Goal: Task Accomplishment & Management: Complete application form

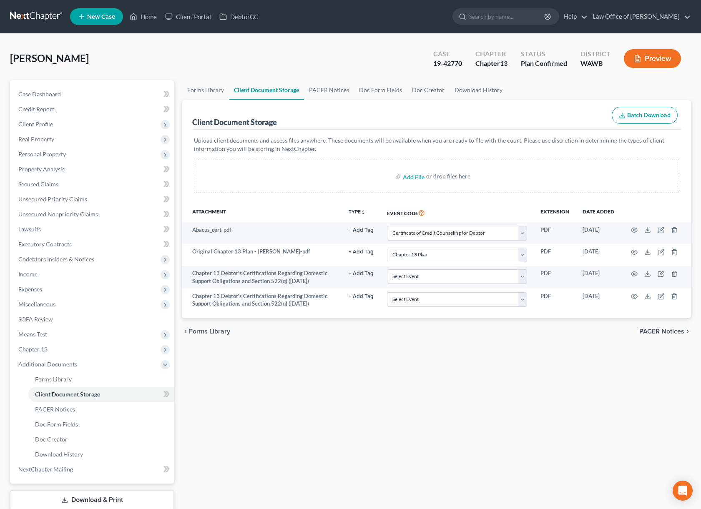
select select "0"
select select "3"
click at [530, 18] on input "search" at bounding box center [507, 16] width 76 height 15
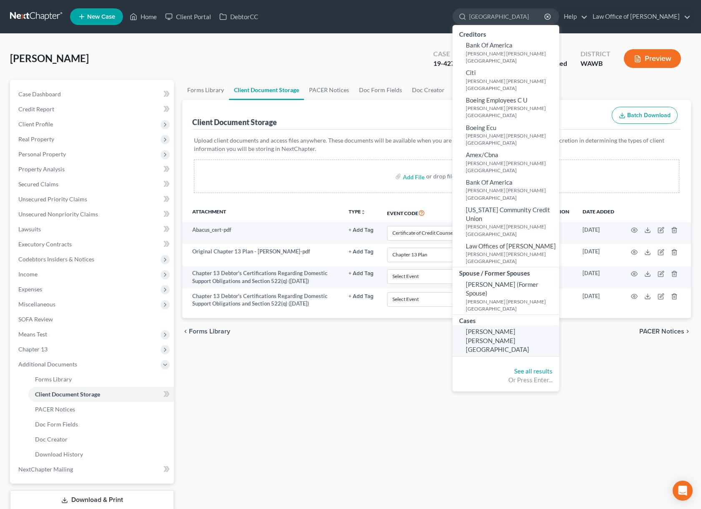
type input "[GEOGRAPHIC_DATA]"
click at [513, 328] on span "[PERSON_NAME] [PERSON_NAME][GEOGRAPHIC_DATA]" at bounding box center [496, 340] width 63 height 25
select select "6"
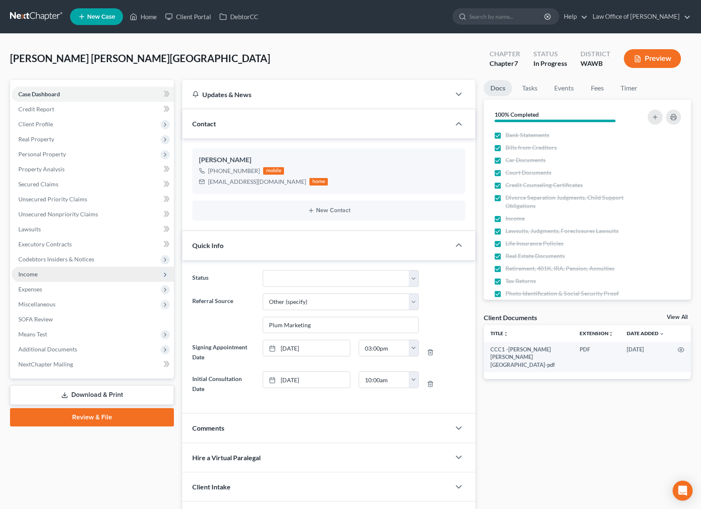
click at [62, 275] on span "Income" at bounding box center [93, 274] width 162 height 15
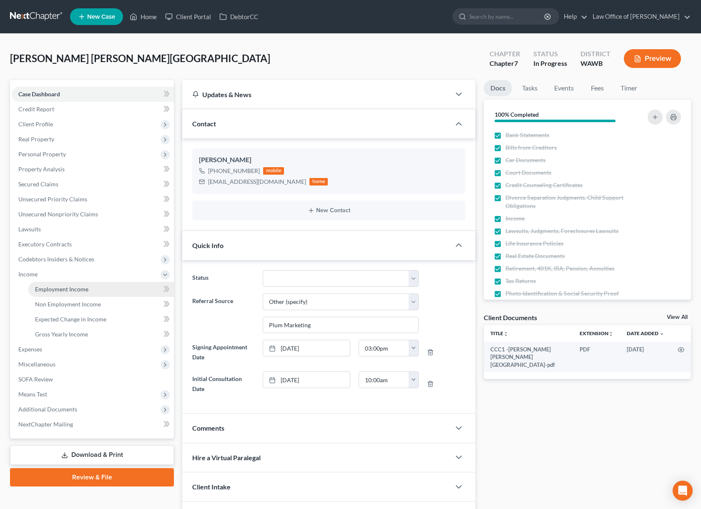
click at [63, 288] on span "Employment Income" at bounding box center [61, 288] width 53 height 7
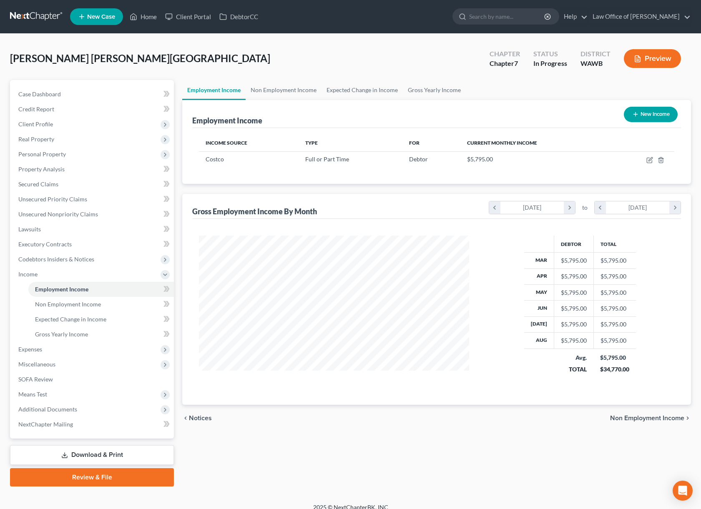
scroll to position [150, 287]
click at [78, 126] on span "Client Profile" at bounding box center [93, 124] width 162 height 15
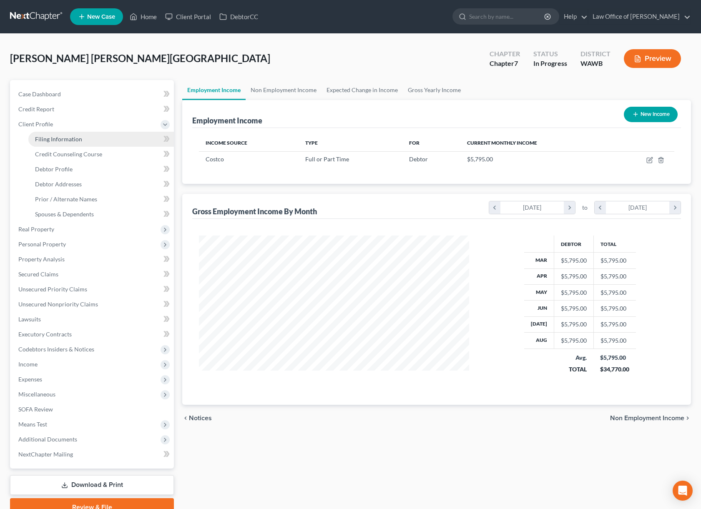
click at [65, 140] on span "Filing Information" at bounding box center [58, 138] width 47 height 7
select select "1"
select select "0"
select select "87"
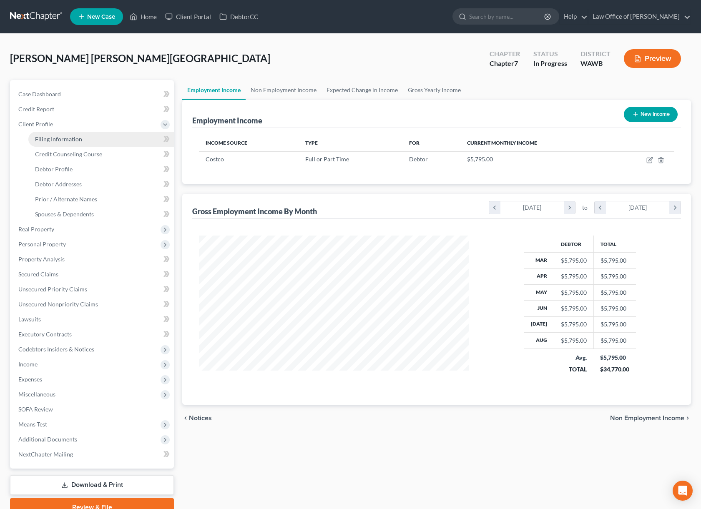
select select "0"
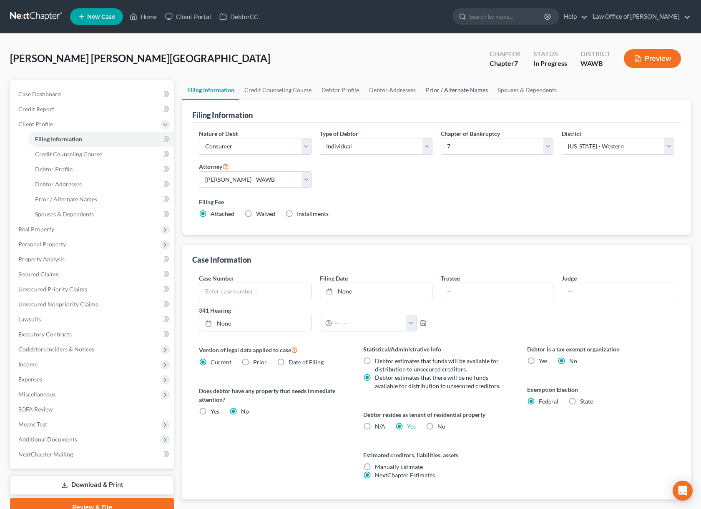
click at [459, 91] on link "Prior / Alternate Names" at bounding box center [456, 90] width 72 height 20
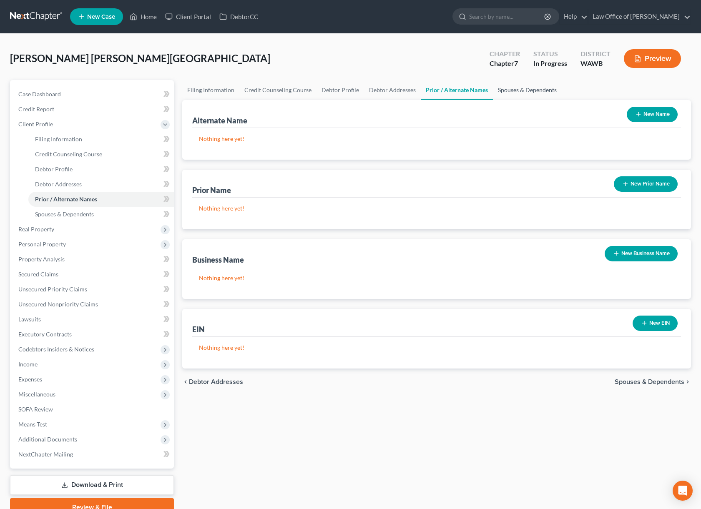
click at [535, 94] on link "Spouses & Dependents" at bounding box center [527, 90] width 69 height 20
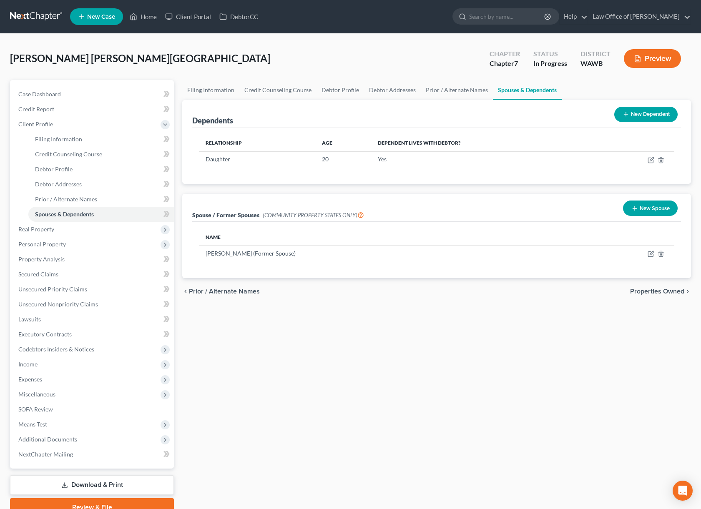
click at [646, 58] on button "Preview" at bounding box center [651, 58] width 57 height 19
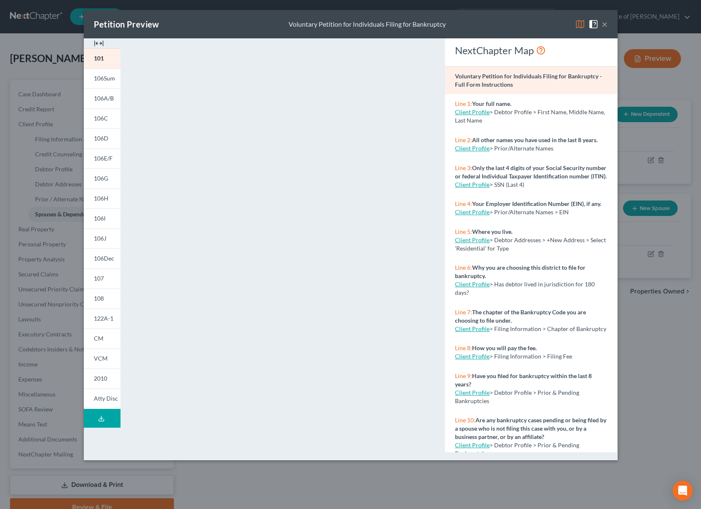
click at [578, 25] on img at bounding box center [580, 24] width 10 height 10
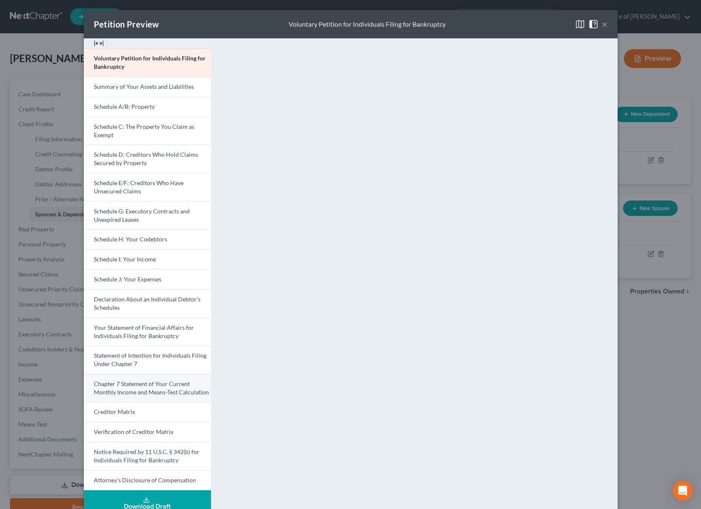
click at [138, 389] on span "Chapter 7 Statement of Your Current Monthly Income and Means-Test Calculation" at bounding box center [151, 387] width 115 height 15
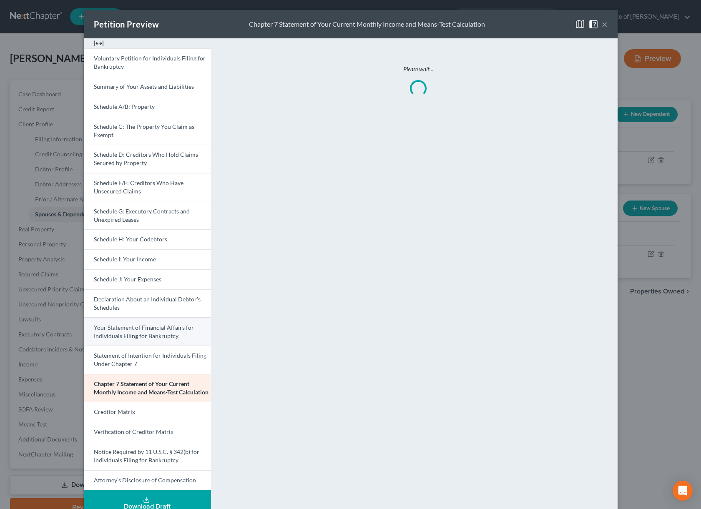
click at [140, 338] on span "Your Statement of Financial Affairs for Individuals Filing for Bankruptcy" at bounding box center [144, 331] width 100 height 15
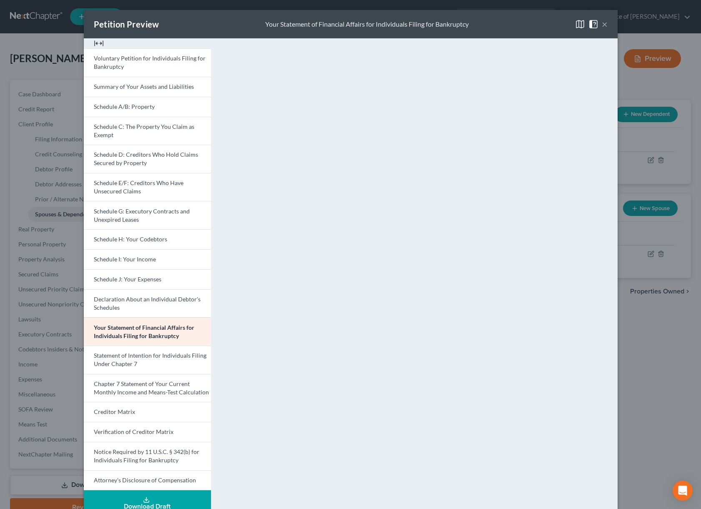
click at [604, 23] on button "×" at bounding box center [604, 24] width 6 height 10
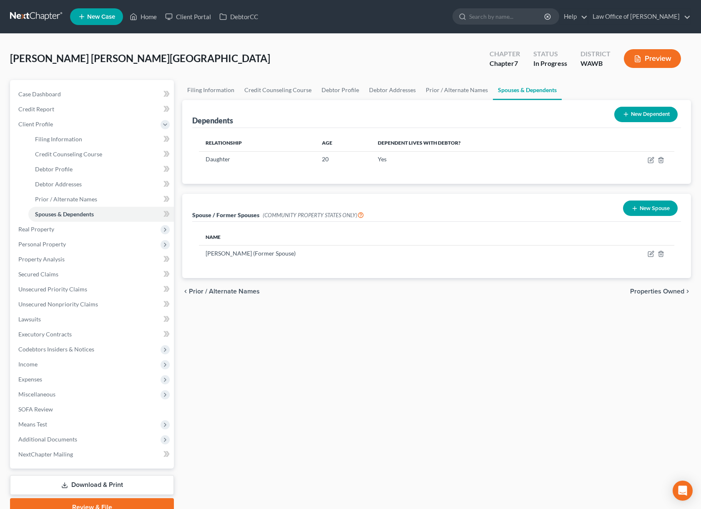
click at [653, 65] on button "Preview" at bounding box center [651, 58] width 57 height 19
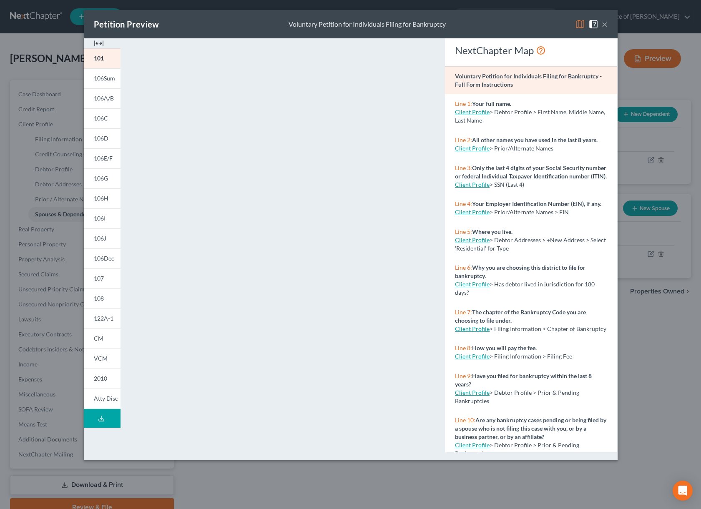
click at [576, 23] on img at bounding box center [580, 24] width 10 height 10
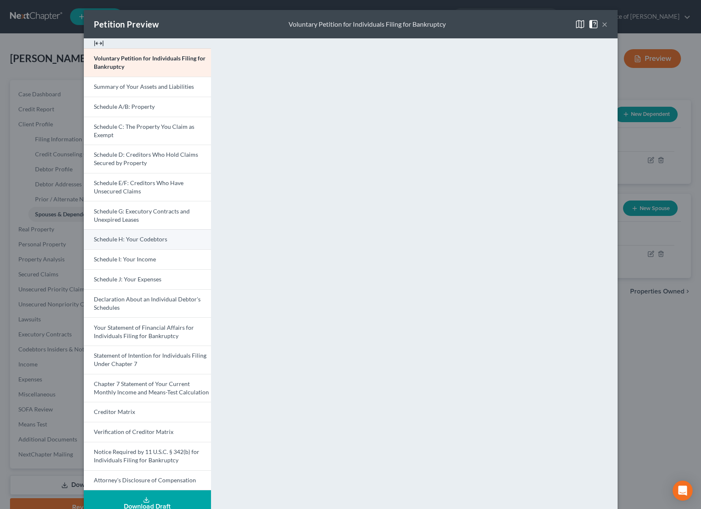
click at [144, 243] on link "Schedule H: Your Codebtors" at bounding box center [147, 239] width 127 height 20
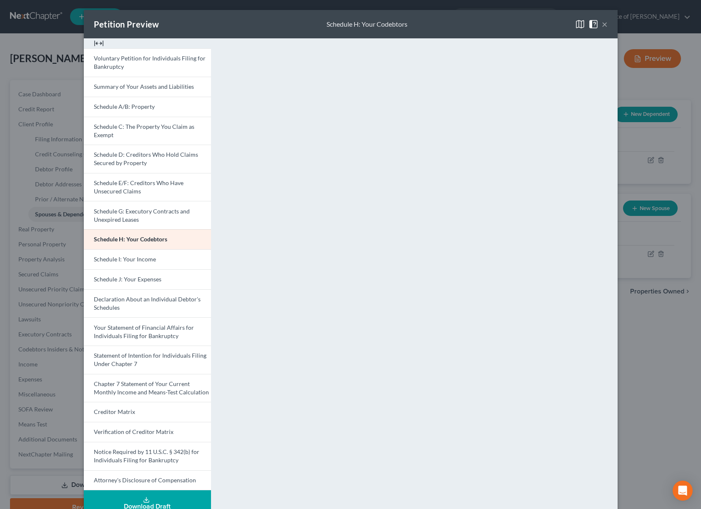
click at [605, 23] on button "×" at bounding box center [604, 24] width 6 height 10
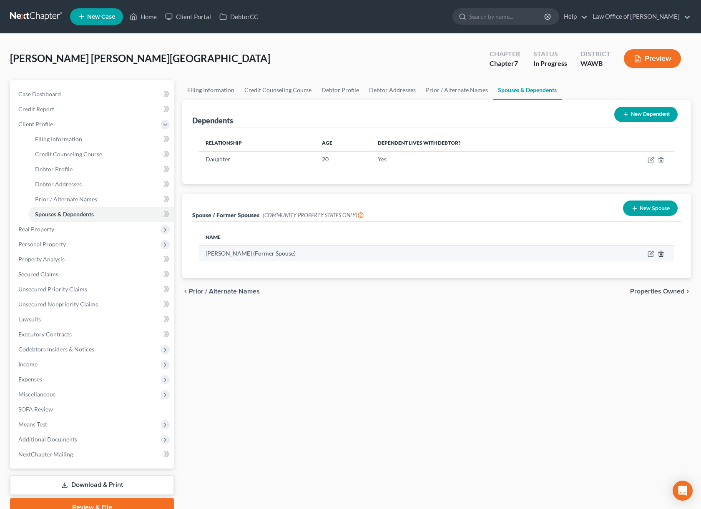
click at [661, 254] on icon "button" at bounding box center [660, 253] width 7 height 7
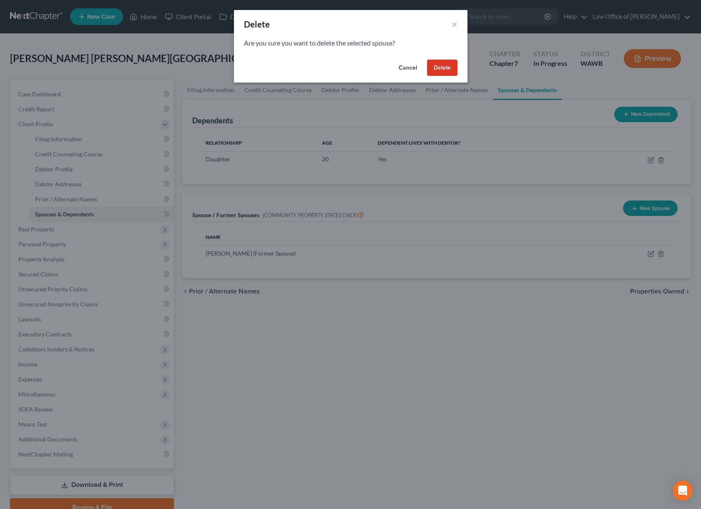
click at [451, 62] on button "Delete" at bounding box center [442, 68] width 30 height 17
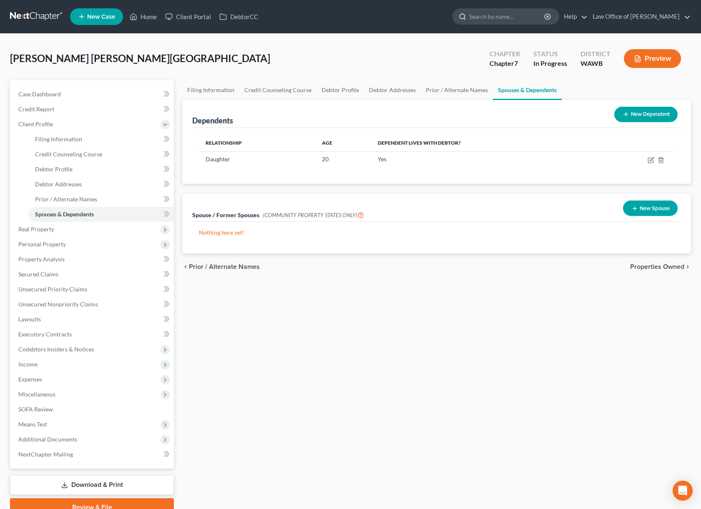
click at [514, 16] on input "search" at bounding box center [507, 16] width 76 height 15
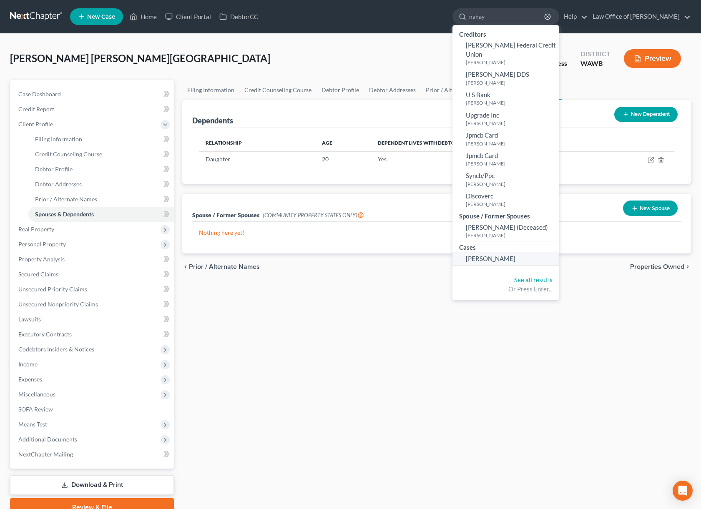
type input "nahay"
click at [515, 255] on span "[PERSON_NAME]" at bounding box center [490, 259] width 50 height 8
select select "6"
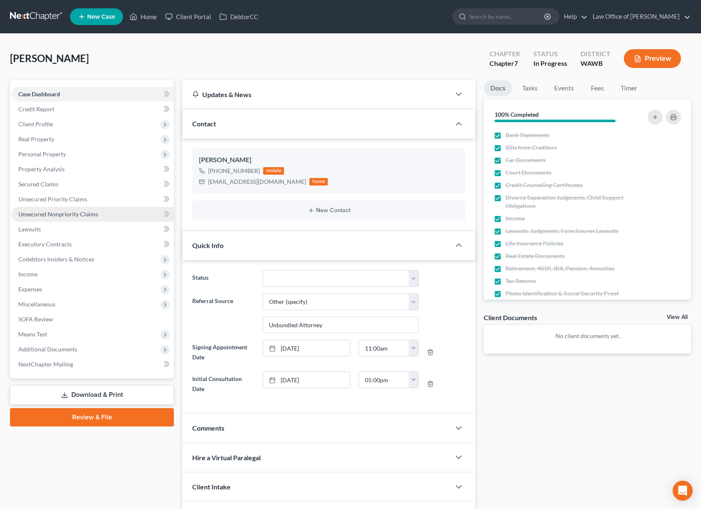
click at [66, 215] on span "Unsecured Nonpriority Claims" at bounding box center [58, 213] width 80 height 7
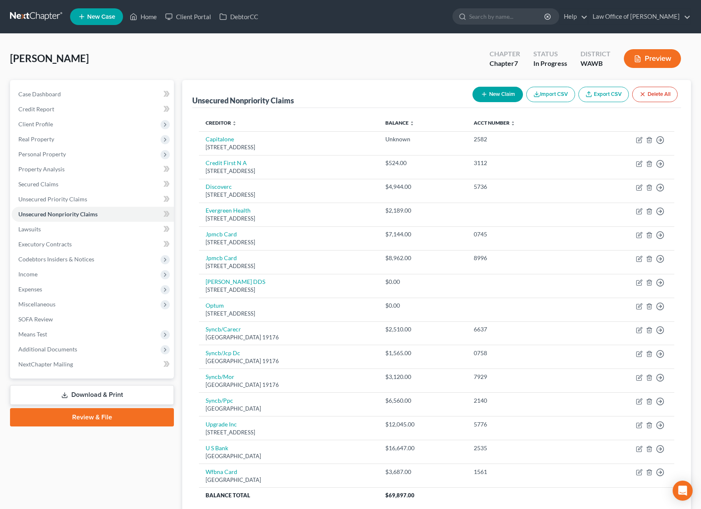
click at [493, 94] on button "New Claim" at bounding box center [497, 94] width 50 height 15
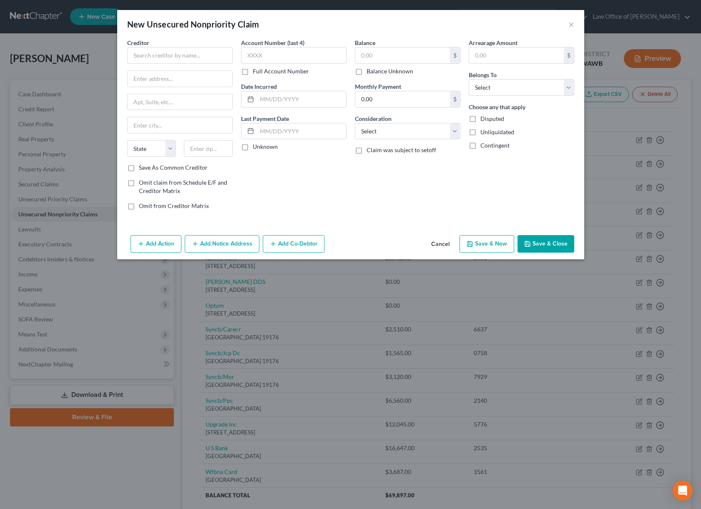
click at [440, 243] on button "Cancel" at bounding box center [440, 244] width 32 height 17
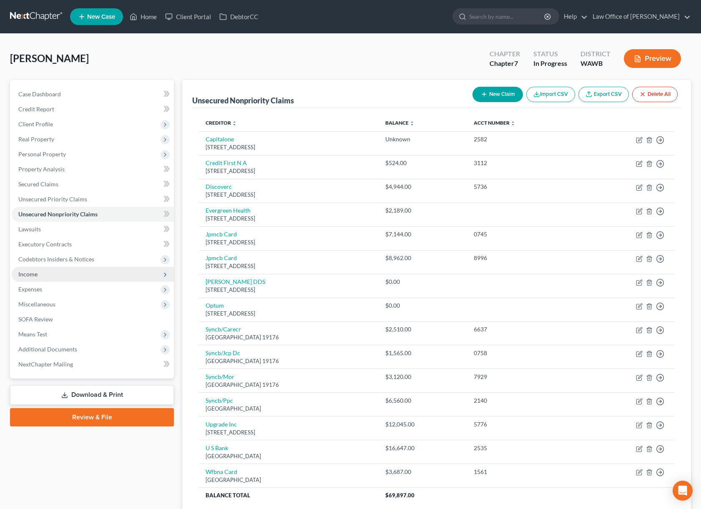
click at [44, 274] on span "Income" at bounding box center [93, 274] width 162 height 15
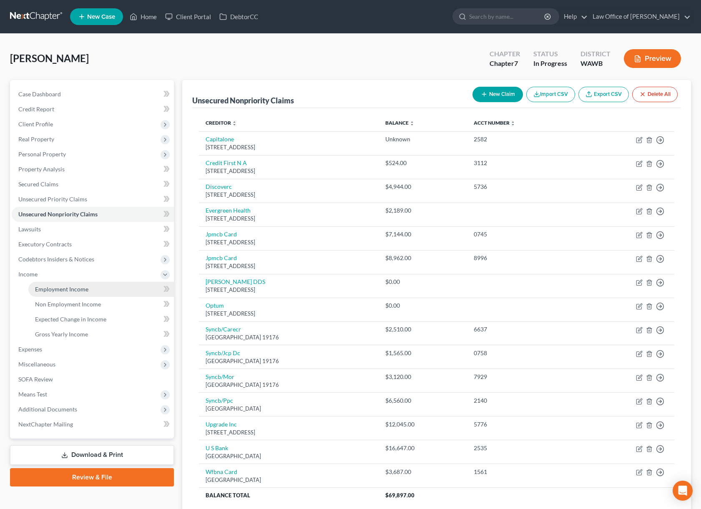
click at [44, 286] on span "Employment Income" at bounding box center [61, 288] width 53 height 7
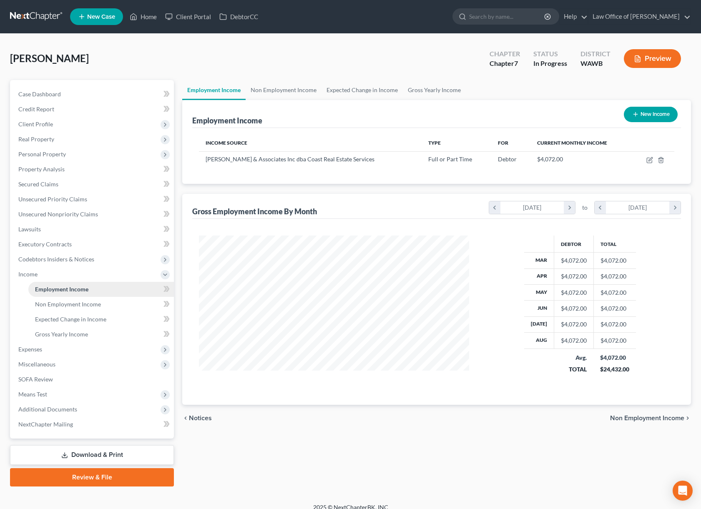
scroll to position [150, 287]
click at [46, 213] on span "Unsecured Nonpriority Claims" at bounding box center [58, 213] width 80 height 7
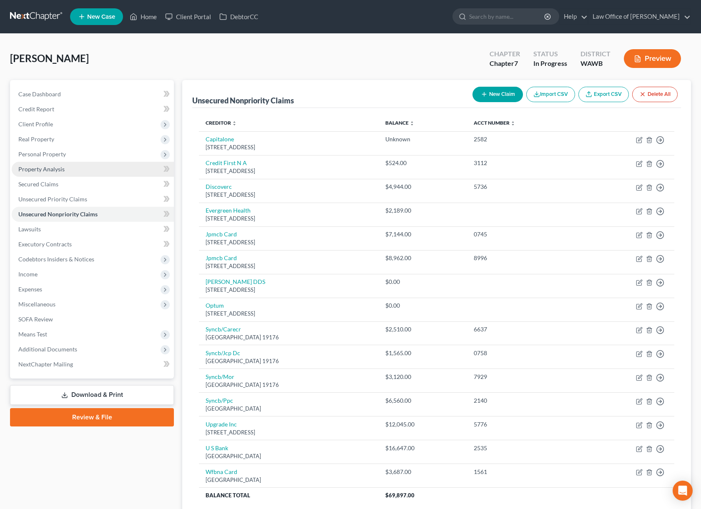
click at [43, 166] on span "Property Analysis" at bounding box center [41, 168] width 46 height 7
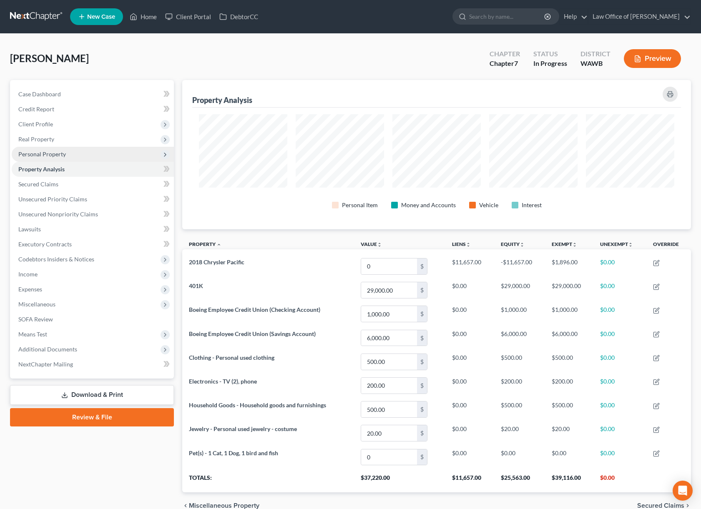
scroll to position [149, 508]
click at [58, 212] on span "Unsecured Nonpriority Claims" at bounding box center [58, 213] width 80 height 7
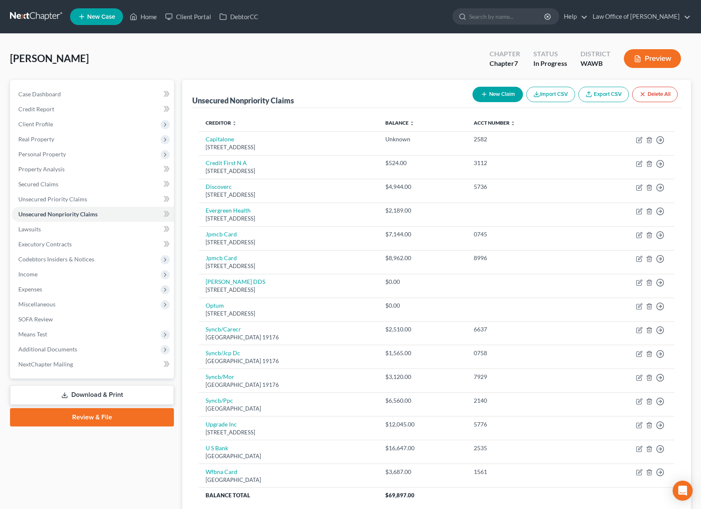
click at [493, 99] on button "New Claim" at bounding box center [497, 94] width 50 height 15
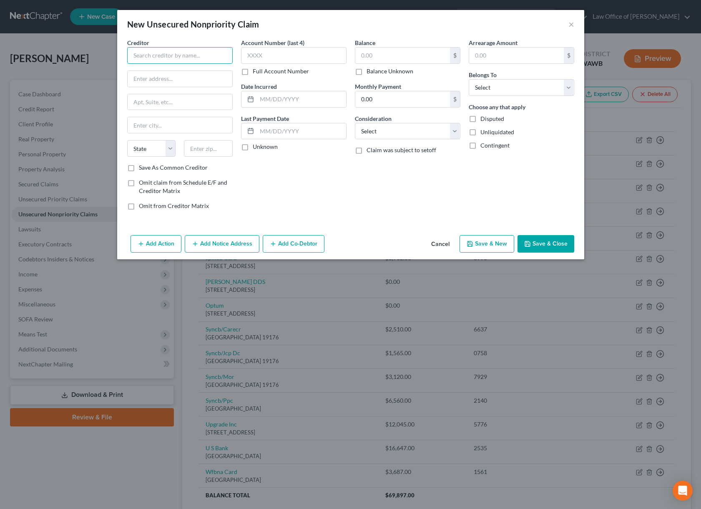
click at [196, 55] on input "text" at bounding box center [179, 55] width 105 height 17
type input "Matrix Anesthesia PS"
type input "14751 N Kelsey street Suite 105"
type input "POB 605"
click at [210, 148] on input "text" at bounding box center [208, 148] width 49 height 17
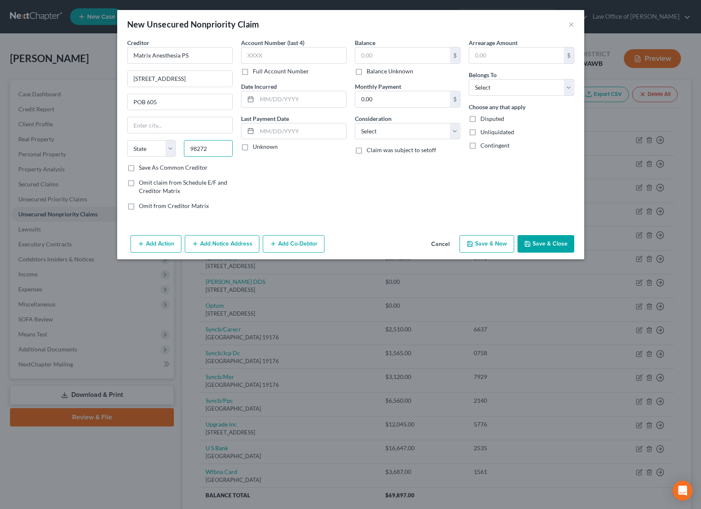
type input "98272"
type input "Monroe"
select select "50"
click at [381, 56] on input "text" at bounding box center [402, 56] width 95 height 16
type input "52"
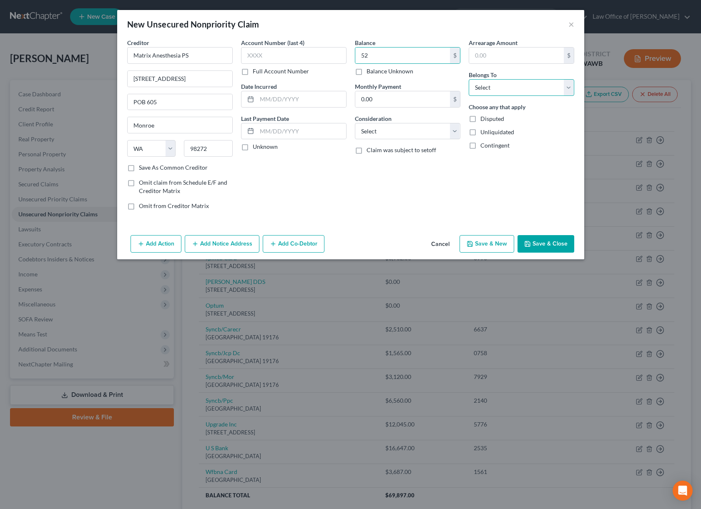
click at [485, 86] on select "Select Debtor 1 Only Debtor 2 Only Debtor 1 And Debtor 2 Only At Least One Of T…" at bounding box center [520, 87] width 105 height 17
select select "0"
click at [468, 79] on select "Select Debtor 1 Only Debtor 2 Only Debtor 1 And Debtor 2 Only At Least One Of T…" at bounding box center [520, 87] width 105 height 17
click at [535, 238] on button "Save & Close" at bounding box center [545, 244] width 57 height 18
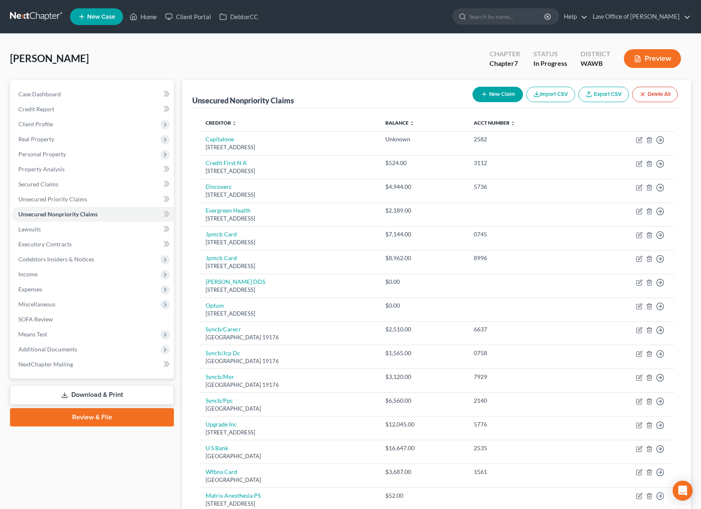
click at [49, 17] on link at bounding box center [36, 16] width 53 height 15
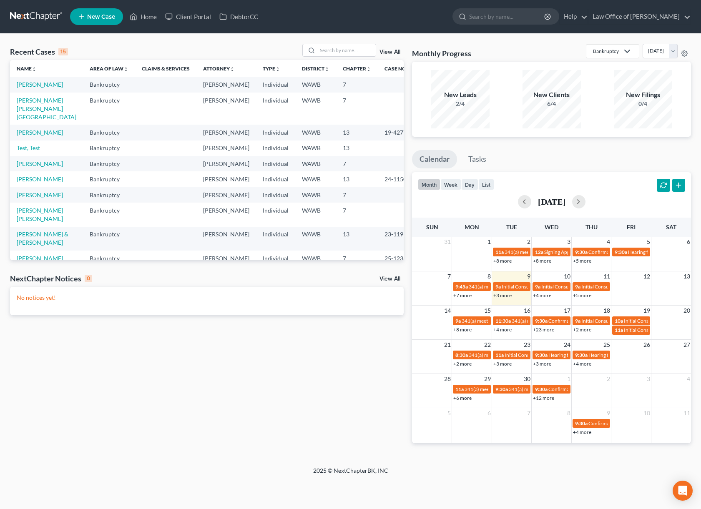
click at [390, 277] on link "View All" at bounding box center [389, 279] width 21 height 6
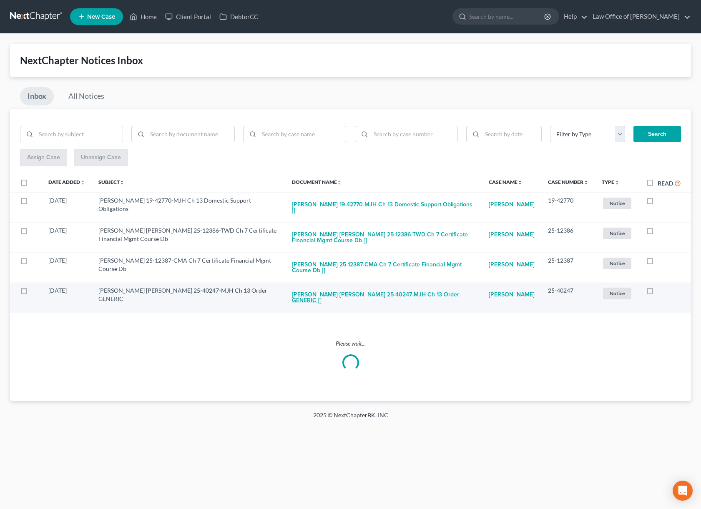
click at [380, 292] on button "Crystal Rae Brown 25-40247-MJH Ch 13 Order GENERIC []" at bounding box center [384, 297] width 184 height 23
checkbox input "true"
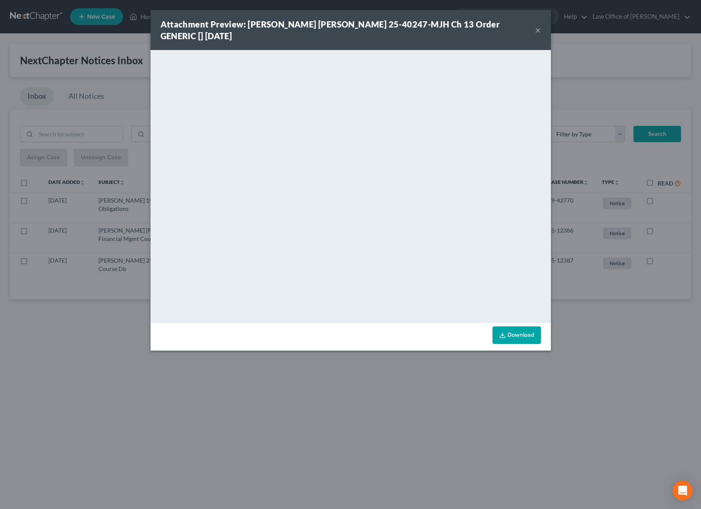
click at [87, 324] on div "Attachment Preview: Crystal Rae Brown 25-40247-MJH Ch 13 Order GENERIC [] 09/09…" at bounding box center [350, 254] width 701 height 509
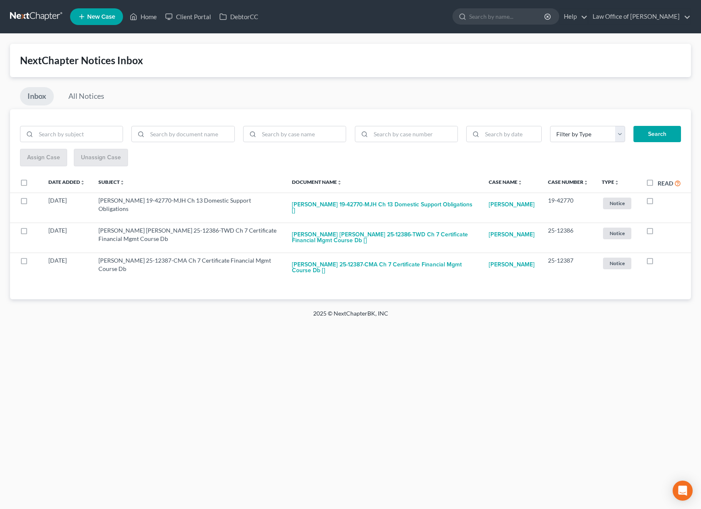
click at [657, 181] on label "Read" at bounding box center [668, 183] width 23 height 10
click at [661, 181] on input "Read" at bounding box center [663, 180] width 5 height 5
checkbox input "true"
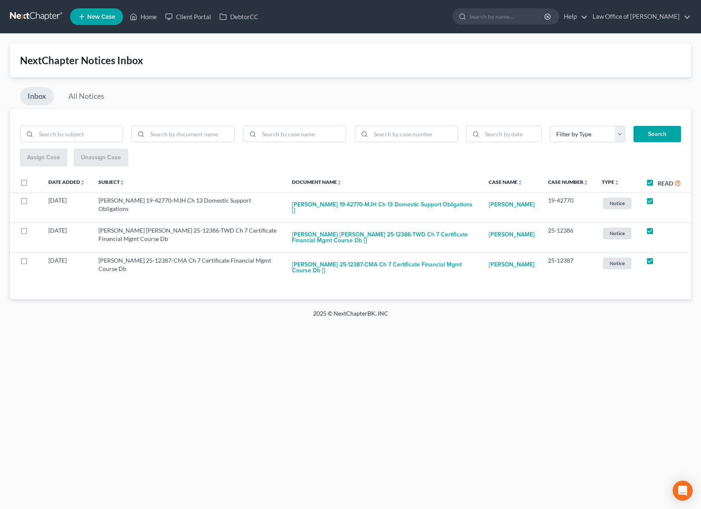
checkbox input "true"
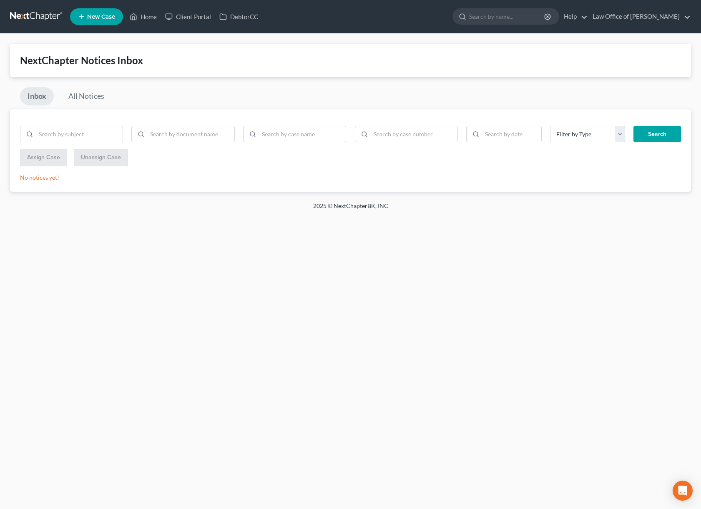
click at [39, 16] on link at bounding box center [36, 16] width 53 height 15
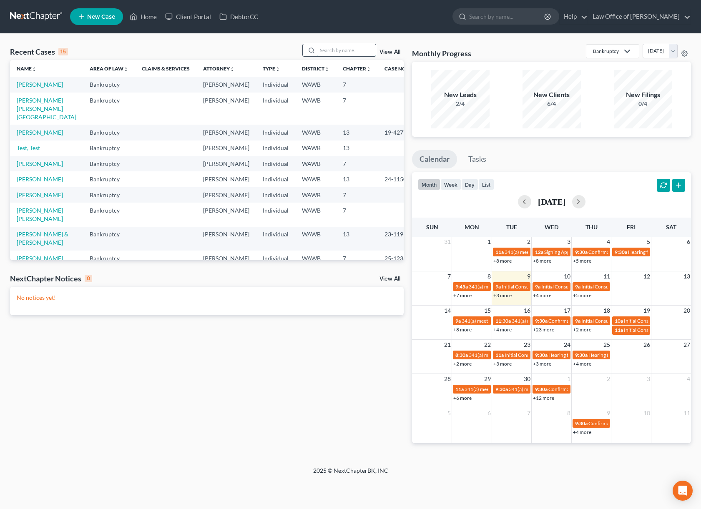
click at [363, 47] on input "search" at bounding box center [346, 50] width 58 height 12
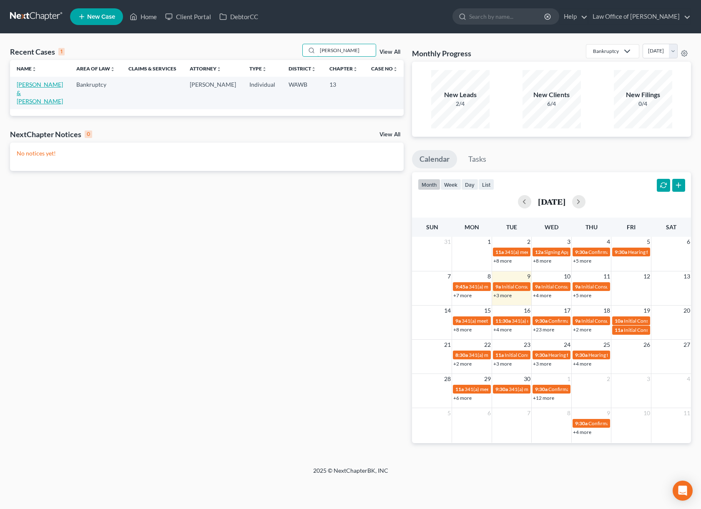
type input "hagler"
click at [40, 87] on link "Hagler, Corey & Denise" at bounding box center [40, 93] width 46 height 24
select select "6"
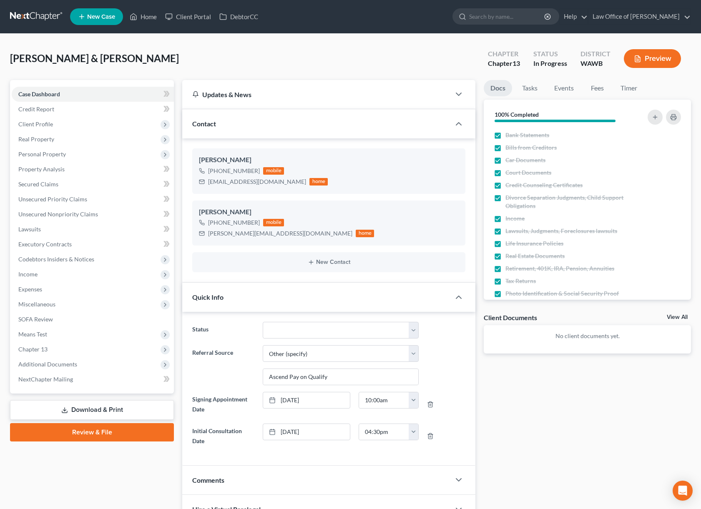
click at [643, 61] on button "Preview" at bounding box center [651, 58] width 57 height 19
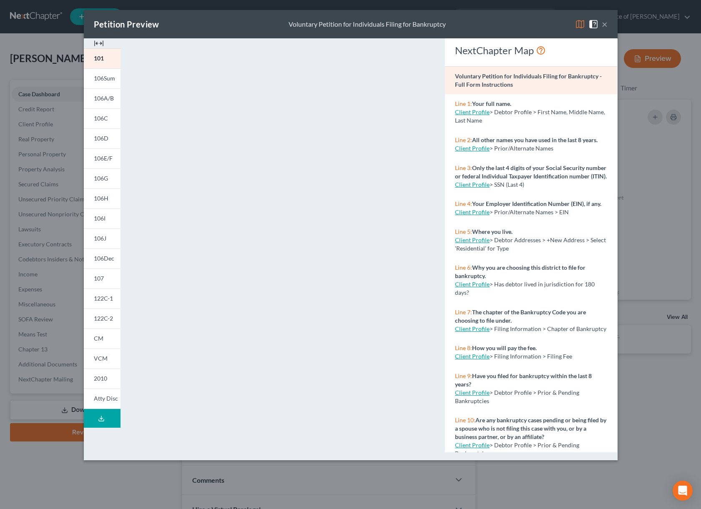
click at [579, 20] on img at bounding box center [580, 24] width 10 height 10
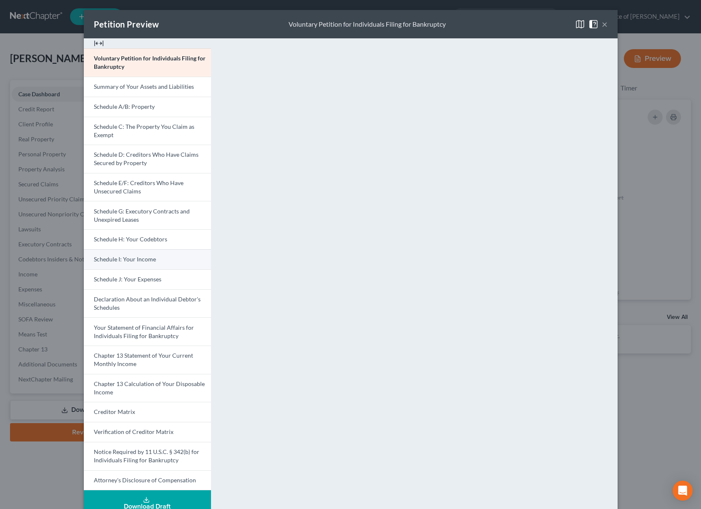
click at [156, 256] on link "Schedule I: Your Income" at bounding box center [147, 259] width 127 height 20
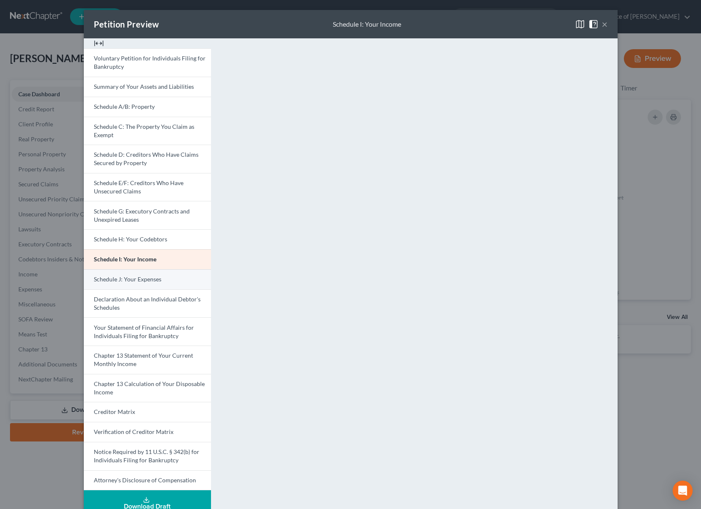
click at [169, 277] on link "Schedule J: Your Expenses" at bounding box center [147, 279] width 127 height 20
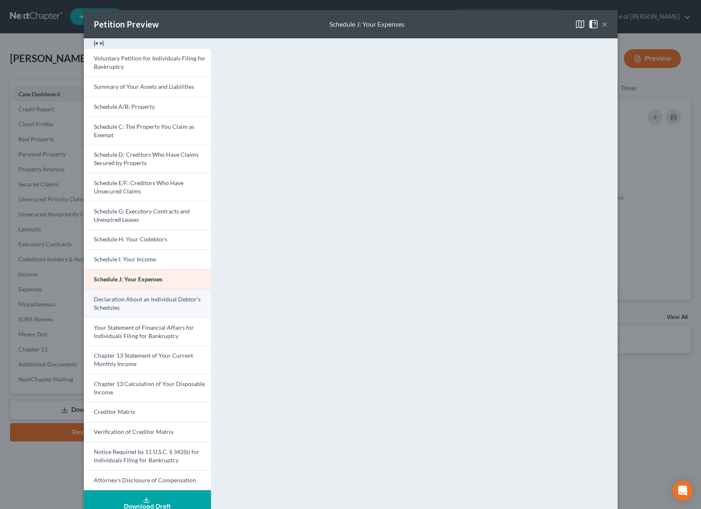
click at [183, 311] on link "Declaration About an Individual Debtor's Schedules" at bounding box center [147, 303] width 127 height 28
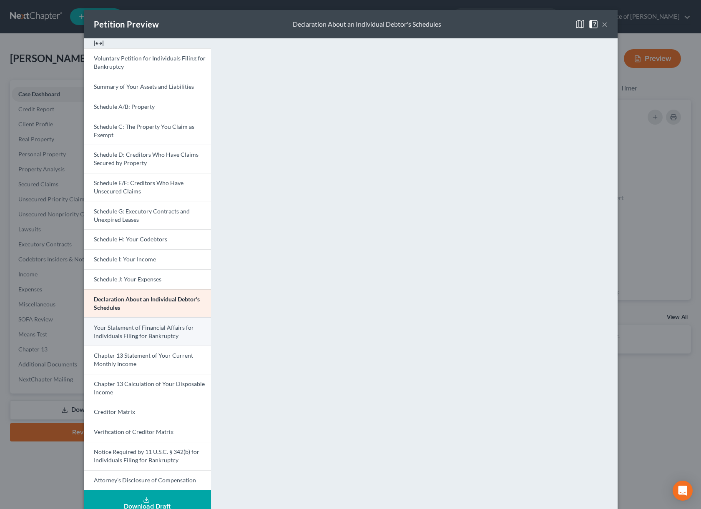
click at [176, 330] on span "Your Statement of Financial Affairs for Individuals Filing for Bankruptcy" at bounding box center [144, 331] width 100 height 15
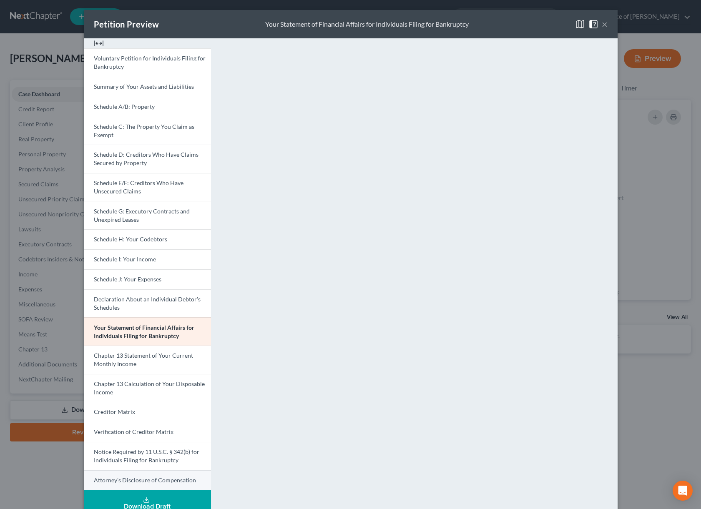
click at [145, 472] on link "Attorney's Disclosure of Compensation" at bounding box center [147, 480] width 127 height 20
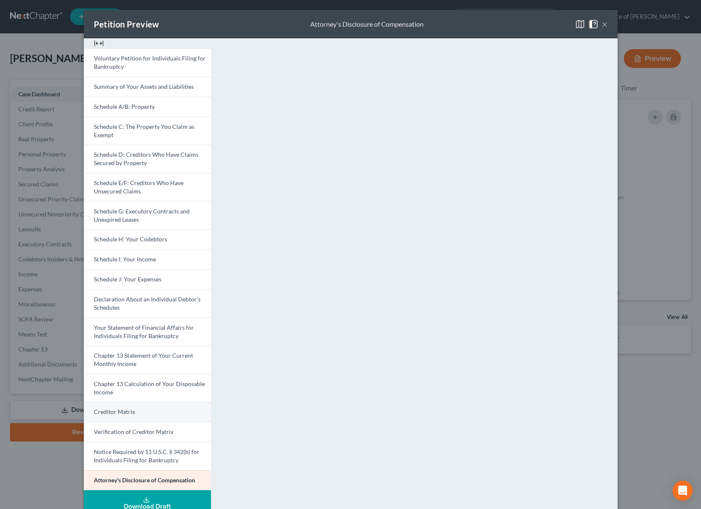
click at [144, 411] on link "Creditor Matrix" at bounding box center [147, 412] width 127 height 20
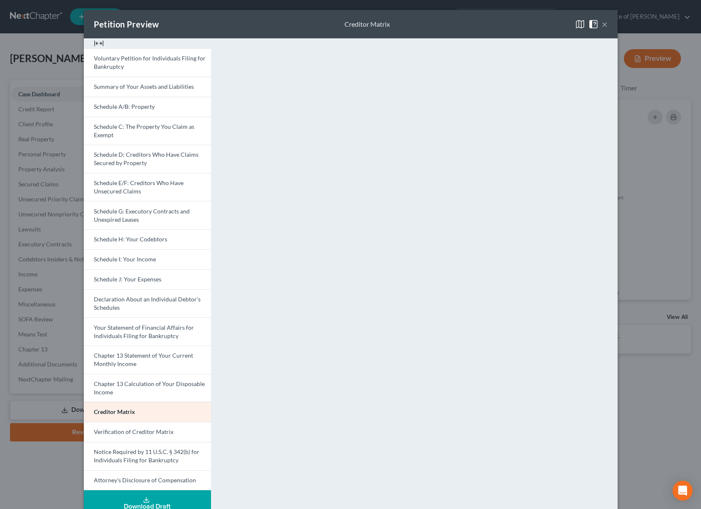
click at [604, 23] on button "×" at bounding box center [604, 24] width 6 height 10
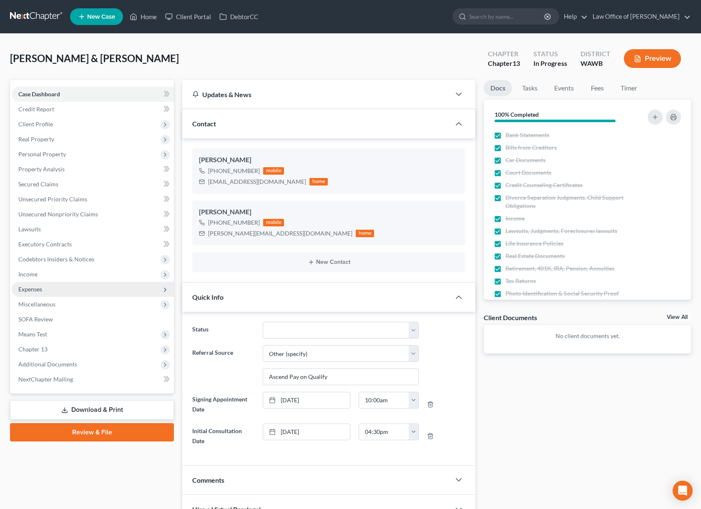
click at [58, 288] on span "Expenses" at bounding box center [93, 289] width 162 height 15
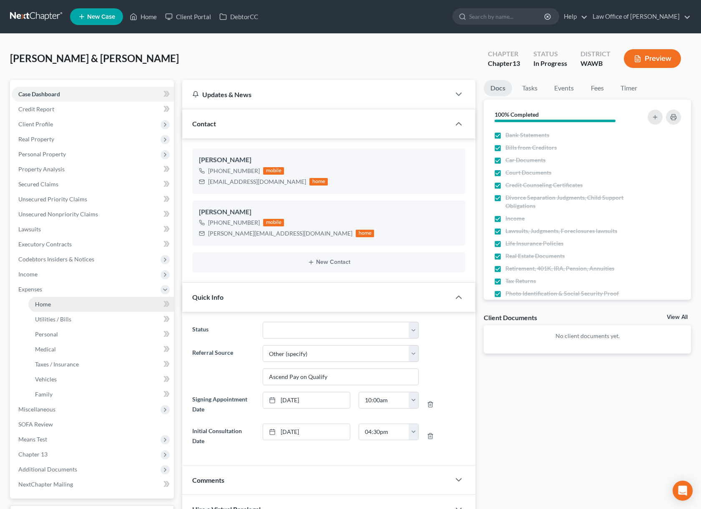
click at [73, 308] on link "Home" at bounding box center [100, 304] width 145 height 15
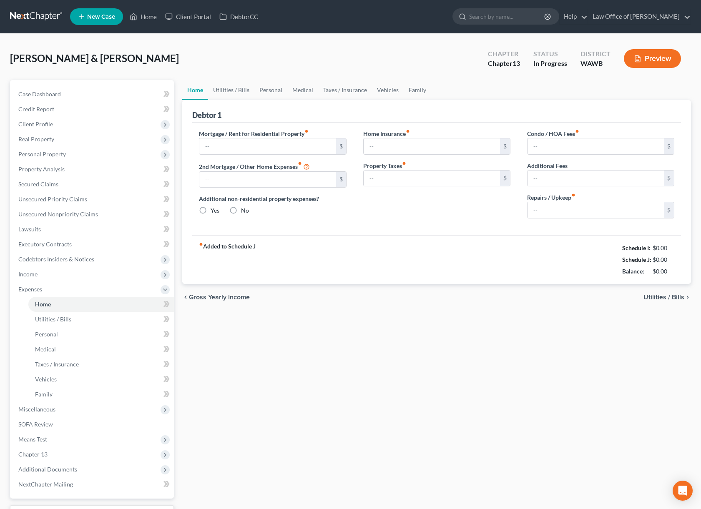
type input "1,633.00"
type input "0.00"
radio input "true"
type input "0.00"
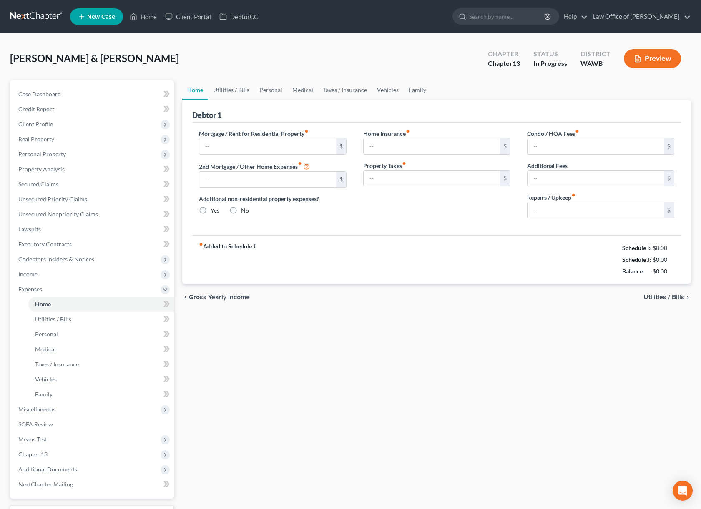
type input "17.00"
type input "0.00"
click at [240, 90] on link "Utilities / Bills" at bounding box center [231, 90] width 46 height 20
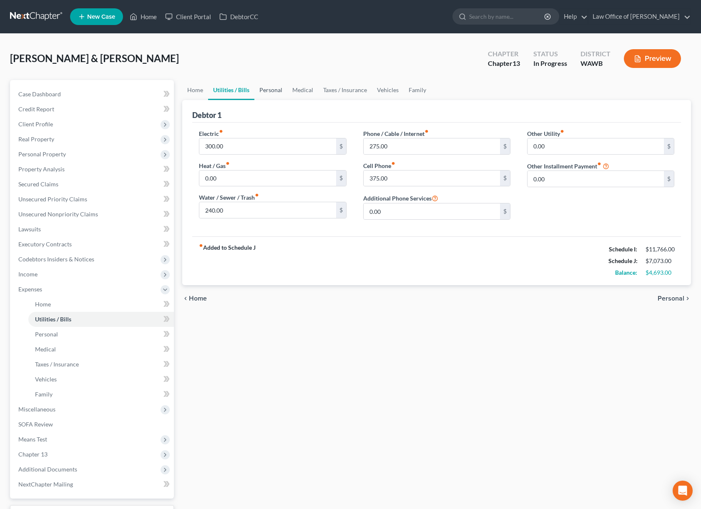
click at [279, 88] on link "Personal" at bounding box center [270, 90] width 33 height 20
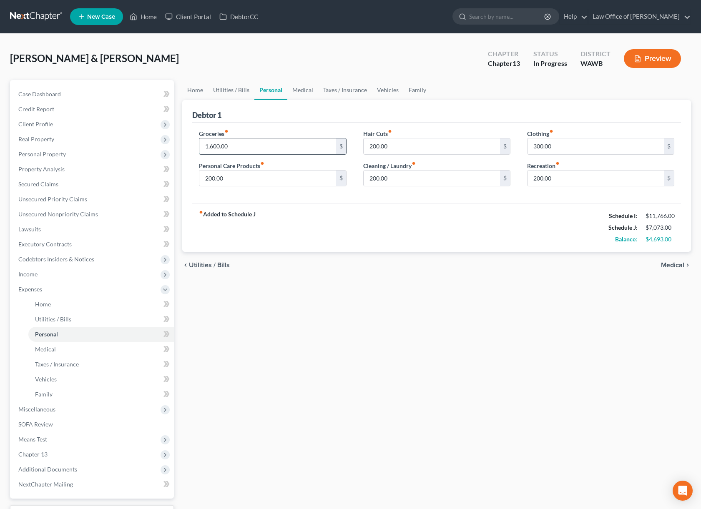
click at [242, 148] on input "1,600.00" at bounding box center [267, 146] width 136 height 16
type input "2,000.00"
click at [302, 90] on link "Medical" at bounding box center [302, 90] width 31 height 20
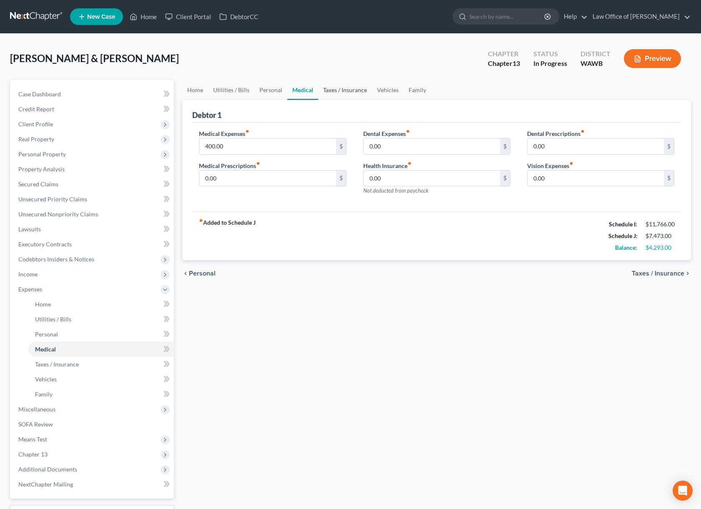
click at [346, 92] on link "Taxes / Insurance" at bounding box center [345, 90] width 54 height 20
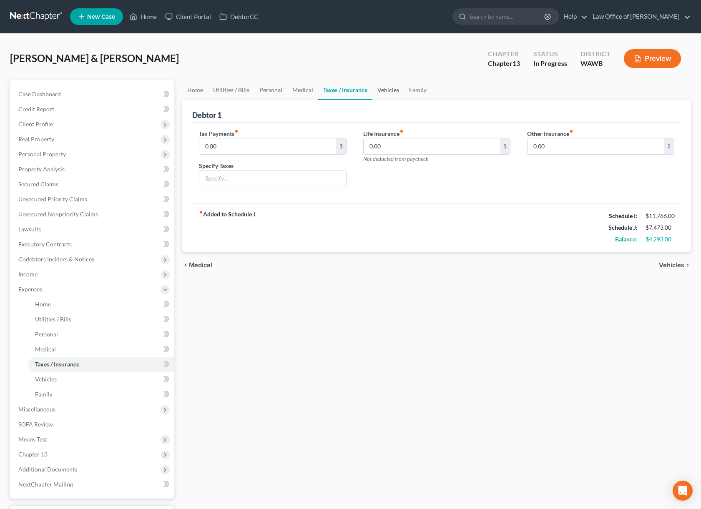
click at [391, 92] on link "Vehicles" at bounding box center [388, 90] width 32 height 20
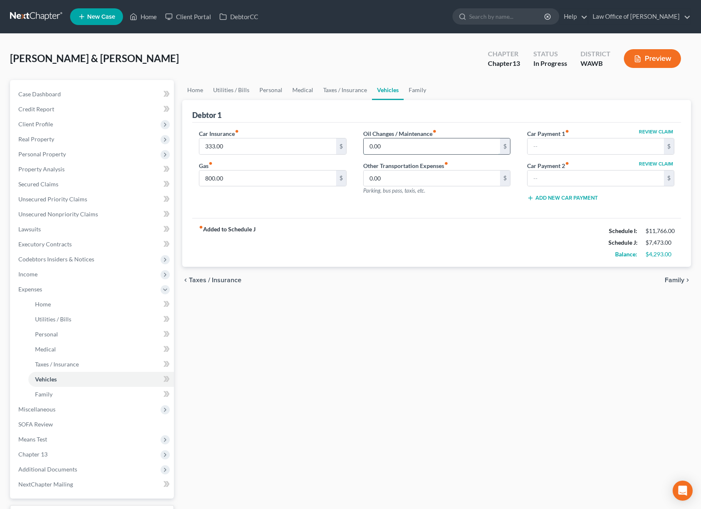
click at [386, 146] on input "0.00" at bounding box center [431, 146] width 136 height 16
type input "5"
type input "400.00"
click at [417, 89] on link "Family" at bounding box center [417, 90] width 28 height 20
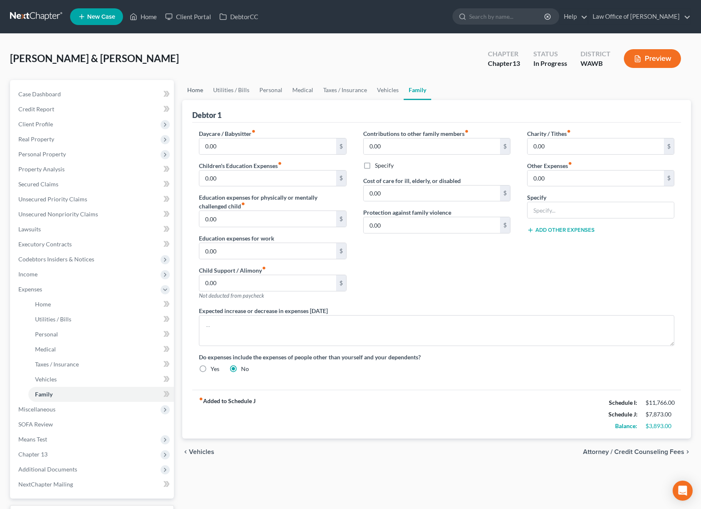
click at [192, 93] on link "Home" at bounding box center [195, 90] width 26 height 20
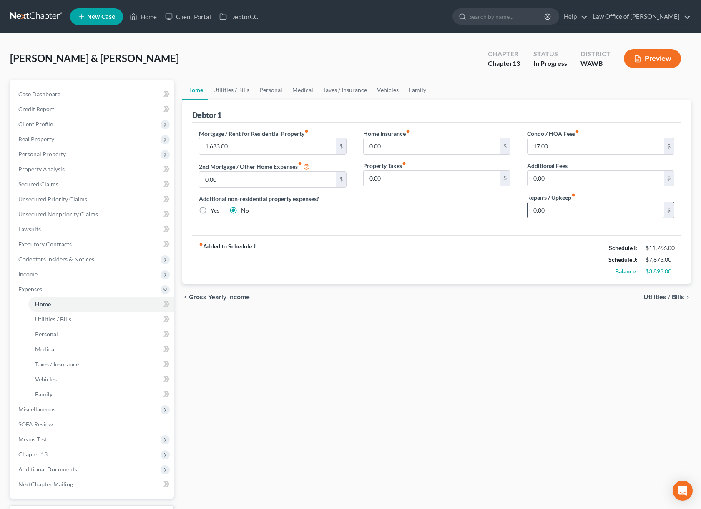
click at [555, 206] on input "0.00" at bounding box center [595, 210] width 136 height 16
type input "500.00"
click at [241, 92] on link "Utilities / Bills" at bounding box center [231, 90] width 46 height 20
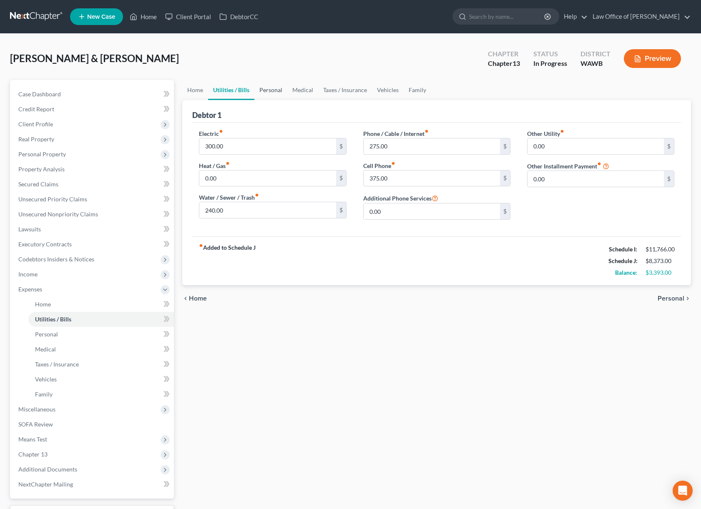
click at [265, 95] on link "Personal" at bounding box center [270, 90] width 33 height 20
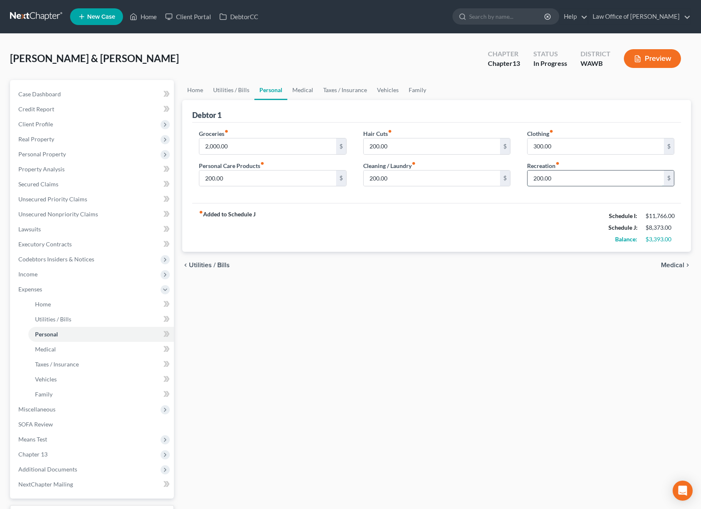
click at [557, 182] on input "200.00" at bounding box center [595, 178] width 136 height 16
type input "5"
type input "400.00"
click at [563, 148] on input "300.00" at bounding box center [595, 146] width 136 height 16
type input "400.00"
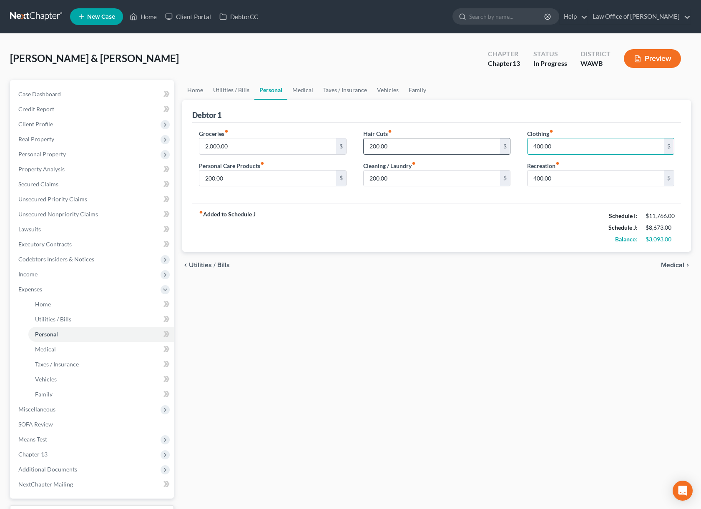
click at [405, 150] on input "200.00" at bounding box center [431, 146] width 136 height 16
type input "3"
type input "250.00"
click at [259, 148] on input "2,000.00" at bounding box center [267, 146] width 136 height 16
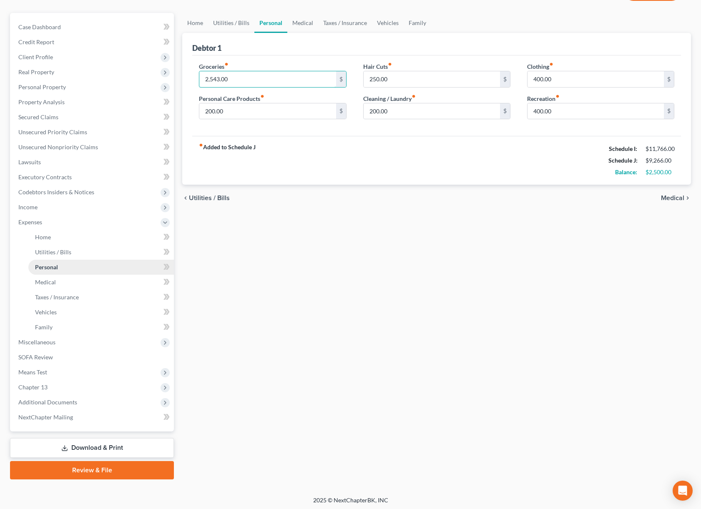
scroll to position [69, 0]
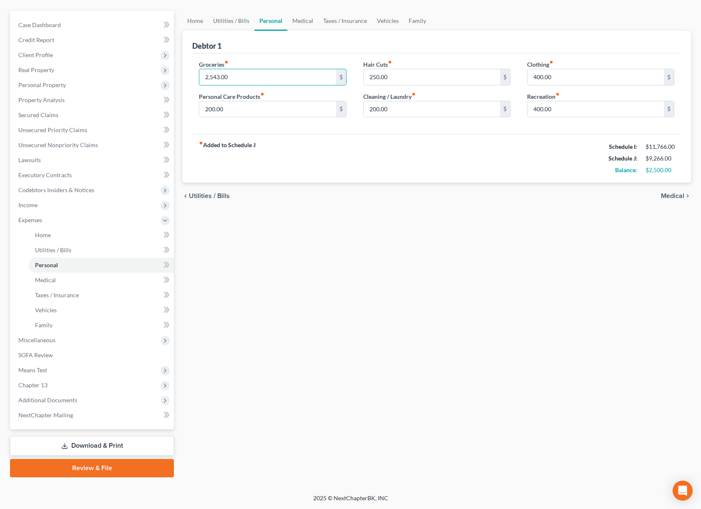
type input "2,543.00"
click at [76, 445] on link "Download & Print" at bounding box center [92, 446] width 164 height 20
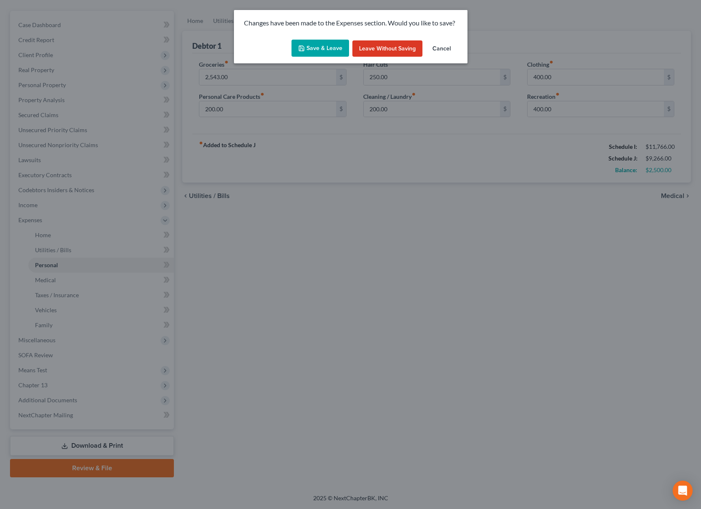
click at [326, 50] on button "Save & Leave" at bounding box center [320, 49] width 58 height 18
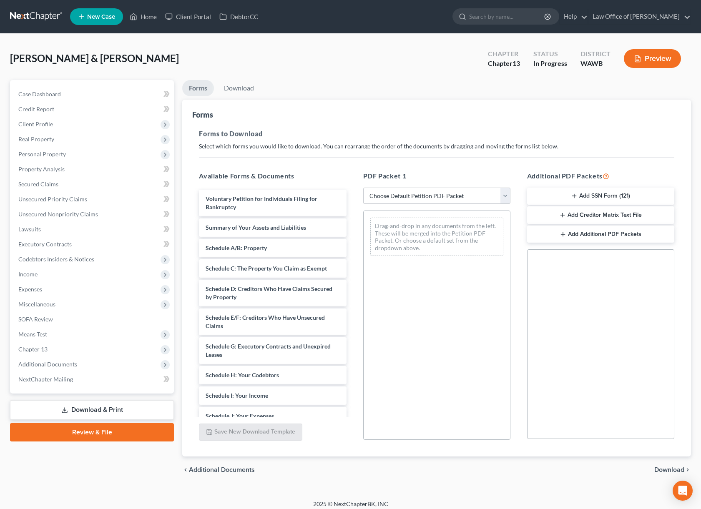
click at [613, 196] on button "Add SSN Form (121)" at bounding box center [600, 197] width 147 height 18
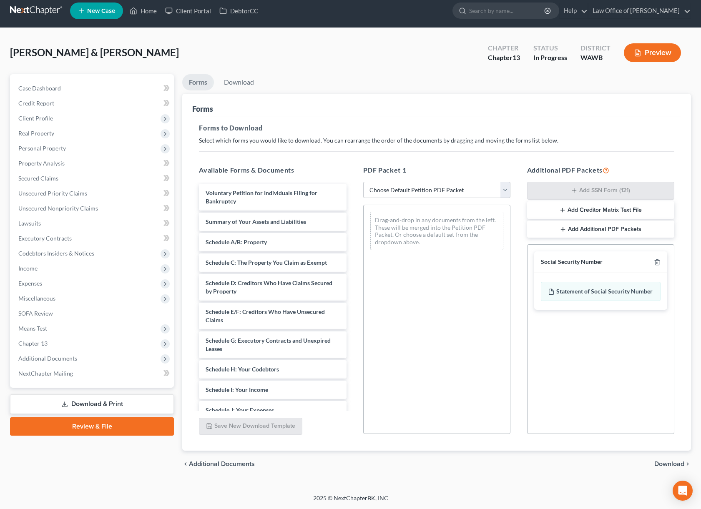
click at [664, 465] on span "Download" at bounding box center [669, 463] width 30 height 7
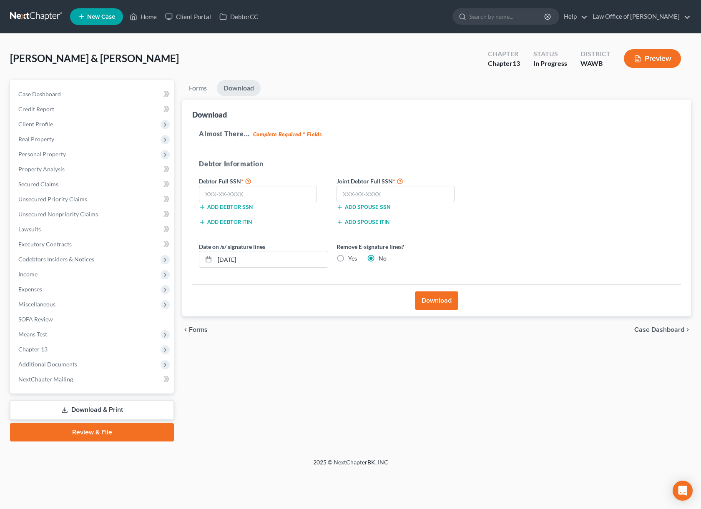
scroll to position [0, 0]
click at [262, 200] on input "text" at bounding box center [258, 194] width 118 height 17
type input "157-56-0081"
click at [391, 197] on input "text" at bounding box center [395, 194] width 118 height 17
type input "538-82-4009"
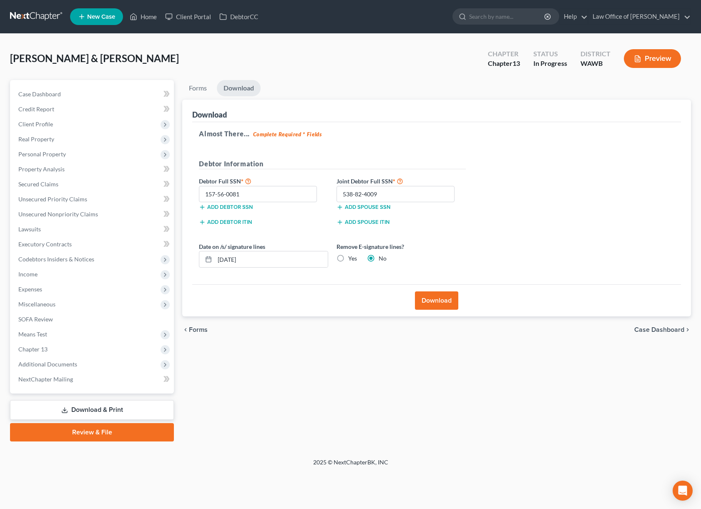
click at [435, 305] on button "Download" at bounding box center [436, 300] width 43 height 18
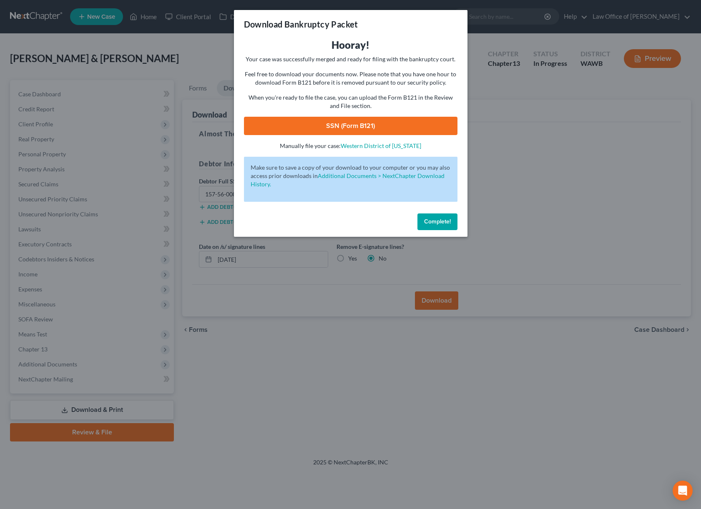
click at [295, 123] on link "SSN (Form B121)" at bounding box center [350, 126] width 213 height 18
click at [440, 221] on span "Complete!" at bounding box center [437, 221] width 27 height 7
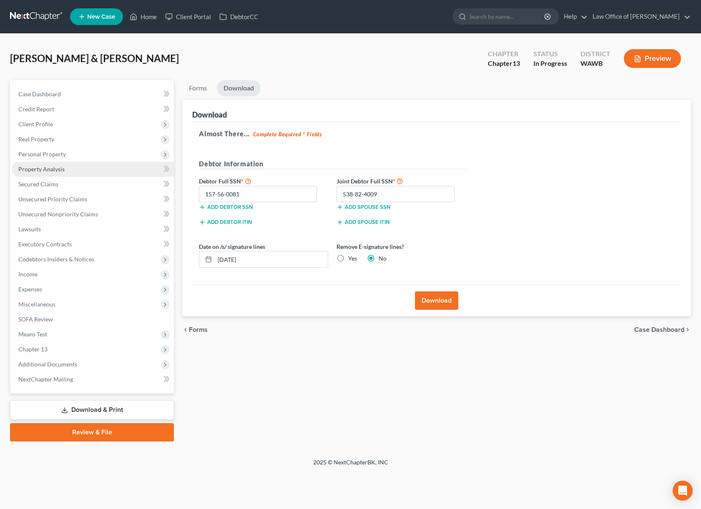
click at [73, 173] on link "Property Analysis" at bounding box center [93, 169] width 162 height 15
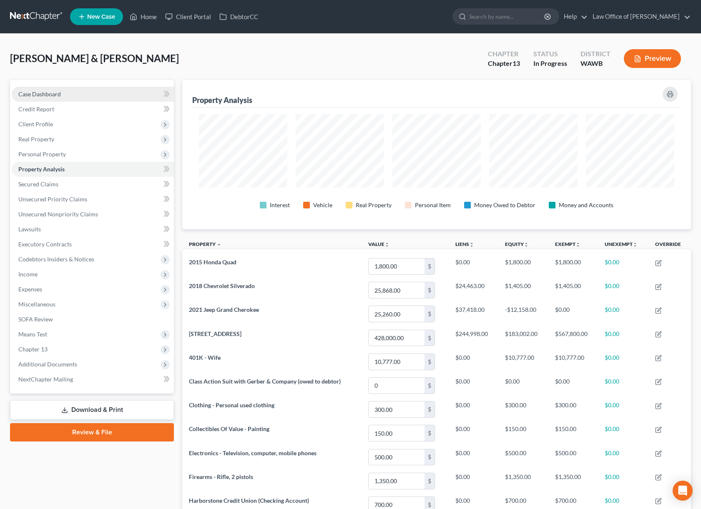
click at [77, 98] on link "Case Dashboard" at bounding box center [93, 94] width 162 height 15
select select "6"
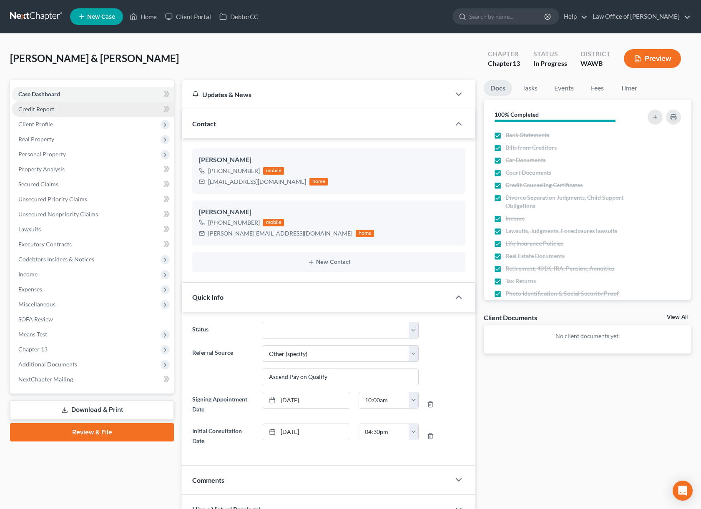
click at [70, 110] on link "Credit Report" at bounding box center [93, 109] width 162 height 15
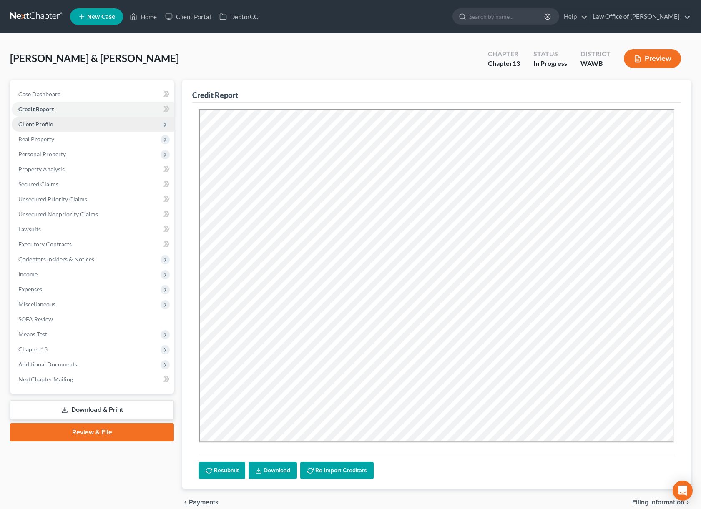
click at [68, 125] on span "Client Profile" at bounding box center [93, 124] width 162 height 15
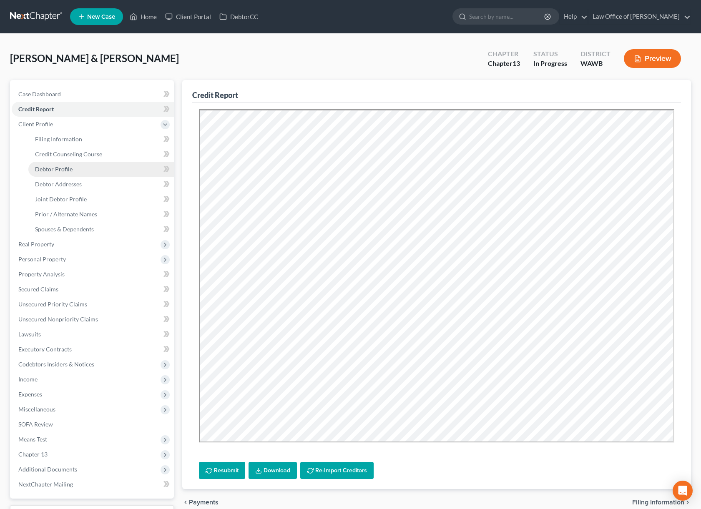
click at [80, 166] on link "Debtor Profile" at bounding box center [100, 169] width 145 height 15
select select "1"
select select "3"
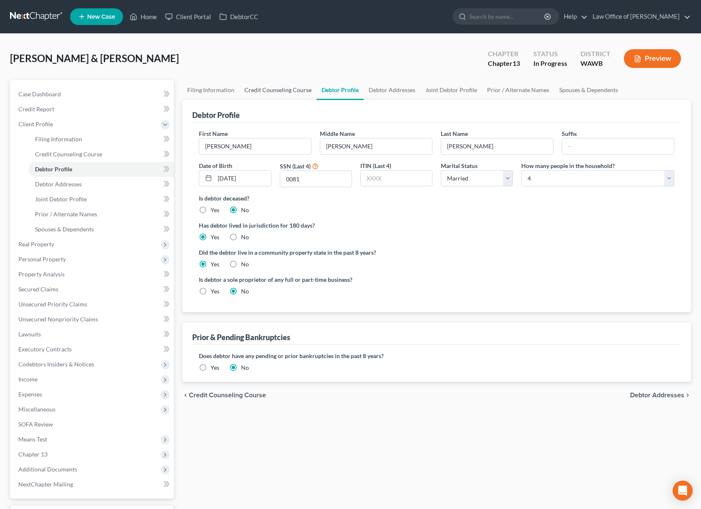
click at [294, 96] on link "Credit Counseling Course" at bounding box center [277, 90] width 77 height 20
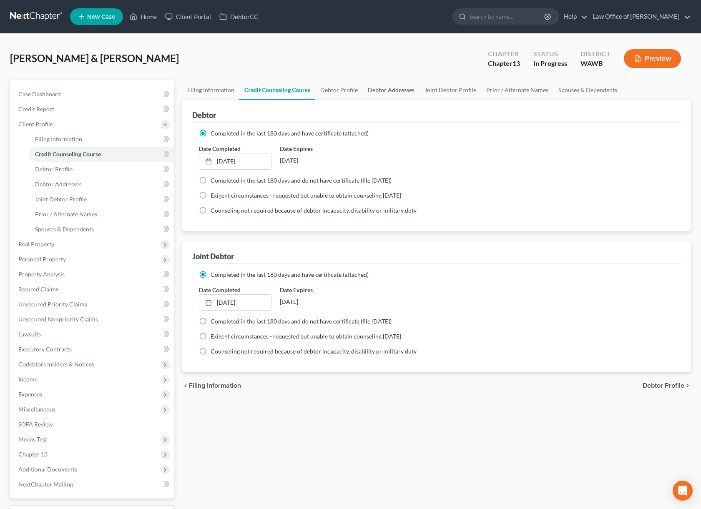
click at [400, 89] on link "Debtor Addresses" at bounding box center [391, 90] width 57 height 20
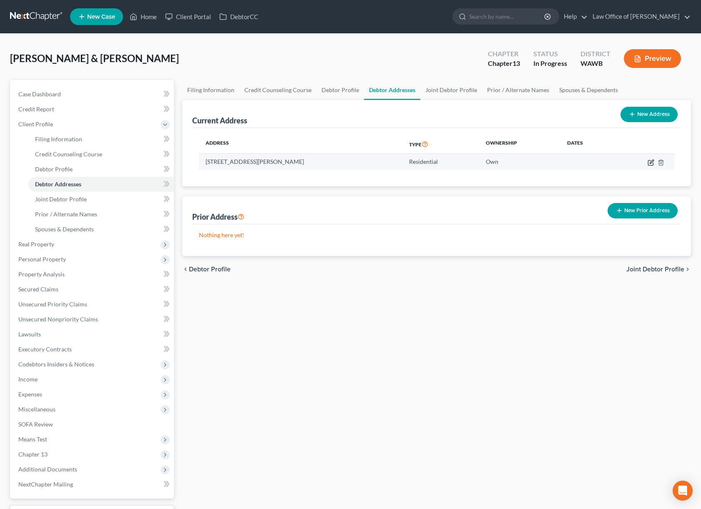
click at [651, 160] on icon "button" at bounding box center [650, 162] width 7 height 7
select select "50"
select select "0"
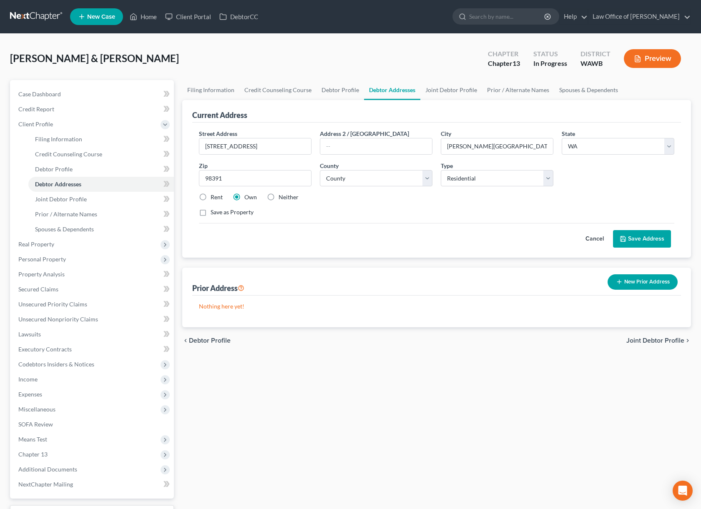
click at [643, 236] on button "Save Address" at bounding box center [642, 239] width 58 height 18
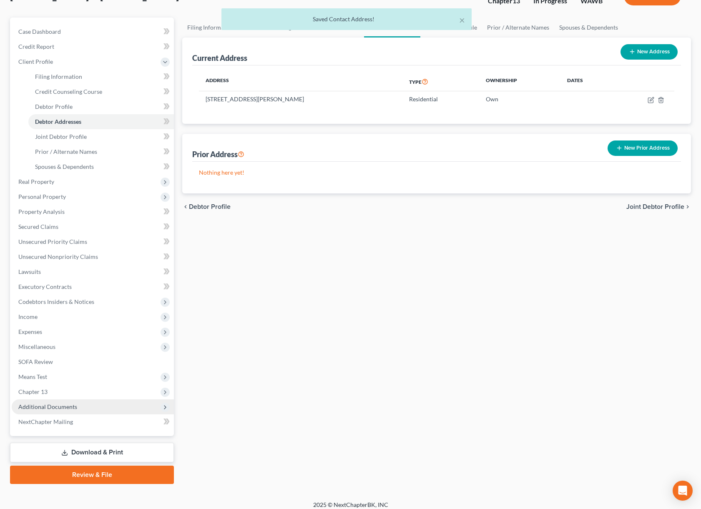
click at [86, 408] on span "Additional Documents" at bounding box center [93, 406] width 162 height 15
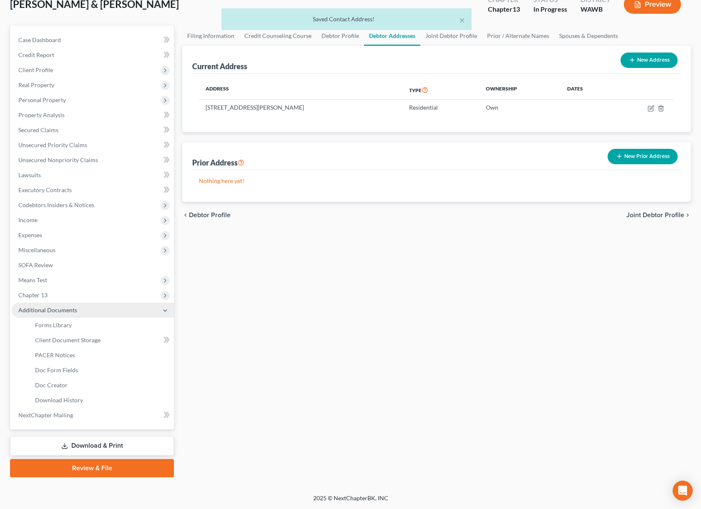
scroll to position [54, 0]
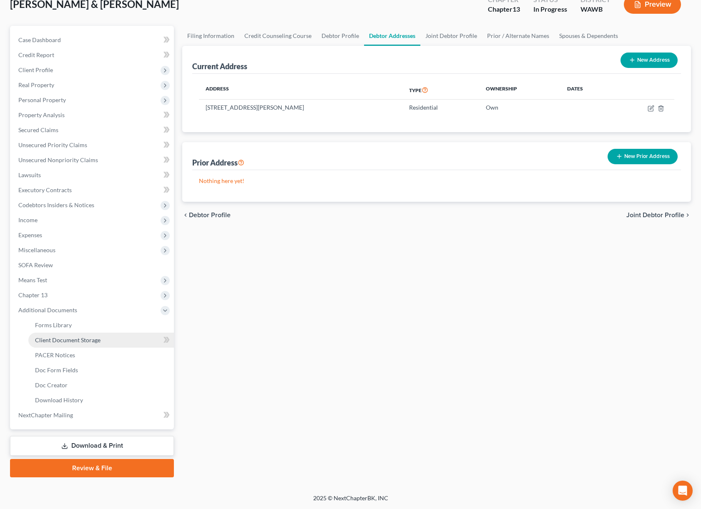
click at [70, 340] on span "Client Document Storage" at bounding box center [67, 339] width 65 height 7
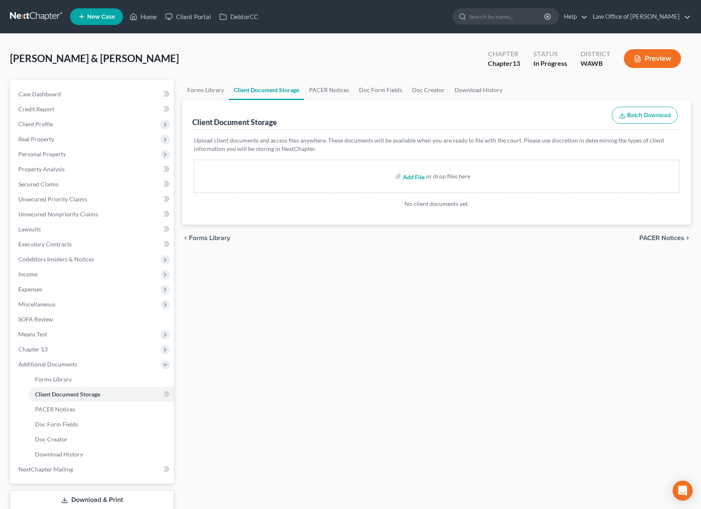
click at [411, 176] on input "file" at bounding box center [413, 176] width 20 height 15
type input "C:\fakepath\Abacus_cert-Hagler, Corey & Denise.pdf"
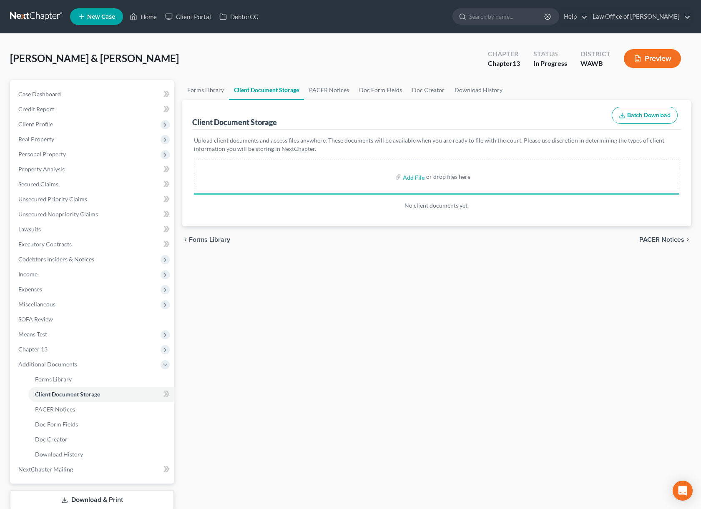
click at [430, 209] on p "No client documents yet." at bounding box center [436, 205] width 485 height 8
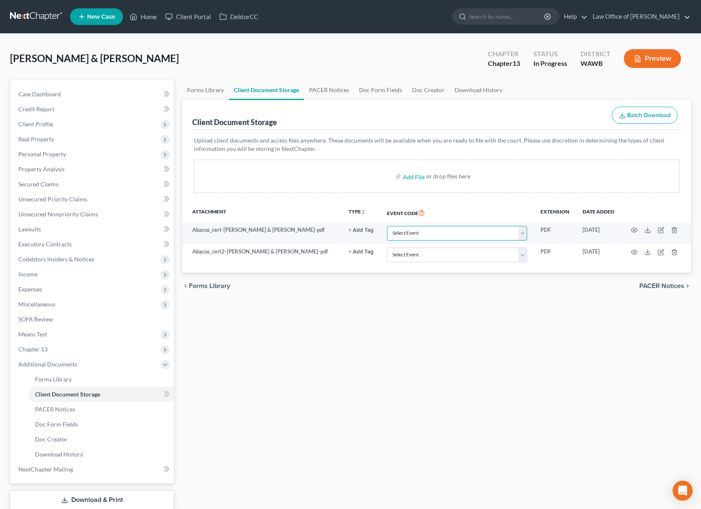
click at [423, 236] on select "Select Event Certificate of Credit Counseling for Debtor Certificate of Credit …" at bounding box center [457, 233] width 140 height 15
select select "0"
click at [388, 226] on select "Select Event Certificate of Credit Counseling for Debtor Certificate of Credit …" at bounding box center [457, 233] width 140 height 15
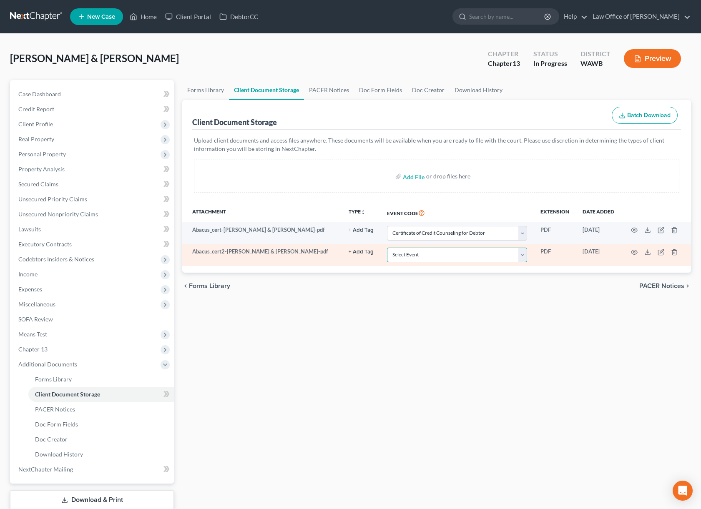
click at [423, 257] on select "Select Event Certificate of Credit Counseling for Debtor Certificate of Credit …" at bounding box center [457, 255] width 140 height 15
select select "1"
click at [388, 248] on select "Select Event Certificate of Credit Counseling for Debtor Certificate of Credit …" at bounding box center [457, 255] width 140 height 15
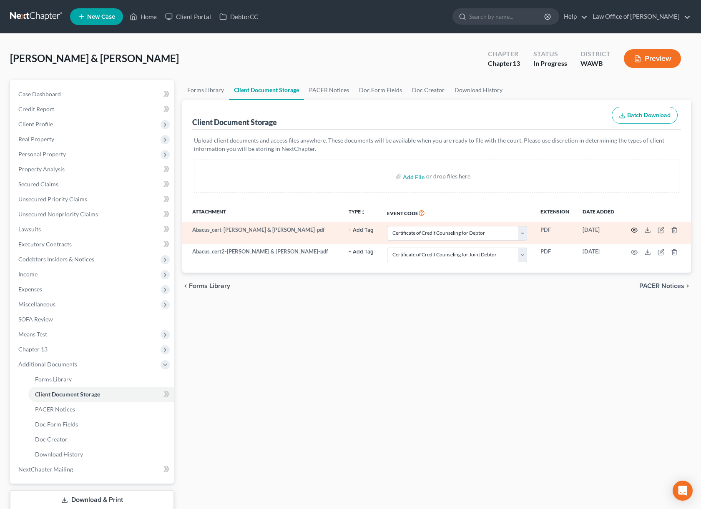
click at [635, 228] on icon "button" at bounding box center [634, 230] width 7 height 7
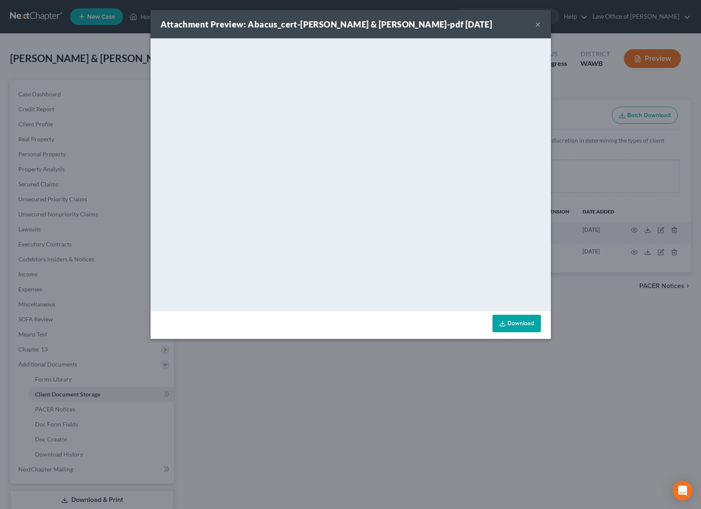
click at [635, 240] on div "Attachment Preview: Abacus_cert-Hagler, Corey & Denise-pdf 09/09/2025 × <object…" at bounding box center [350, 254] width 701 height 509
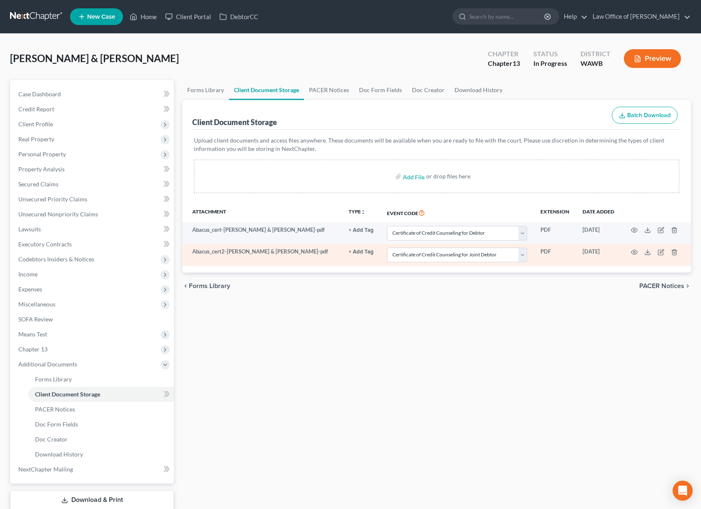
click at [631, 255] on td at bounding box center [656, 255] width 70 height 22
click at [634, 250] on icon "button" at bounding box center [634, 252] width 7 height 7
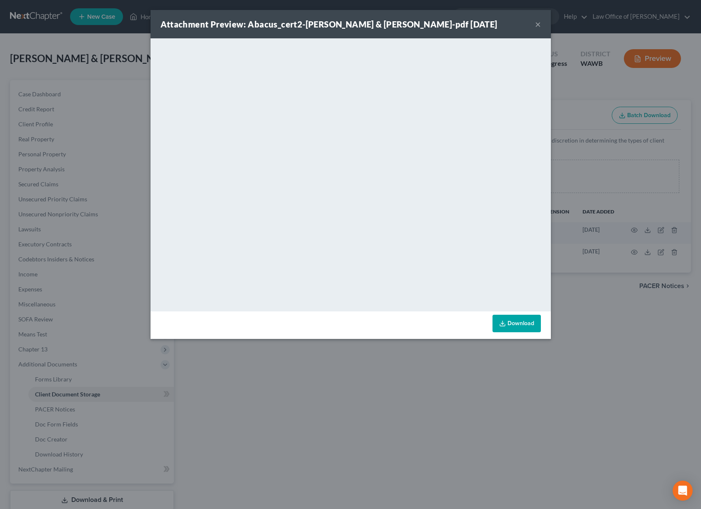
click at [629, 235] on div "Attachment Preview: Abacus_cert2-Hagler, Corey & Denise-pdf 09/09/2025 × <objec…" at bounding box center [350, 254] width 701 height 509
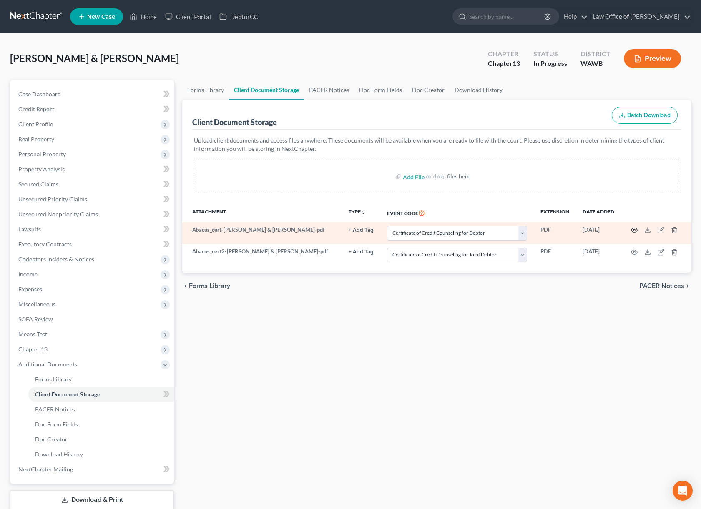
click at [634, 230] on icon "button" at bounding box center [634, 230] width 7 height 7
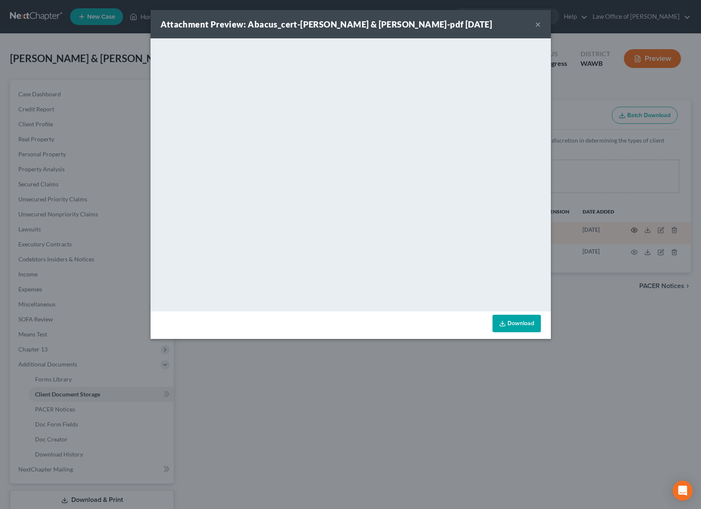
click at [634, 230] on div "Attachment Preview: Abacus_cert-Hagler, Corey & Denise-pdf 09/09/2025 × <object…" at bounding box center [350, 254] width 701 height 509
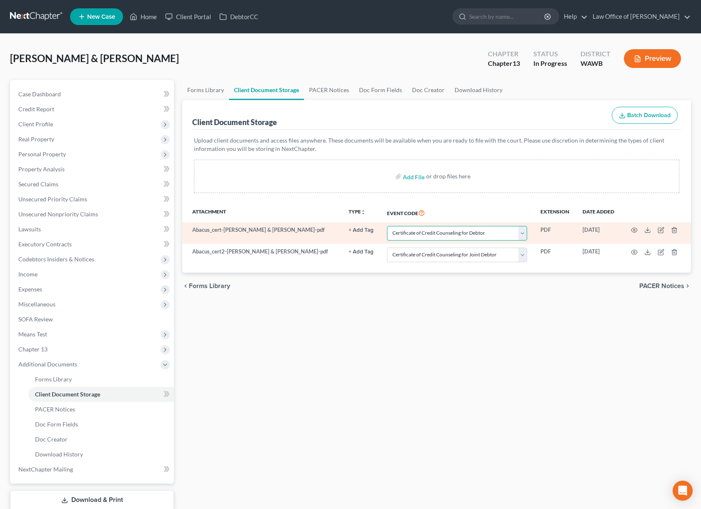
click at [476, 233] on select "Select Event Certificate of Credit Counseling for Debtor Certificate of Credit …" at bounding box center [457, 233] width 140 height 15
select select "1"
click at [388, 226] on select "Select Event Certificate of Credit Counseling for Debtor Certificate of Credit …" at bounding box center [457, 233] width 140 height 15
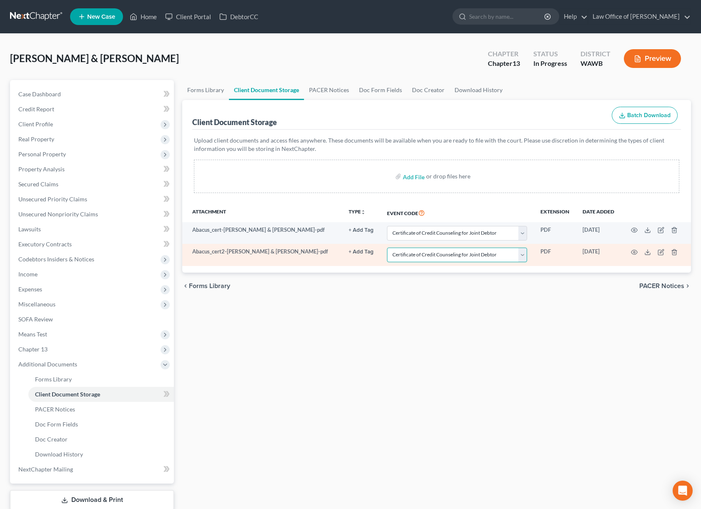
click at [473, 254] on select "Select Event Certificate of Credit Counseling for Debtor Certificate of Credit …" at bounding box center [457, 255] width 140 height 15
select select "0"
click at [388, 248] on select "Select Event Certificate of Credit Counseling for Debtor Certificate of Credit …" at bounding box center [457, 255] width 140 height 15
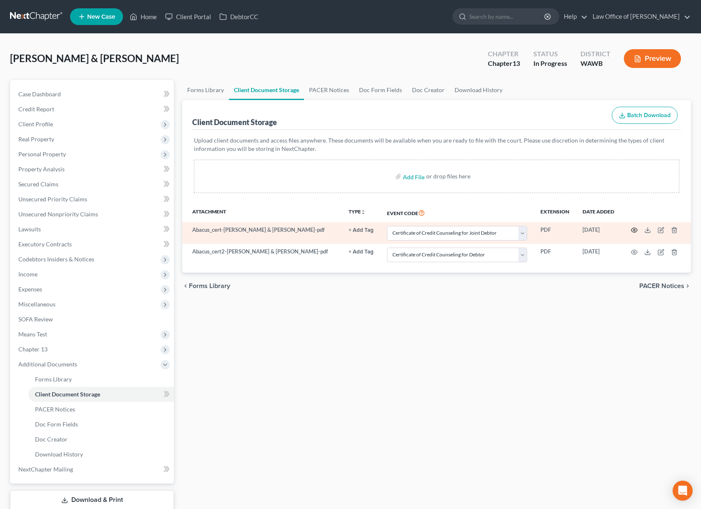
click at [633, 230] on icon "button" at bounding box center [634, 230] width 7 height 7
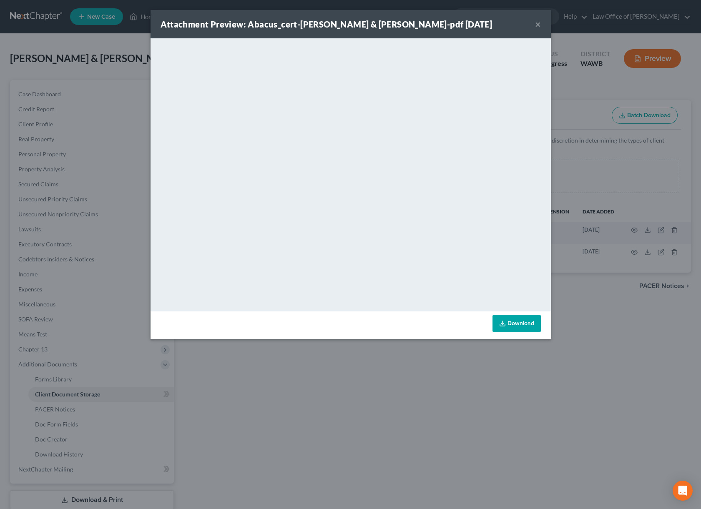
click at [632, 254] on div "Attachment Preview: Abacus_cert-Hagler, Corey & Denise-pdf 09/09/2025 × <object…" at bounding box center [350, 254] width 701 height 509
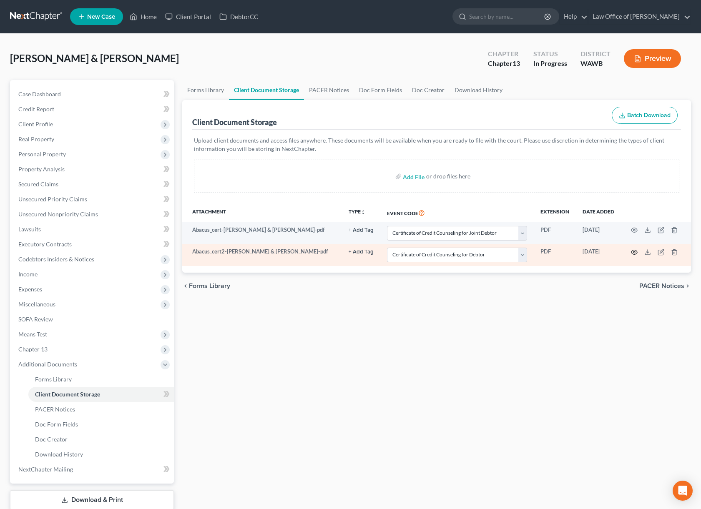
click at [634, 254] on icon "button" at bounding box center [634, 252] width 6 height 5
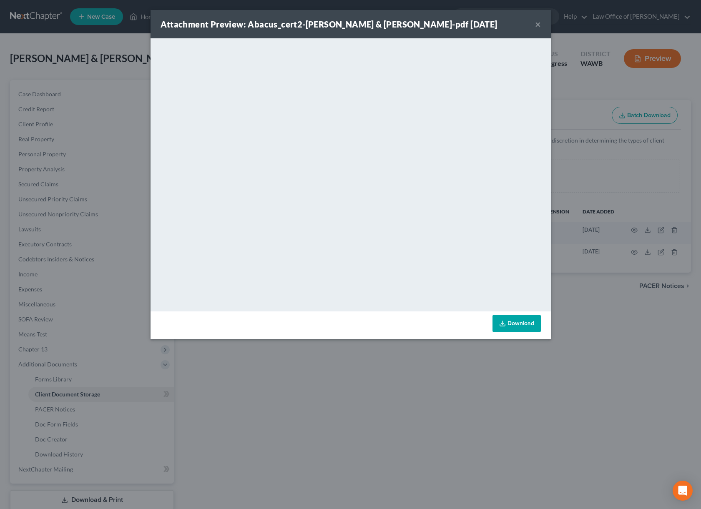
click at [613, 284] on div "Attachment Preview: Abacus_cert2-Hagler, Corey & Denise-pdf 09/09/2025 × <objec…" at bounding box center [350, 254] width 701 height 509
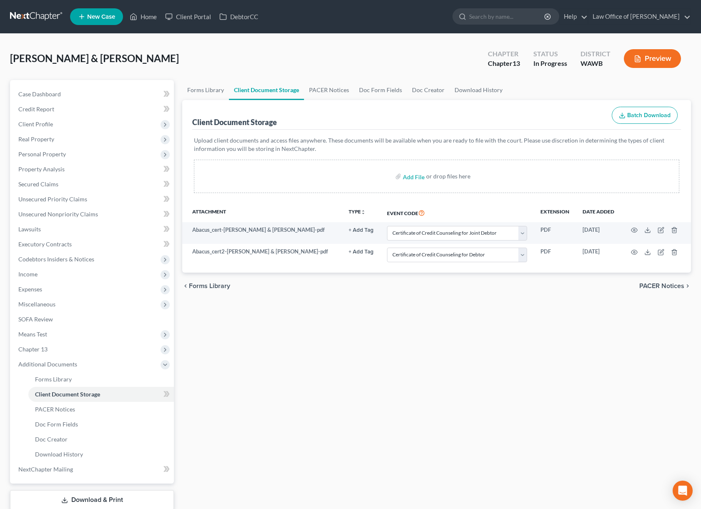
scroll to position [54, 0]
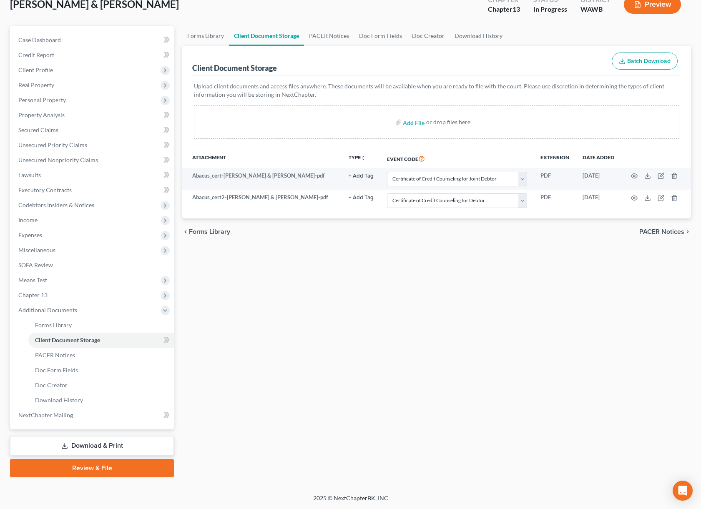
click at [107, 471] on link "Review & File" at bounding box center [92, 468] width 164 height 18
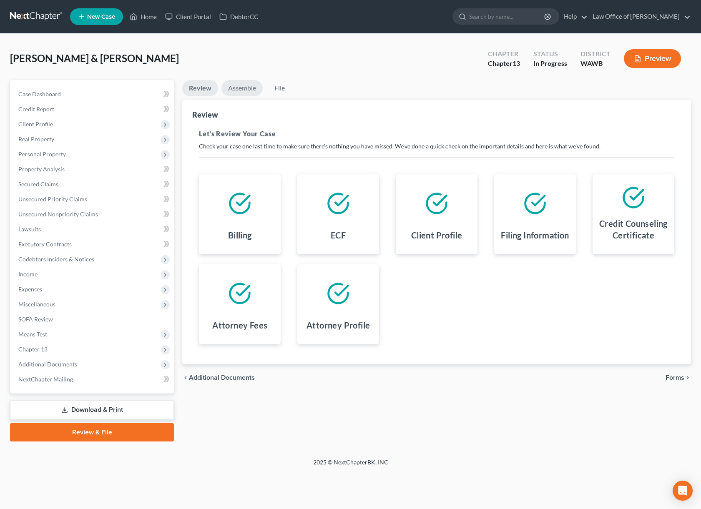
click at [241, 90] on link "Assemble" at bounding box center [241, 88] width 41 height 16
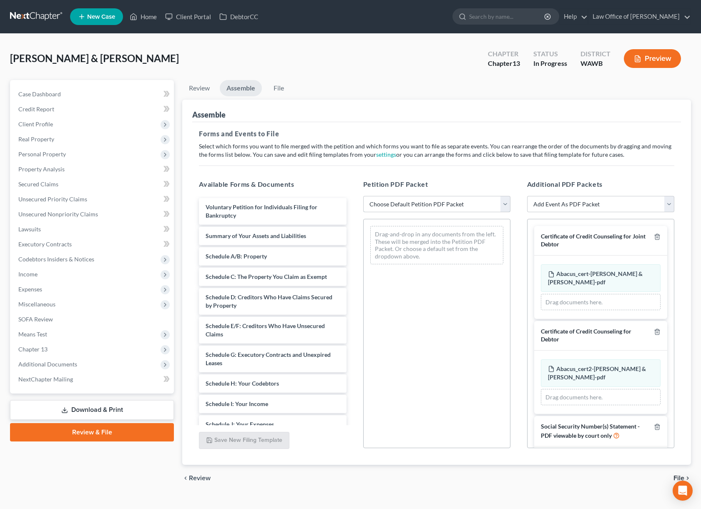
click at [396, 201] on select "Choose Default Petition PDF Packet Emergency Filing (Voluntary Petition and Cre…" at bounding box center [436, 204] width 147 height 17
select select "1"
click at [363, 196] on select "Choose Default Petition PDF Packet Emergency Filing (Voluntary Petition and Cre…" at bounding box center [436, 204] width 147 height 17
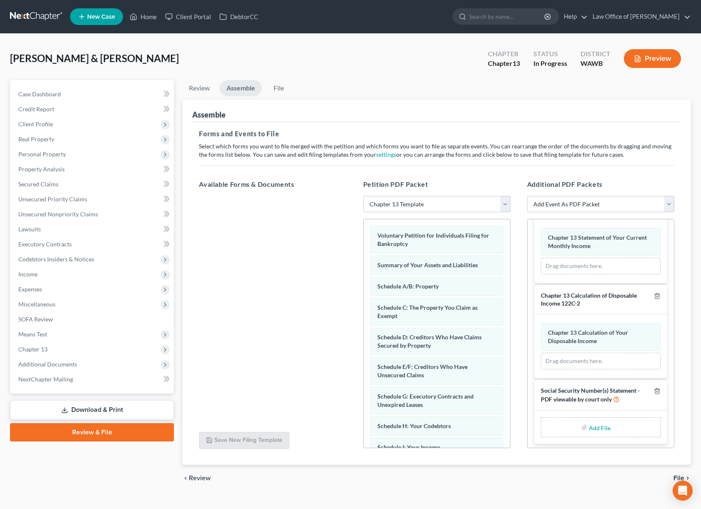
scroll to position [229, 0]
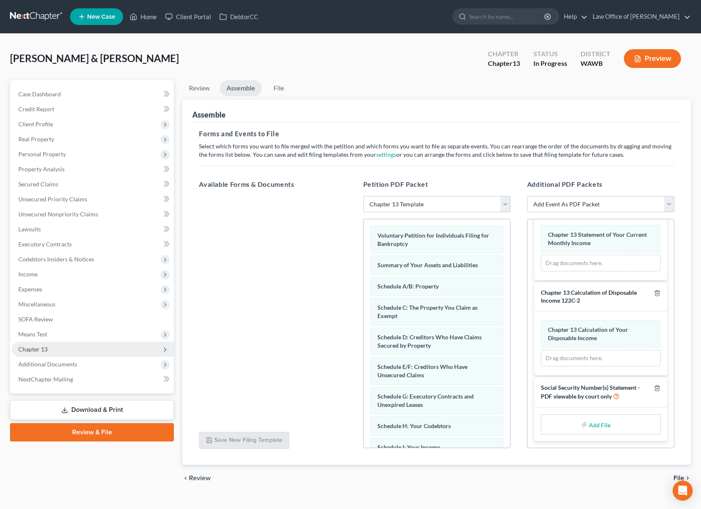
click at [93, 350] on span "Chapter 13" at bounding box center [93, 349] width 162 height 15
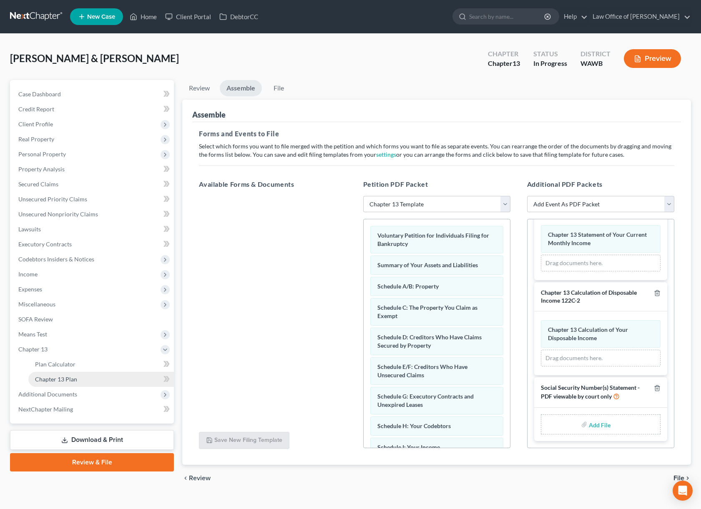
click at [92, 378] on link "Chapter 13 Plan" at bounding box center [100, 379] width 145 height 15
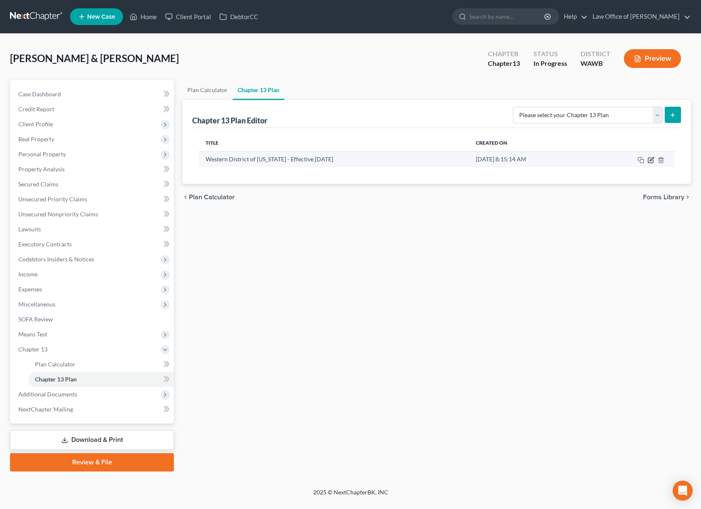
click at [651, 160] on icon "button" at bounding box center [650, 160] width 7 height 7
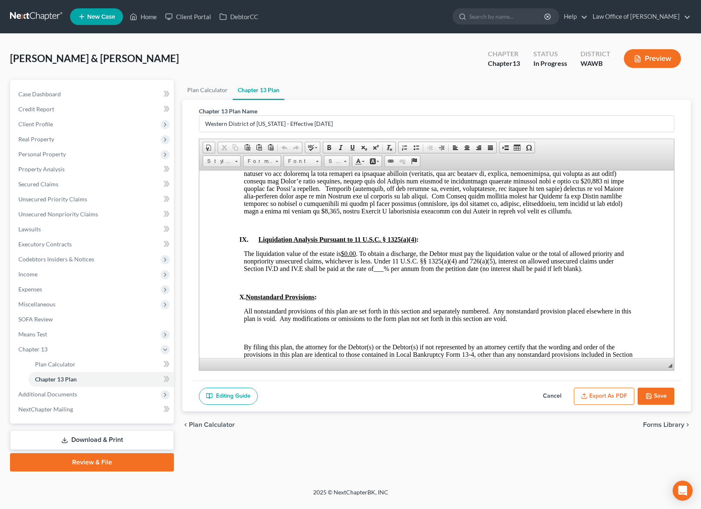
scroll to position [2389, 0]
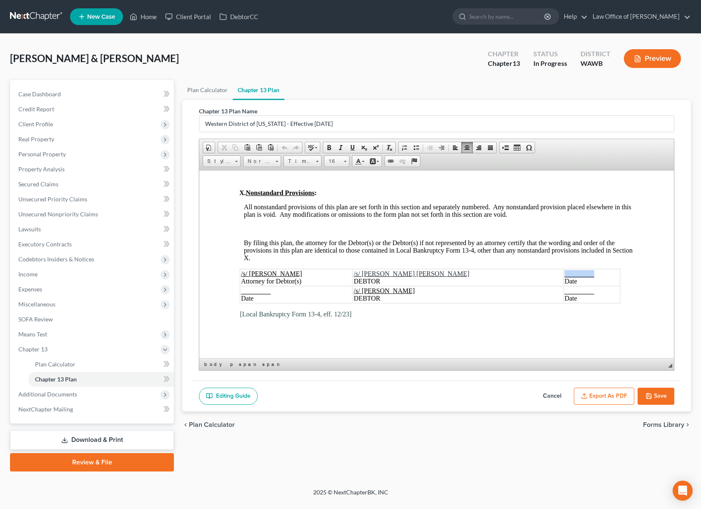
drag, startPoint x: 587, startPoint y: 273, endPoint x: 555, endPoint y: 273, distance: 32.1
click at [563, 273] on td "________ Date" at bounding box center [591, 277] width 56 height 17
drag, startPoint x: 579, startPoint y: 275, endPoint x: 514, endPoint y: 272, distance: 65.1
click at [563, 272] on td "September 9, 2025 Date" at bounding box center [591, 277] width 56 height 17
click at [335, 163] on span "16" at bounding box center [332, 161] width 17 height 11
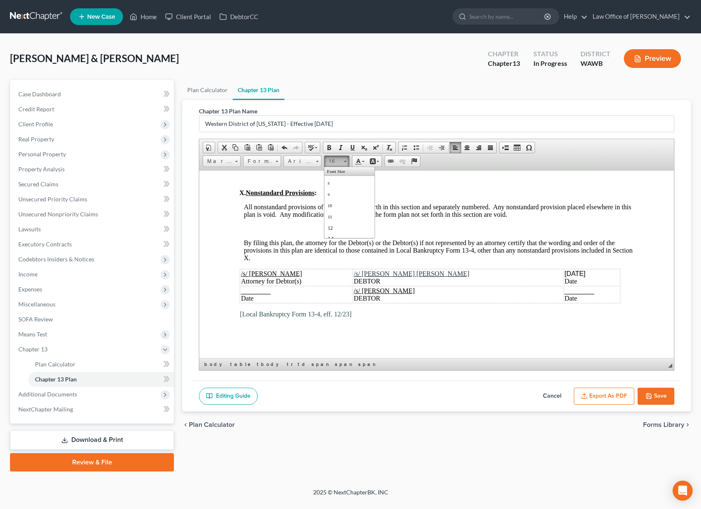
scroll to position [48, 0]
click at [335, 183] on link "12" at bounding box center [349, 179] width 48 height 11
click at [350, 147] on span at bounding box center [352, 147] width 7 height 7
click at [341, 164] on link "12" at bounding box center [336, 161] width 25 height 12
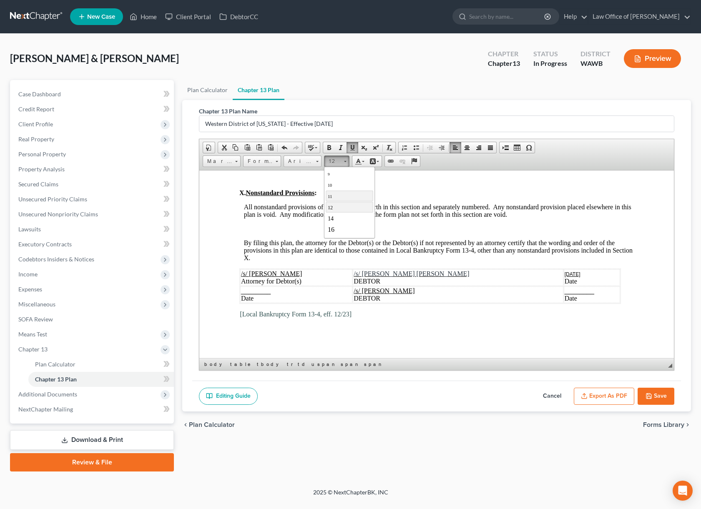
scroll to position [24, 0]
click at [334, 226] on span "16" at bounding box center [331, 225] width 7 height 7
click at [380, 272] on span "/s/ Corey Antwand Jarad Hagler" at bounding box center [410, 273] width 115 height 7
drag, startPoint x: 580, startPoint y: 272, endPoint x: 514, endPoint y: 271, distance: 65.8
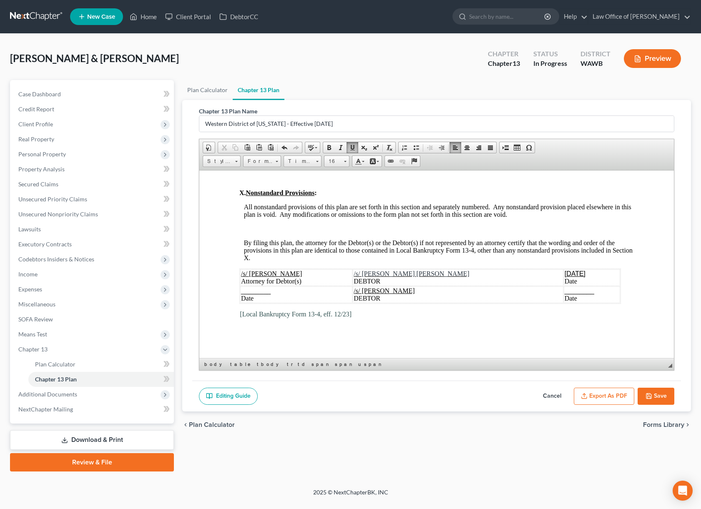
click at [563, 271] on td "September 9, 2025 Date" at bounding box center [591, 277] width 56 height 17
click at [305, 158] on span "Arial" at bounding box center [298, 161] width 29 height 11
click at [306, 194] on span "Times New Roman" at bounding box center [313, 193] width 52 height 7
drag, startPoint x: 272, startPoint y: 290, endPoint x: 240, endPoint y: 290, distance: 31.3
click at [240, 290] on td "________ Date" at bounding box center [296, 294] width 112 height 17
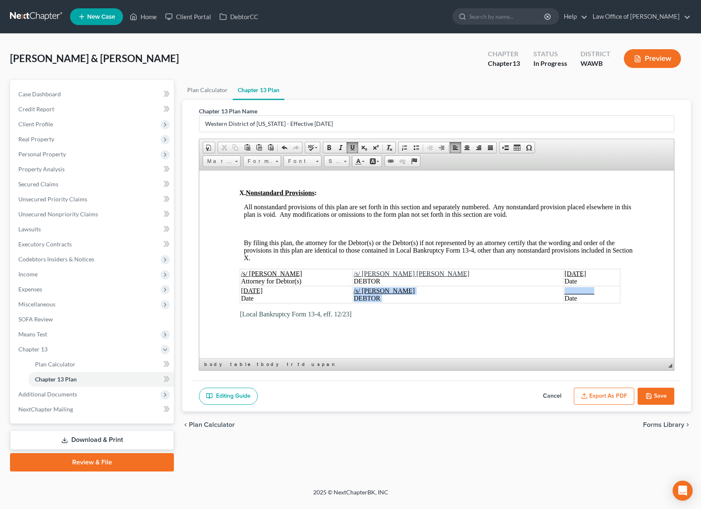
drag, startPoint x: 553, startPoint y: 291, endPoint x: 515, endPoint y: 290, distance: 38.3
click at [515, 290] on tr "September 9, 2025 Date /s/ Denise Hagler DEBTOR ________ Date" at bounding box center [430, 294] width 380 height 17
click at [281, 145] on span at bounding box center [284, 147] width 7 height 7
click at [564, 293] on span "________" at bounding box center [579, 290] width 30 height 7
drag, startPoint x: 554, startPoint y: 290, endPoint x: 523, endPoint y: 289, distance: 31.7
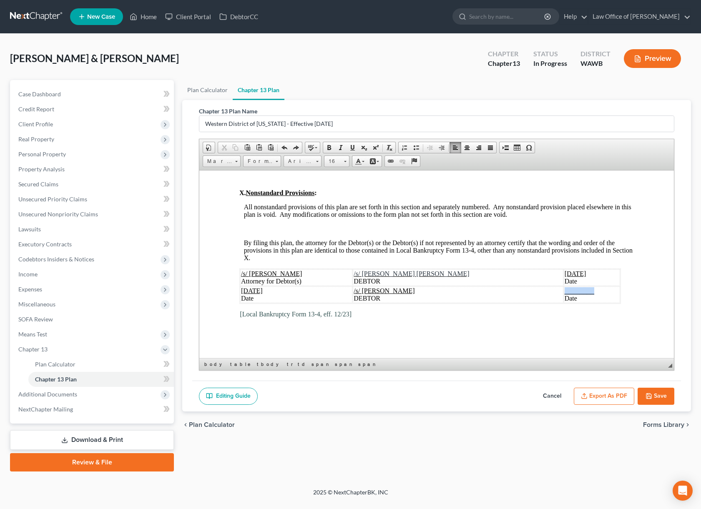
click at [563, 289] on td "________ Date" at bounding box center [591, 294] width 56 height 17
click at [598, 396] on button "Export as PDF" at bounding box center [603, 397] width 60 height 18
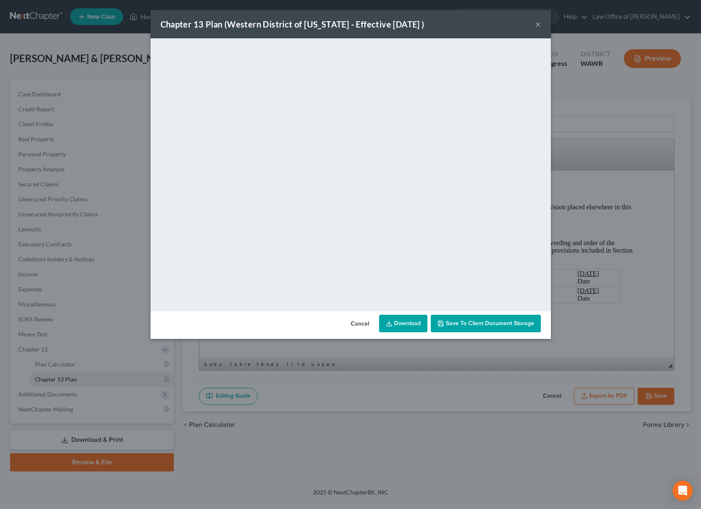
click at [470, 23] on div "Chapter 13 Plan (Western District of Washington - Effective 12/1/23 ) ×" at bounding box center [350, 24] width 400 height 28
click at [468, 326] on span "Save to Client Document Storage" at bounding box center [489, 323] width 88 height 7
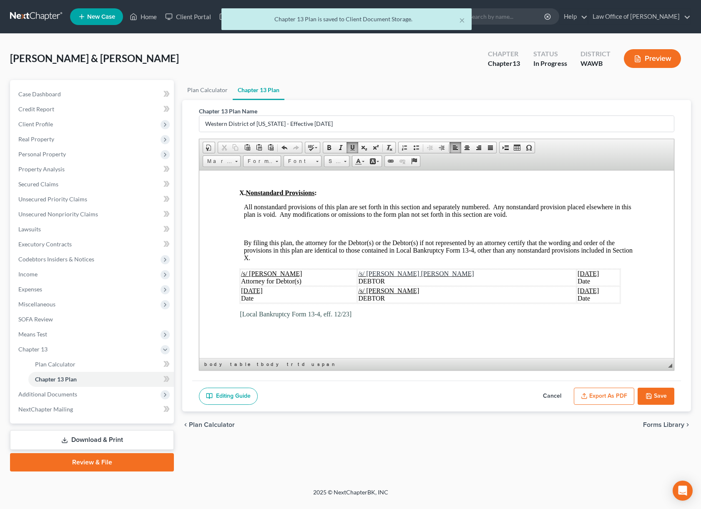
click at [655, 397] on button "Save" at bounding box center [655, 397] width 37 height 18
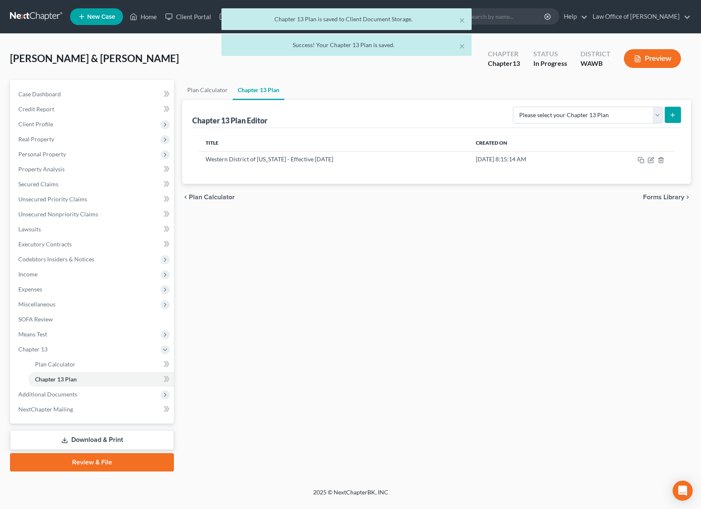
click at [655, 397] on div "Plan Calculator Chapter 13 Plan Chapter 13 Plan Editor Please select your Chapt…" at bounding box center [436, 275] width 517 height 391
click at [70, 397] on span "Additional Documents" at bounding box center [47, 393] width 59 height 7
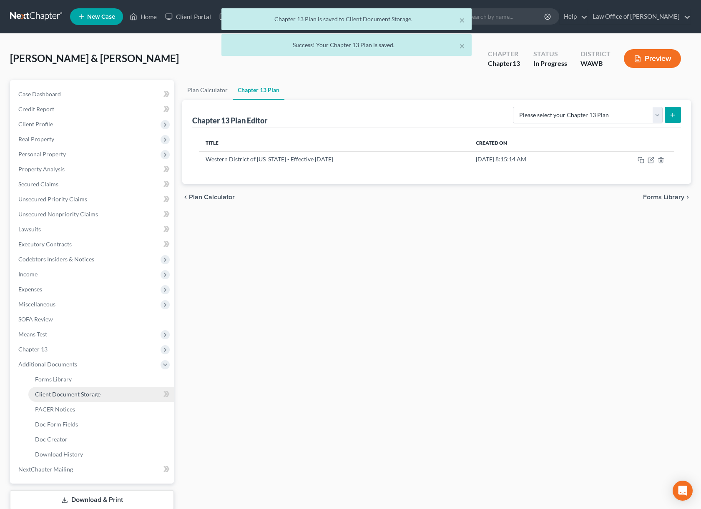
click at [75, 391] on span "Client Document Storage" at bounding box center [67, 393] width 65 height 7
select select "1"
select select "0"
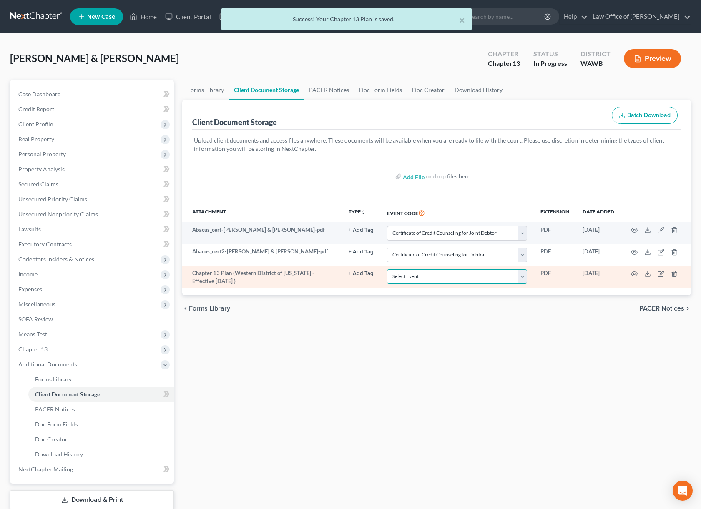
click at [454, 275] on select "Select Event Certificate of Credit Counseling for Debtor Certificate of Credit …" at bounding box center [457, 276] width 140 height 15
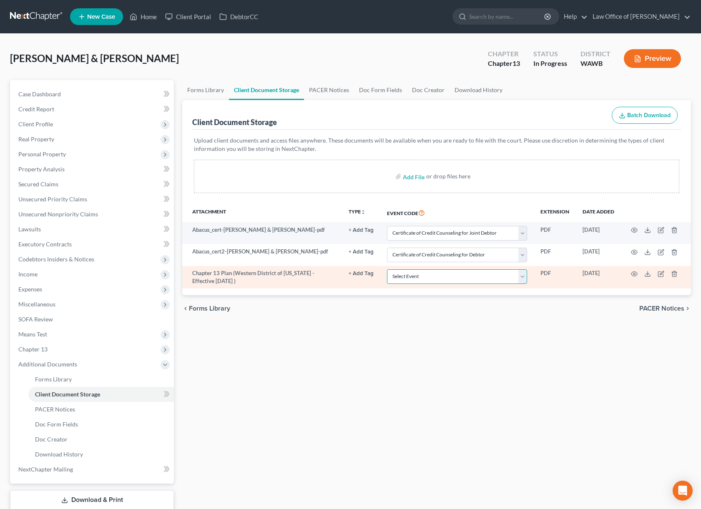
select select "3"
click at [388, 269] on select "Select Event Certificate of Credit Counseling for Debtor Certificate of Credit …" at bounding box center [457, 276] width 140 height 15
click at [636, 273] on icon "button" at bounding box center [634, 273] width 7 height 7
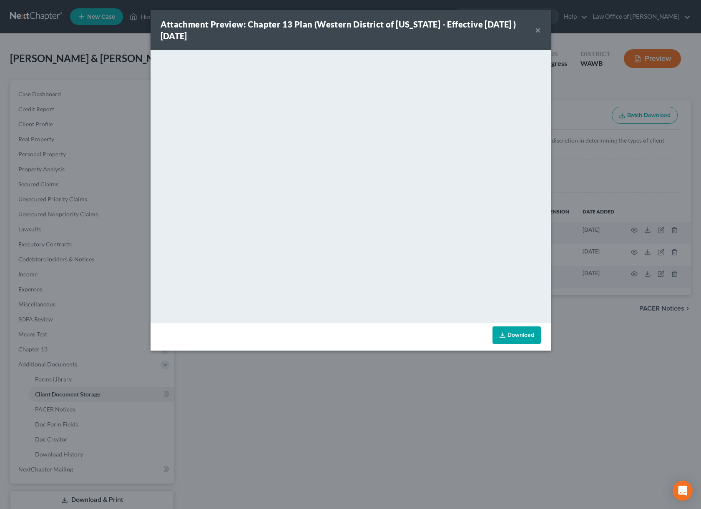
click at [538, 29] on button "×" at bounding box center [538, 30] width 6 height 10
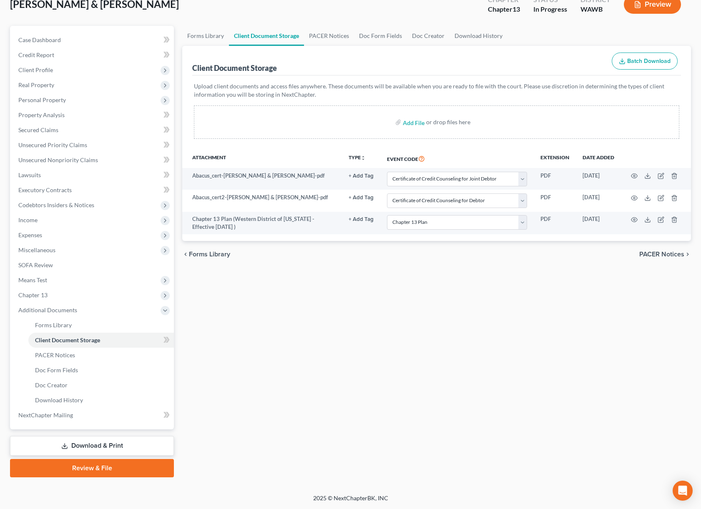
click at [100, 470] on link "Review & File" at bounding box center [92, 468] width 164 height 18
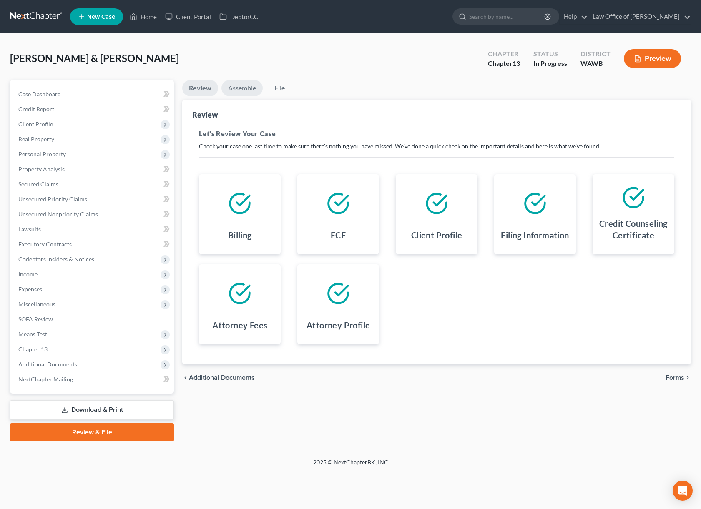
click at [244, 88] on link "Assemble" at bounding box center [241, 88] width 41 height 16
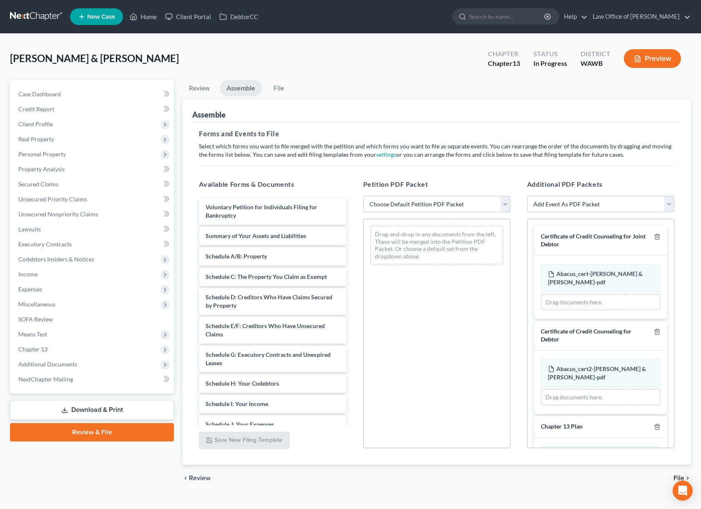
click at [435, 205] on select "Choose Default Petition PDF Packet Emergency Filing (Voluntary Petition and Cre…" at bounding box center [436, 204] width 147 height 17
select select "1"
click at [363, 196] on select "Choose Default Petition PDF Packet Emergency Filing (Voluntary Petition and Cre…" at bounding box center [436, 204] width 147 height 17
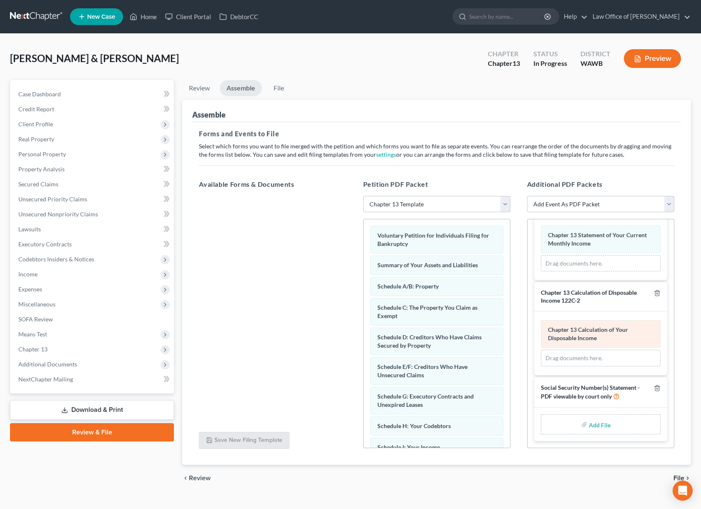
scroll to position [14, 0]
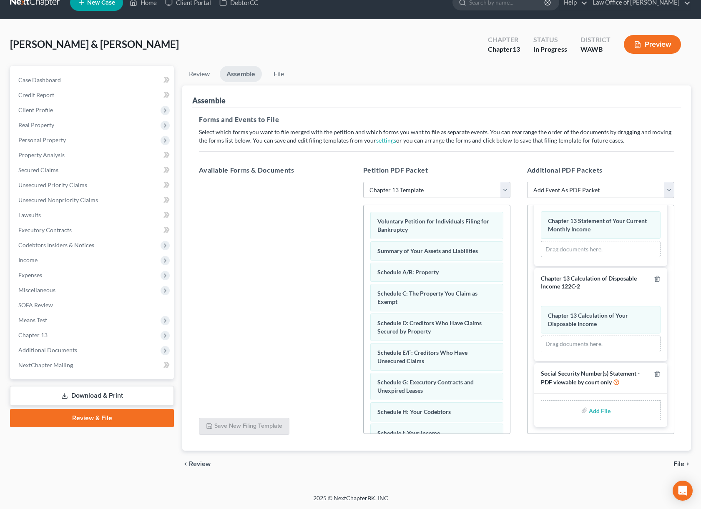
click at [593, 411] on input "file" at bounding box center [598, 410] width 20 height 15
type input "C:\fakepath\Form 121 dated 9.9.2025 - Hagler, Corey & Denise.pdf"
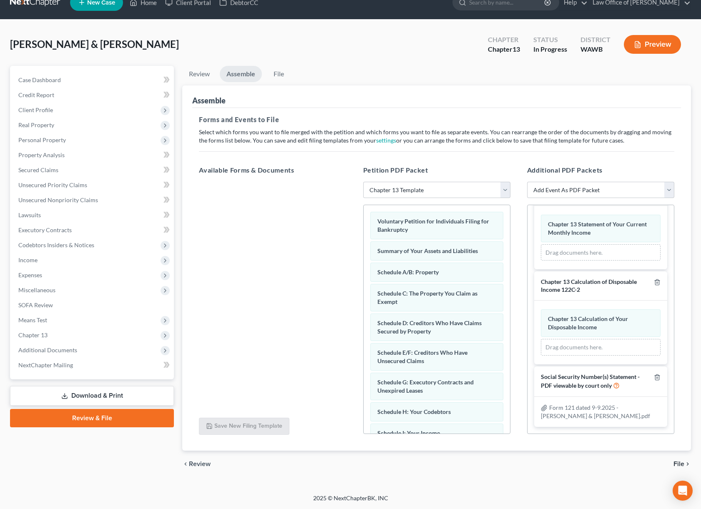
click at [678, 463] on span "File" at bounding box center [678, 463] width 11 height 7
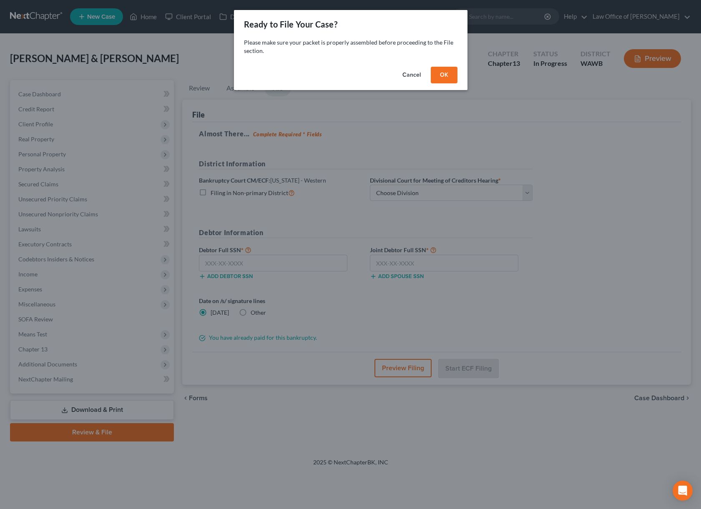
scroll to position [0, 0]
click at [440, 79] on button "OK" at bounding box center [443, 75] width 27 height 17
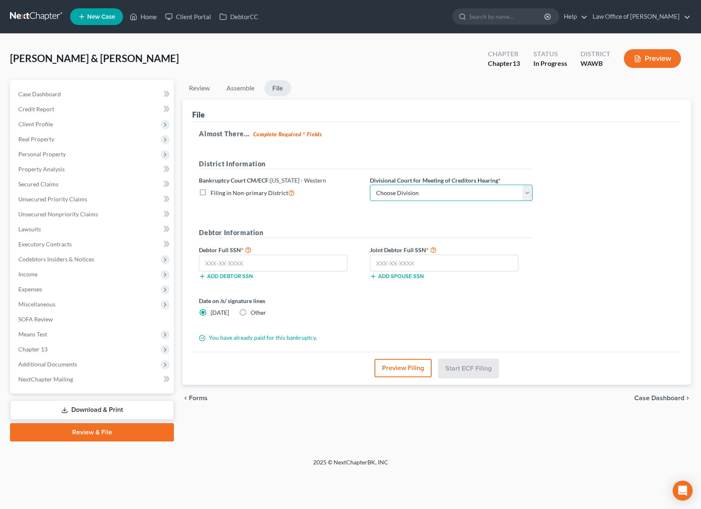
click at [405, 191] on select "Choose Division Seattle Tacoma" at bounding box center [451, 193] width 163 height 17
select select "1"
click at [370, 185] on select "Choose Division Seattle Tacoma" at bounding box center [451, 193] width 163 height 17
click at [279, 261] on input "text" at bounding box center [273, 263] width 148 height 17
type input "157-56-0081"
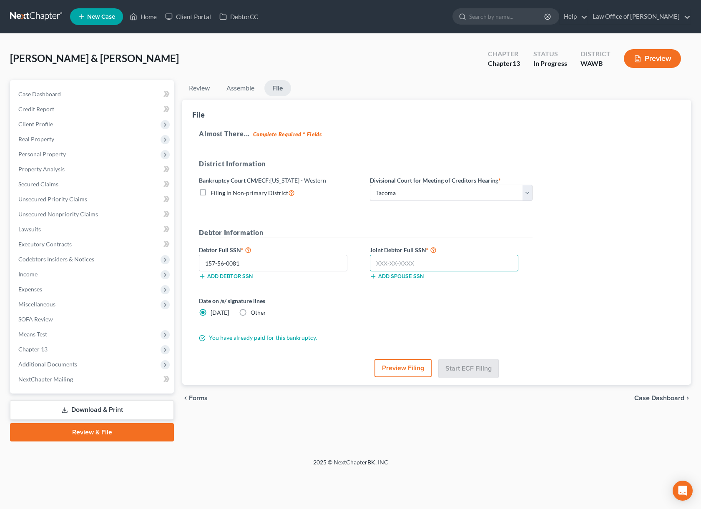
click at [393, 264] on input "text" at bounding box center [444, 263] width 148 height 17
type input "538-82-4009"
click at [464, 377] on div "Start ECF Filing" at bounding box center [468, 368] width 60 height 18
click at [468, 367] on button "Start ECF Filing" at bounding box center [468, 368] width 60 height 18
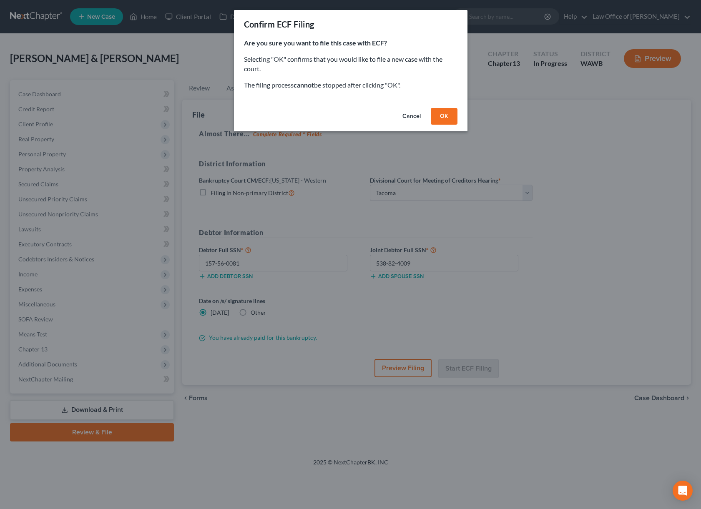
click at [445, 115] on button "OK" at bounding box center [443, 116] width 27 height 17
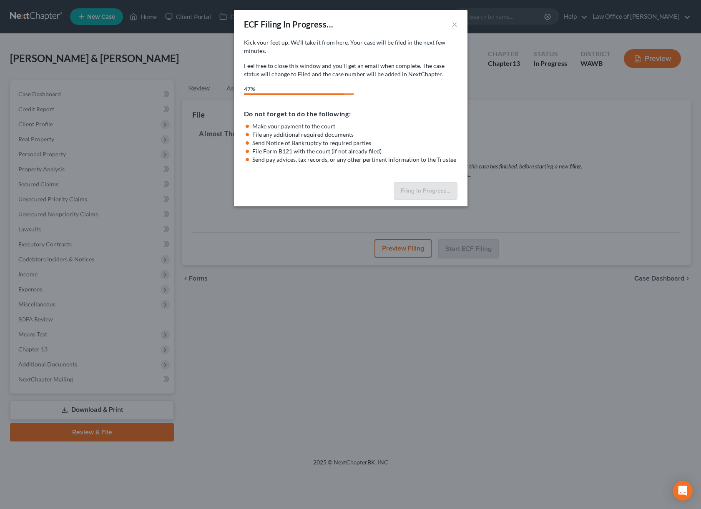
select select "1"
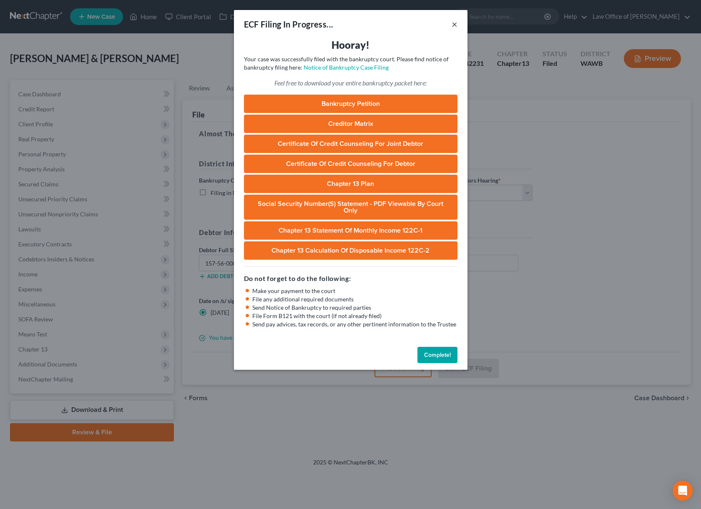
click at [456, 23] on button "×" at bounding box center [454, 24] width 6 height 10
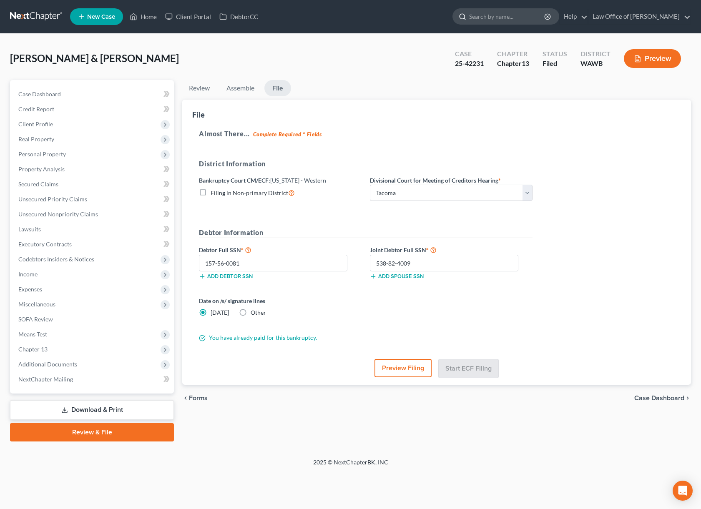
click at [520, 15] on input "search" at bounding box center [507, 16] width 76 height 15
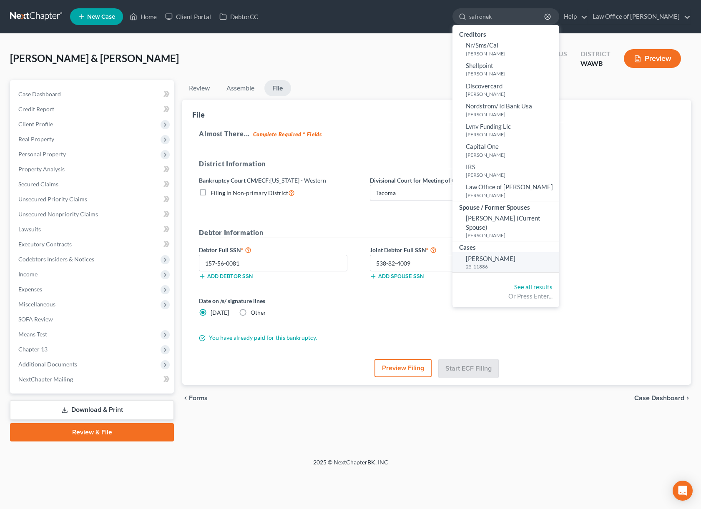
type input "safronek"
click at [512, 267] on small "25-11886" at bounding box center [510, 266] width 91 height 7
select select "0"
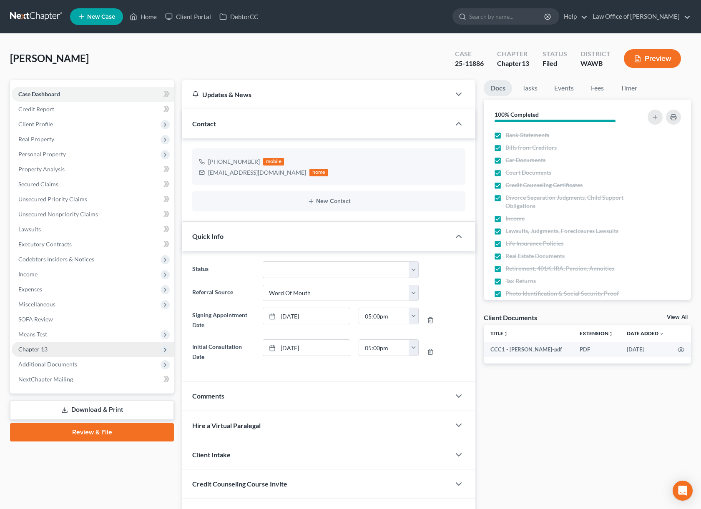
click at [56, 353] on span "Chapter 13" at bounding box center [93, 349] width 162 height 15
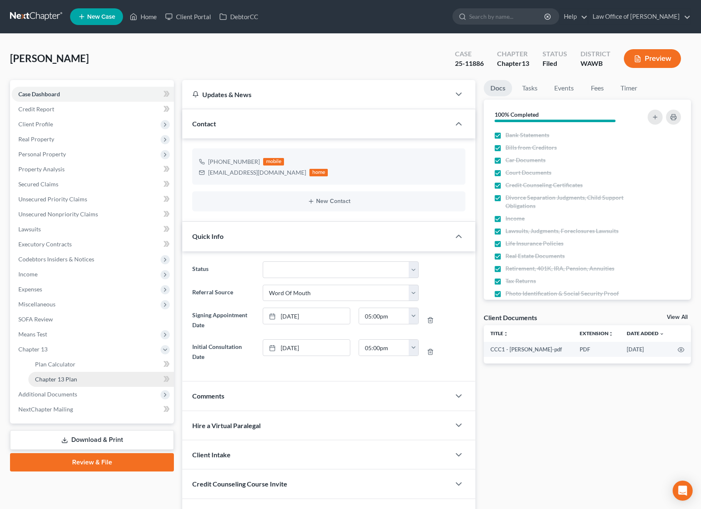
click at [58, 375] on link "Chapter 13 Plan" at bounding box center [100, 379] width 145 height 15
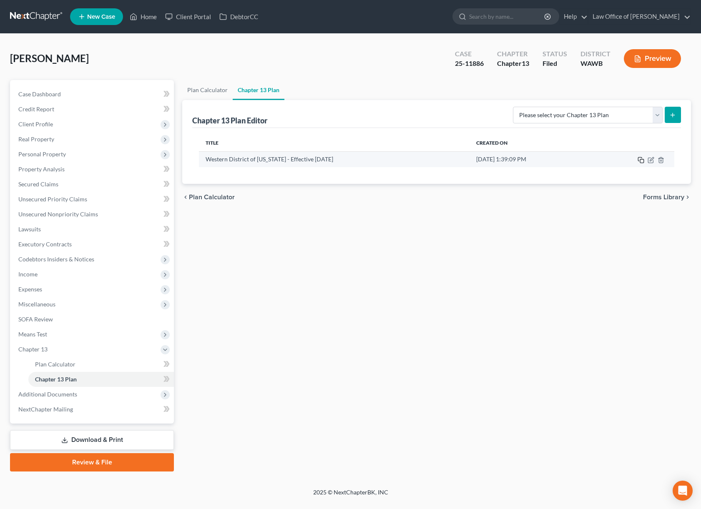
click at [641, 159] on rect "button" at bounding box center [642, 161] width 4 height 4
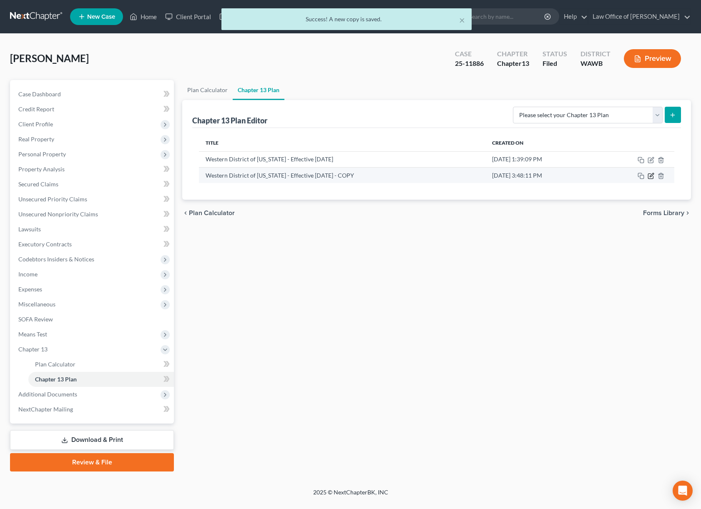
click at [649, 175] on icon "button" at bounding box center [650, 176] width 7 height 7
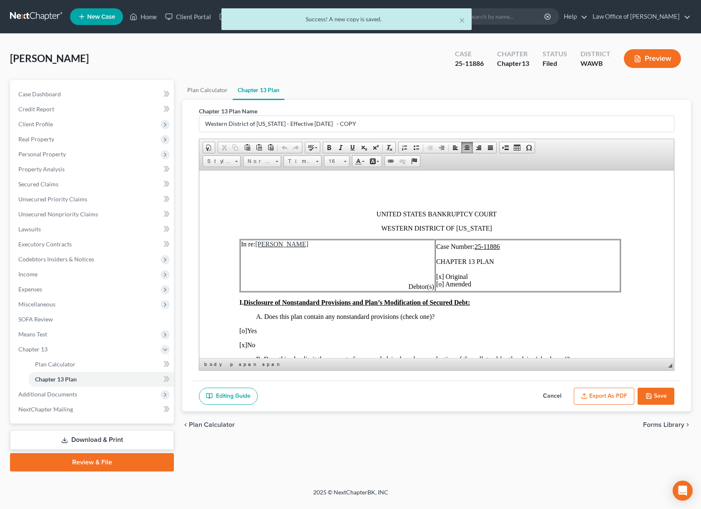
click at [448, 277] on span "Case Number: 25-11886 CHAPTER 13 PLAN [x] Original [o] Amended" at bounding box center [468, 265] width 64 height 45
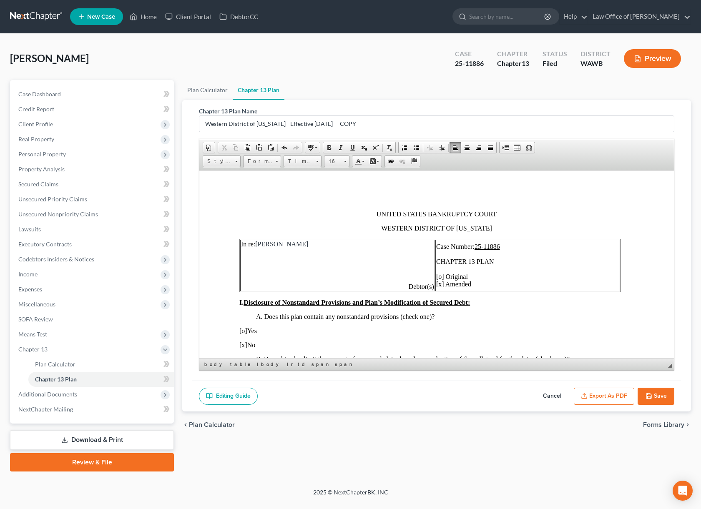
click at [671, 396] on button "Save" at bounding box center [655, 397] width 37 height 18
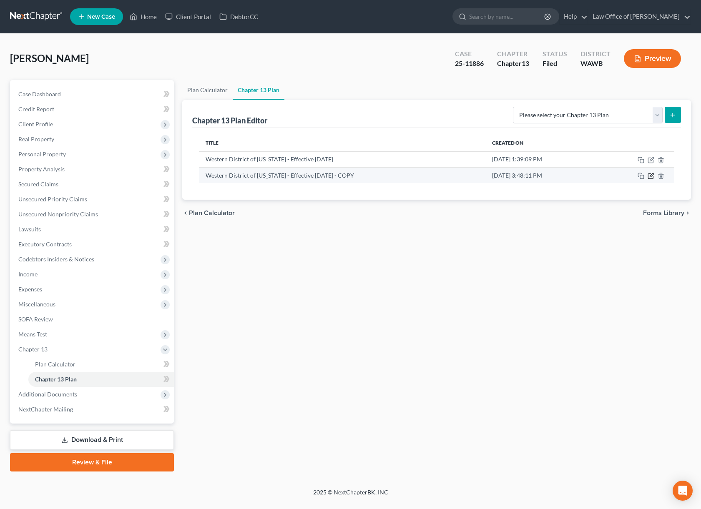
click at [653, 174] on icon "button" at bounding box center [651, 175] width 4 height 4
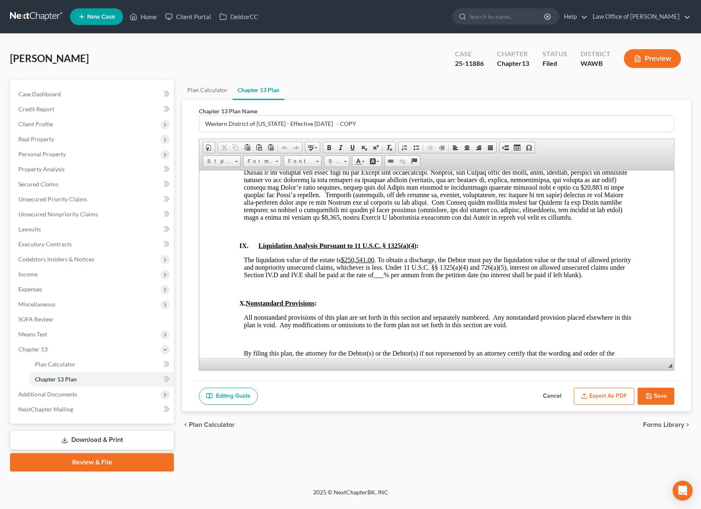
scroll to position [2275, 0]
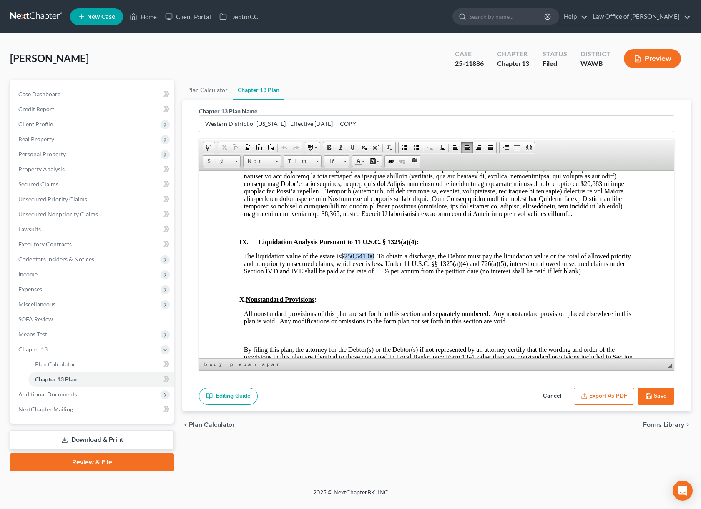
drag, startPoint x: 375, startPoint y: 264, endPoint x: 346, endPoint y: 264, distance: 29.2
click at [346, 264] on span "The liquidation value of the estate is $250,541.00 . To obtain a discharge, the…" at bounding box center [437, 263] width 387 height 22
click at [388, 274] on span "The liquidation value of the estate is $321,510.00 . To obtain a discharge, the…" at bounding box center [437, 263] width 387 height 22
click at [652, 395] on button "Save" at bounding box center [655, 397] width 37 height 18
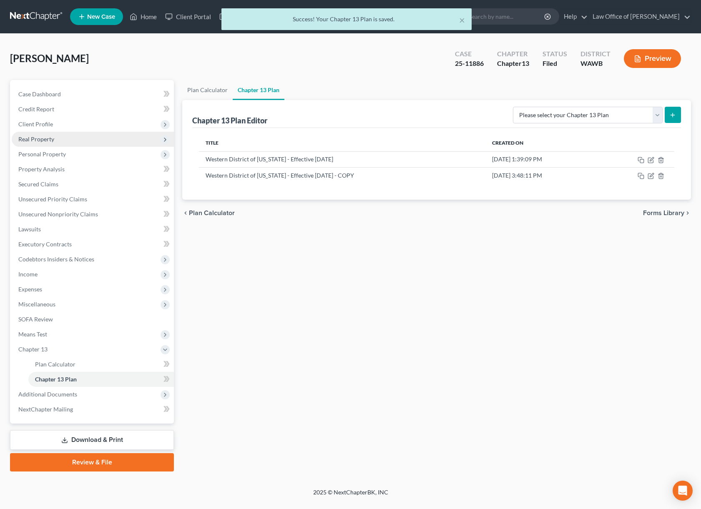
click at [63, 140] on span "Real Property" at bounding box center [93, 139] width 162 height 15
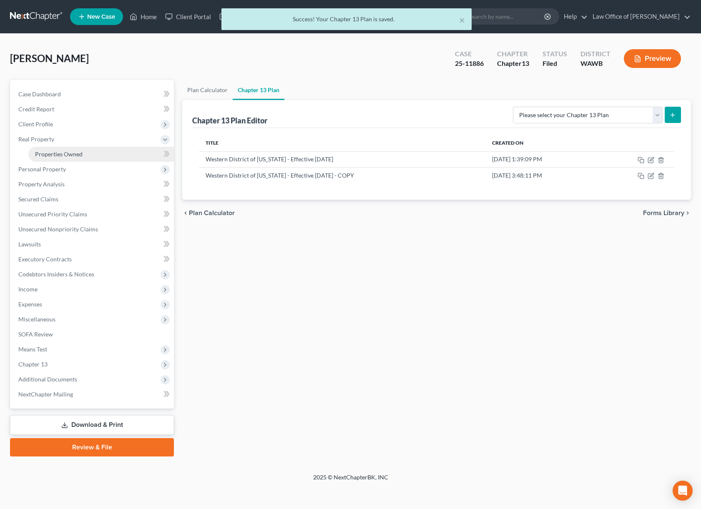
click at [63, 156] on span "Properties Owned" at bounding box center [59, 153] width 48 height 7
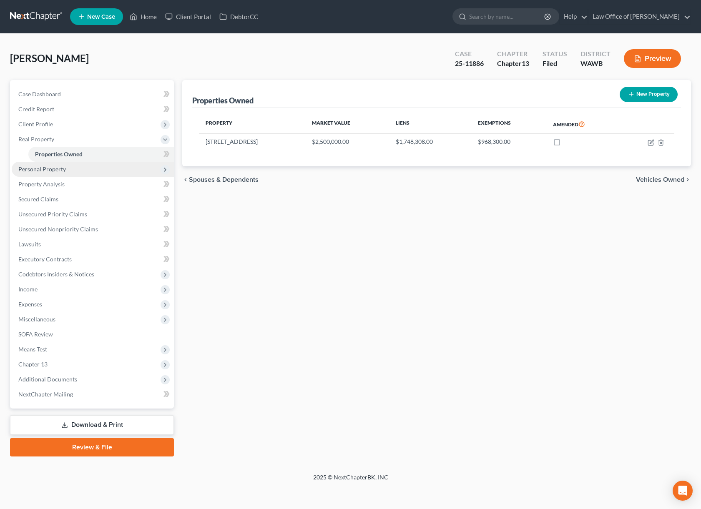
click at [87, 168] on span "Personal Property" at bounding box center [93, 169] width 162 height 15
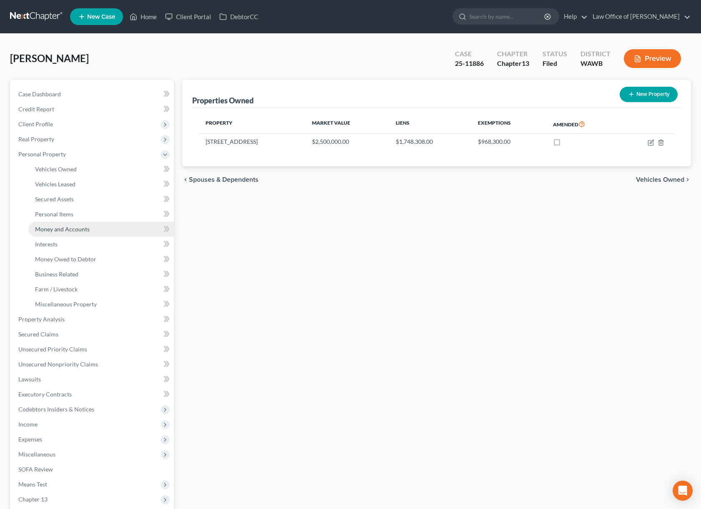
click at [78, 230] on span "Money and Accounts" at bounding box center [62, 228] width 55 height 7
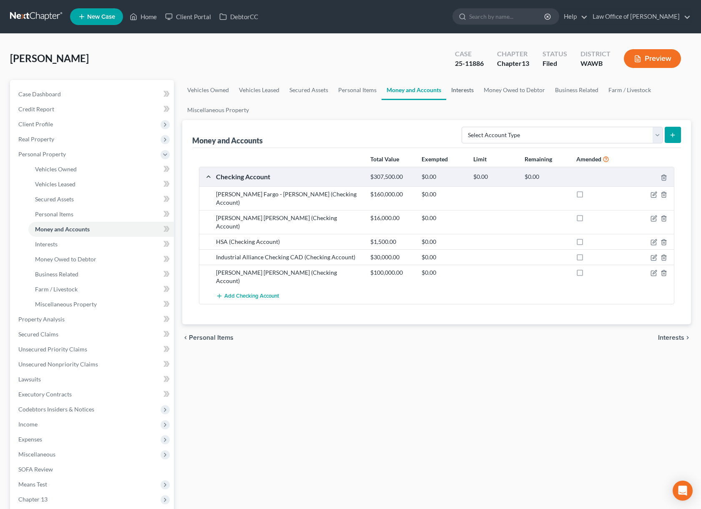
click at [455, 91] on link "Interests" at bounding box center [462, 90] width 33 height 20
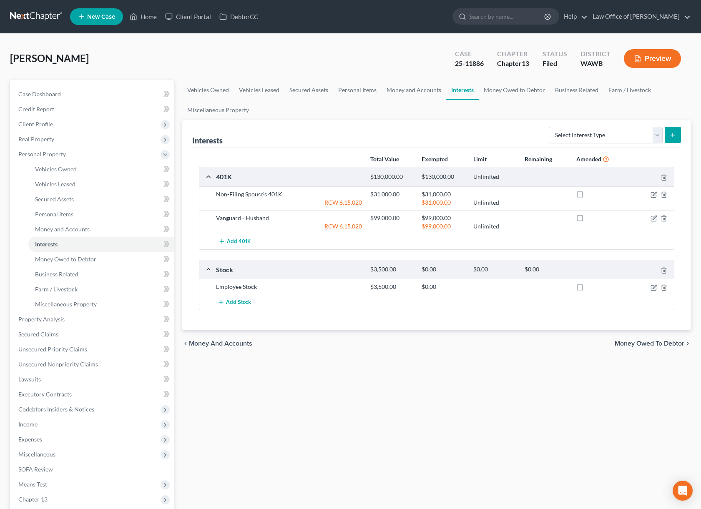
click at [651, 58] on button "Preview" at bounding box center [651, 58] width 57 height 19
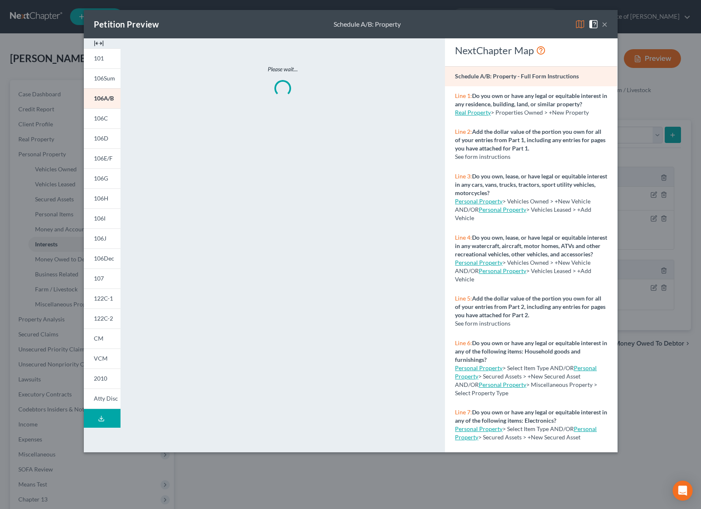
click at [581, 24] on img at bounding box center [580, 24] width 10 height 10
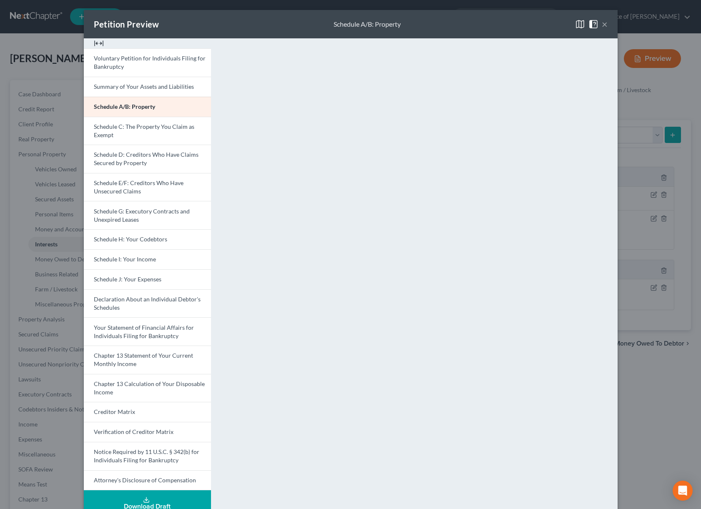
click at [604, 24] on button "×" at bounding box center [604, 24] width 6 height 10
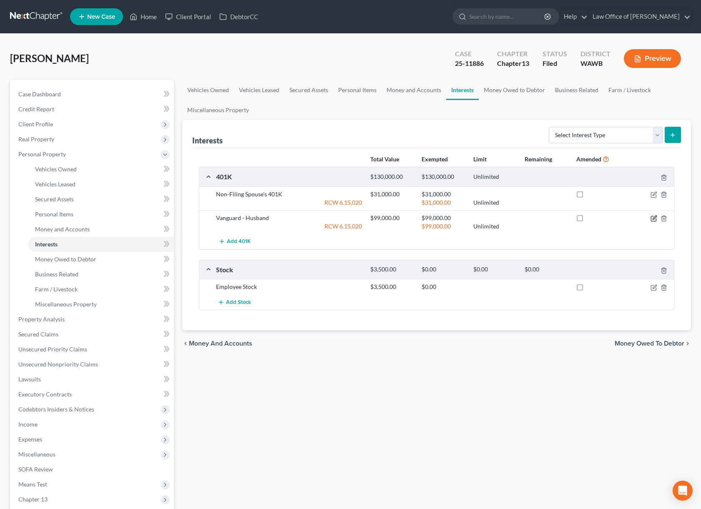
click at [652, 219] on icon "button" at bounding box center [654, 217] width 4 height 4
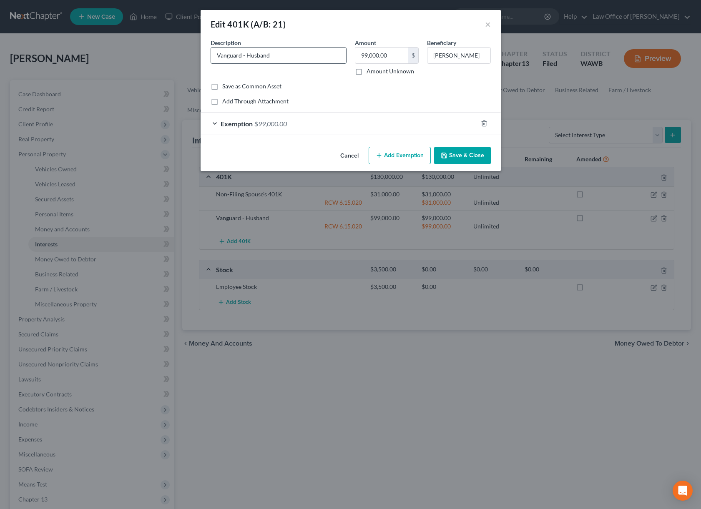
click at [216, 53] on input "Vanguard - Husband" at bounding box center [278, 56] width 135 height 16
type input "Retirement Account: Vanguard - Husband"
click at [455, 154] on button "Save & Close" at bounding box center [462, 156] width 57 height 18
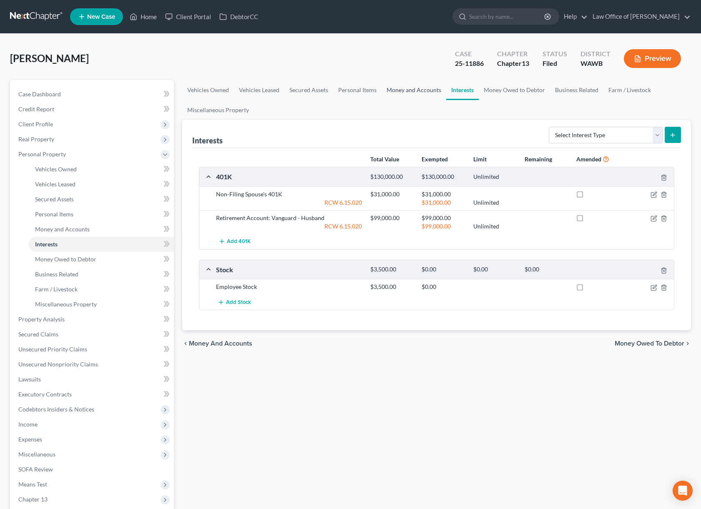
click at [416, 91] on link "Money and Accounts" at bounding box center [413, 90] width 65 height 20
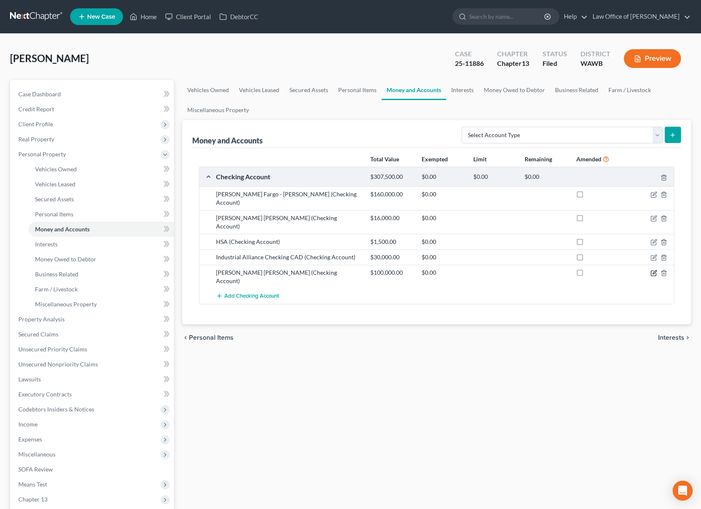
click at [654, 270] on icon "button" at bounding box center [654, 272] width 4 height 4
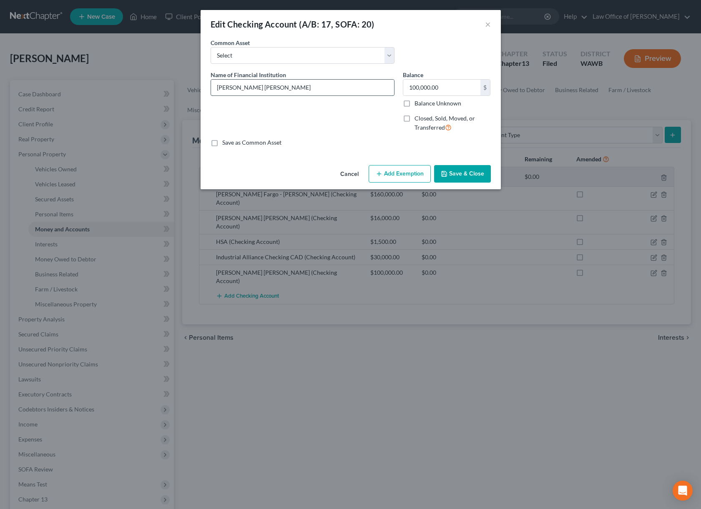
click at [215, 88] on input "Raymond James" at bounding box center [302, 88] width 183 height 16
type input "Brokerage Account: Raymond James"
click at [464, 180] on button "Save & Close" at bounding box center [462, 174] width 57 height 18
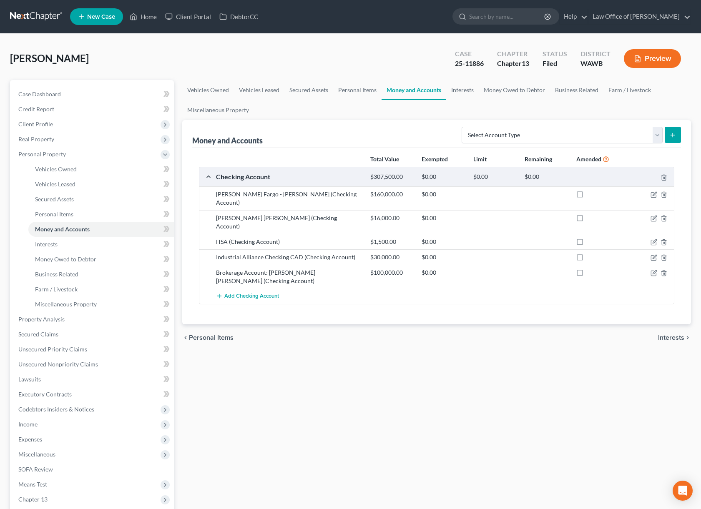
click at [639, 65] on button "Preview" at bounding box center [651, 58] width 57 height 19
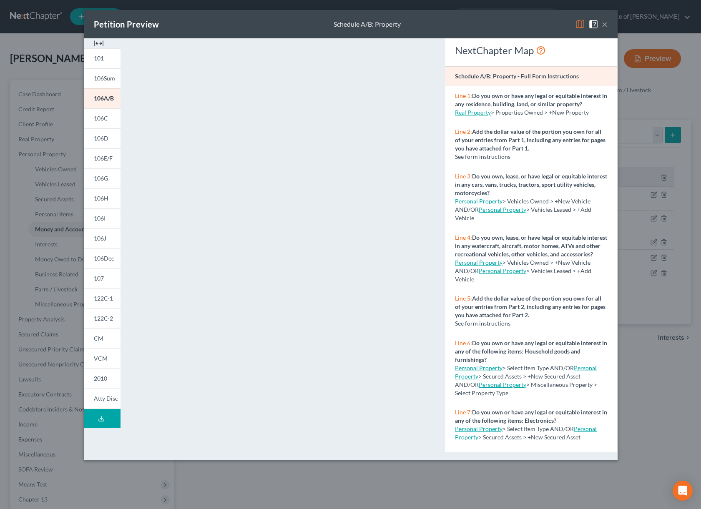
click at [578, 27] on img at bounding box center [580, 24] width 10 height 10
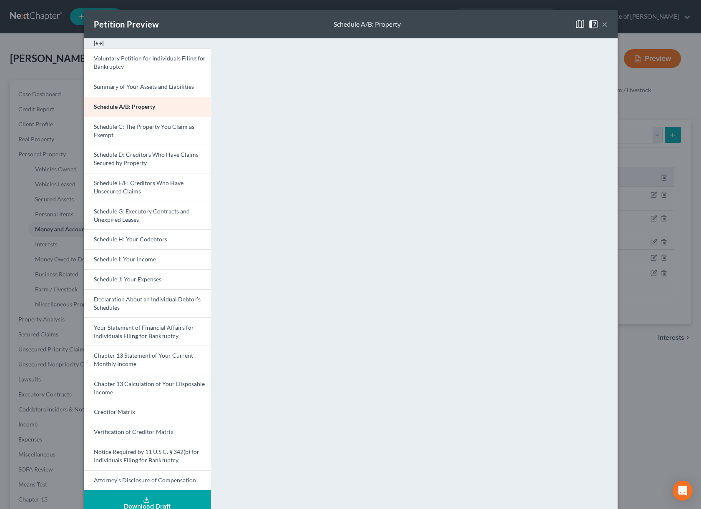
click at [604, 23] on button "×" at bounding box center [604, 24] width 6 height 10
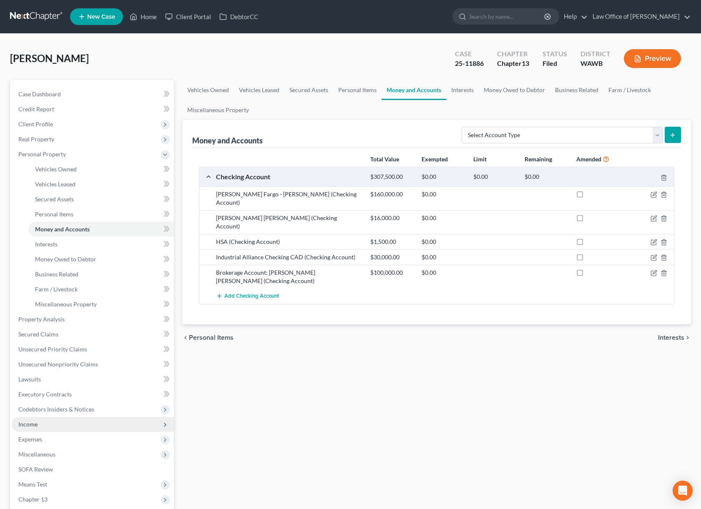
click at [65, 423] on span "Income" at bounding box center [93, 424] width 162 height 15
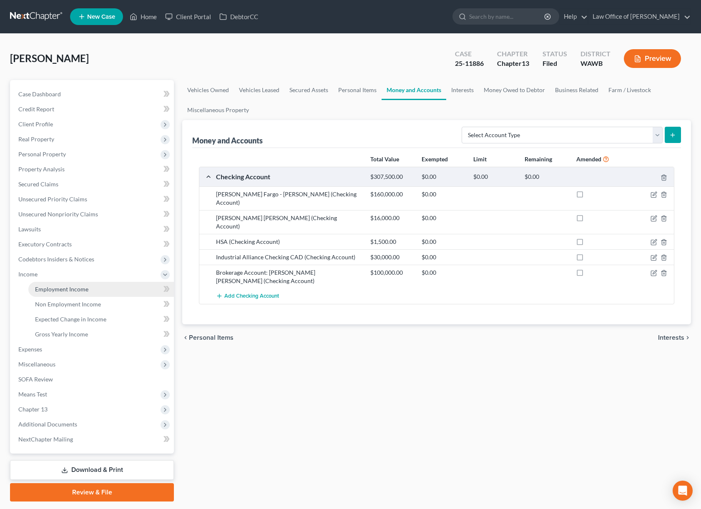
click at [83, 292] on span "Employment Income" at bounding box center [61, 288] width 53 height 7
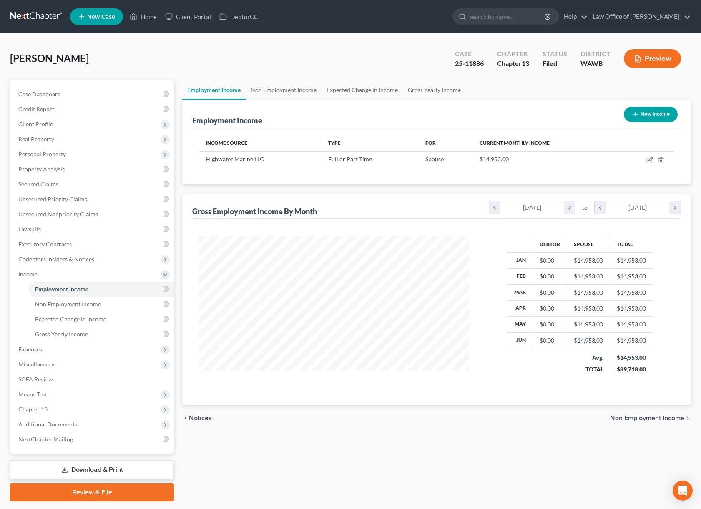
scroll to position [150, 287]
click at [281, 89] on link "Non Employment Income" at bounding box center [283, 90] width 76 height 20
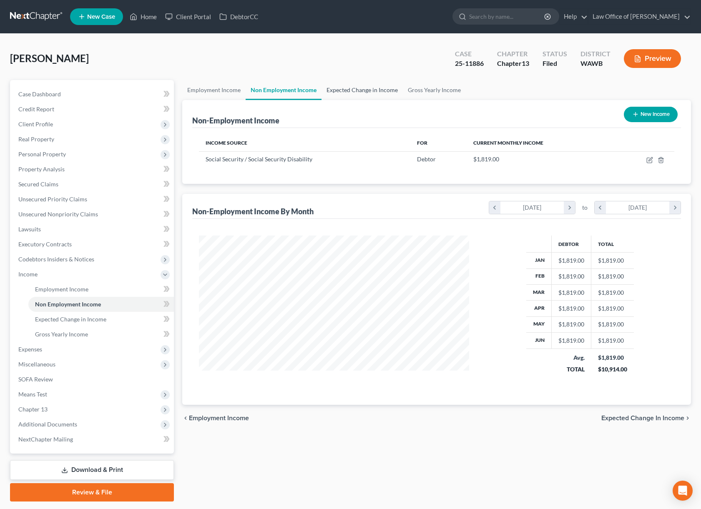
scroll to position [150, 287]
click at [328, 91] on link "Expected Change in Income" at bounding box center [361, 90] width 81 height 20
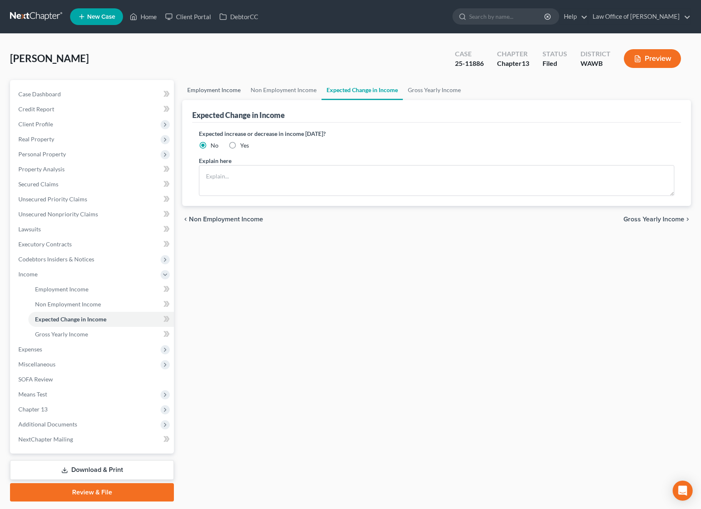
click at [236, 89] on link "Employment Income" at bounding box center [213, 90] width 63 height 20
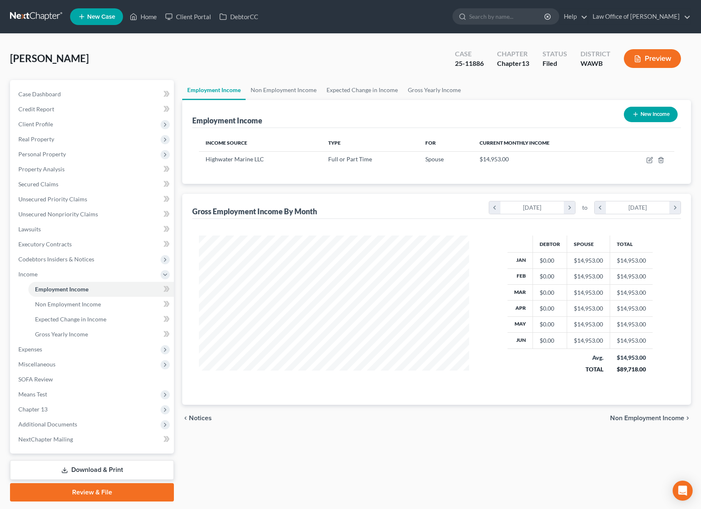
scroll to position [150, 287]
click at [262, 86] on link "Non Employment Income" at bounding box center [283, 90] width 76 height 20
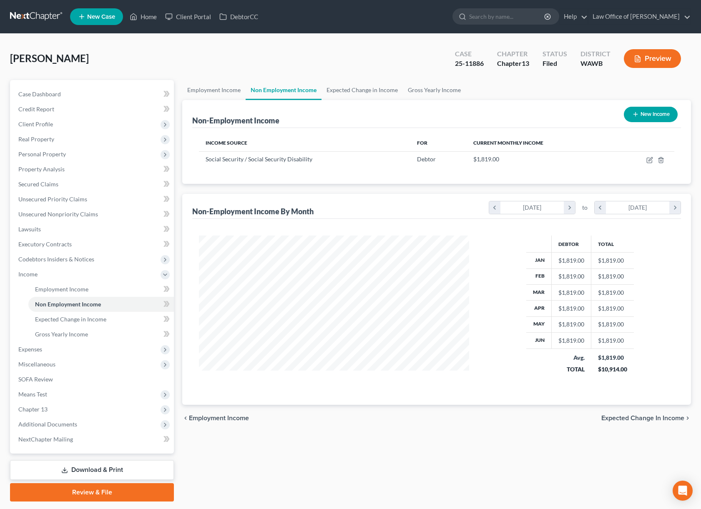
scroll to position [150, 287]
click at [652, 115] on button "New Income" at bounding box center [650, 114] width 54 height 15
select select "0"
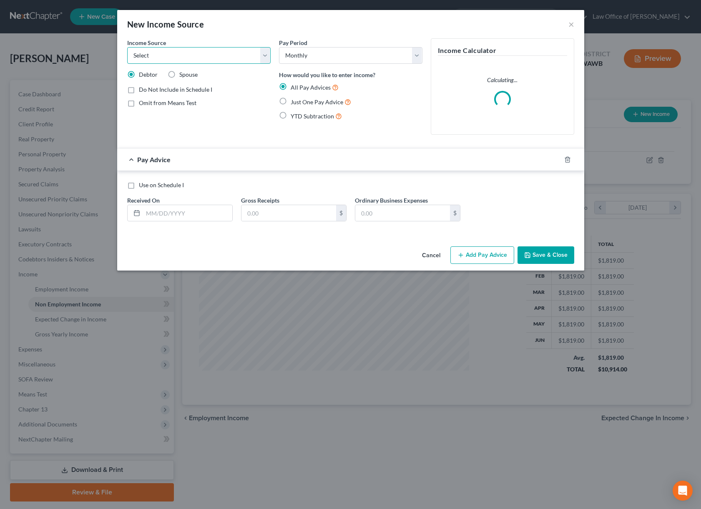
click at [175, 63] on select "Select Unemployment Disability (from employer) Pension Retirement Social Securi…" at bounding box center [198, 55] width 143 height 17
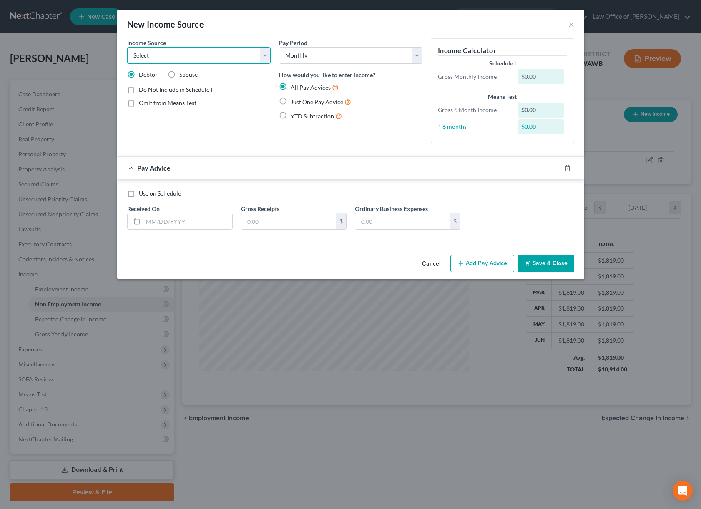
select select "13"
click at [127, 47] on select "Select Unemployment Disability (from employer) Pension Retirement Social Securi…" at bounding box center [198, 55] width 143 height 17
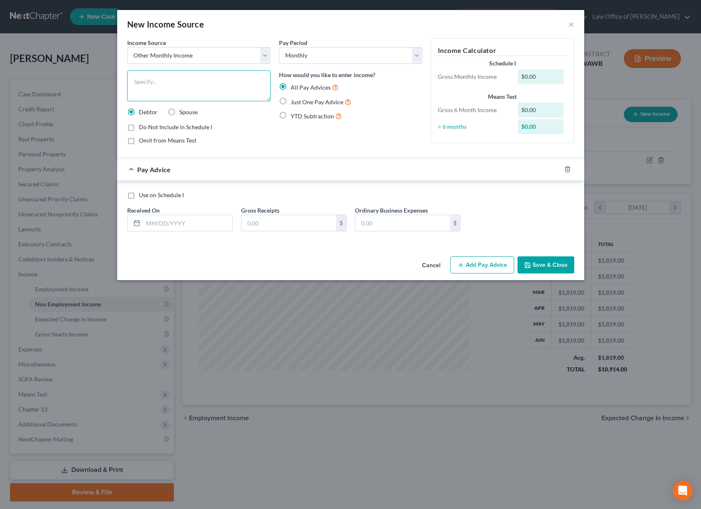
click at [155, 94] on textarea at bounding box center [198, 85] width 143 height 31
type textarea "Income from Cash Accounts"
click at [290, 101] on label "Just One Pay Advice" at bounding box center [320, 102] width 60 height 10
click at [294, 101] on input "Just One Pay Advice" at bounding box center [296, 99] width 5 height 5
radio input "true"
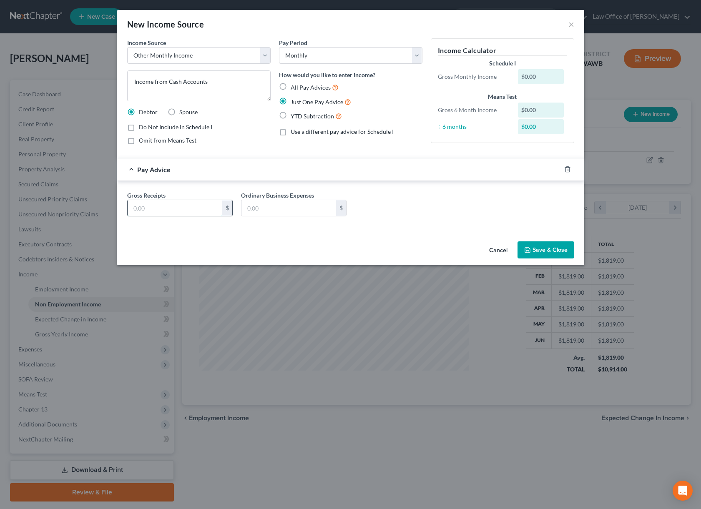
click at [182, 209] on input "text" at bounding box center [175, 208] width 95 height 16
type input "6,667"
click at [535, 245] on button "Save & Close" at bounding box center [545, 250] width 57 height 18
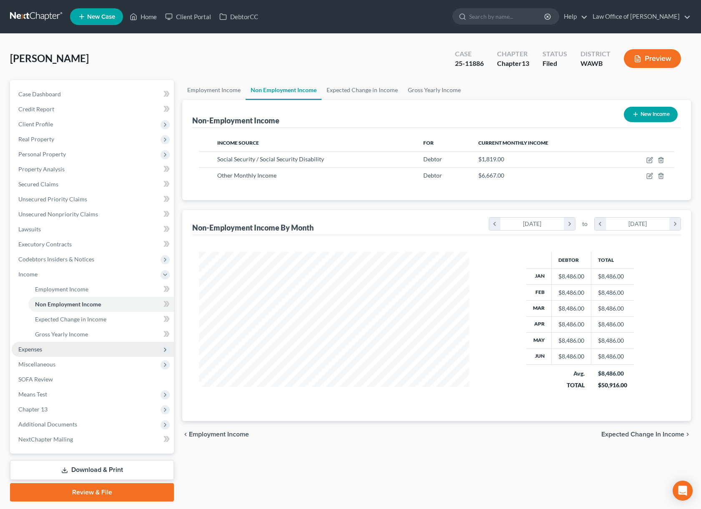
click at [73, 351] on span "Expenses" at bounding box center [93, 349] width 162 height 15
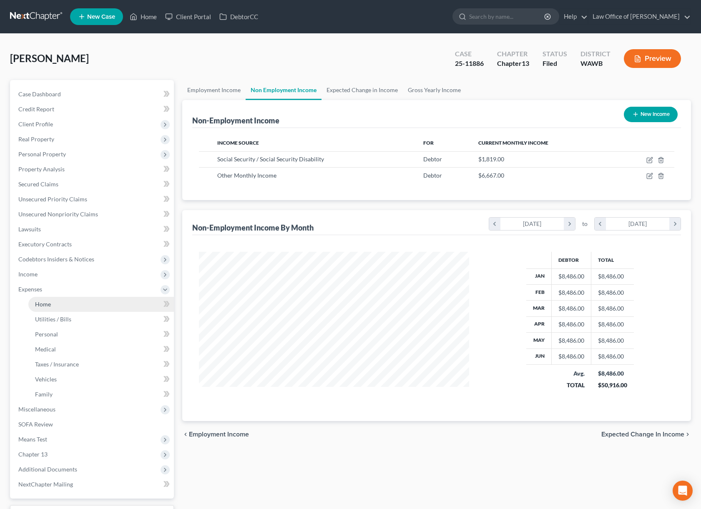
click at [78, 306] on link "Home" at bounding box center [100, 304] width 145 height 15
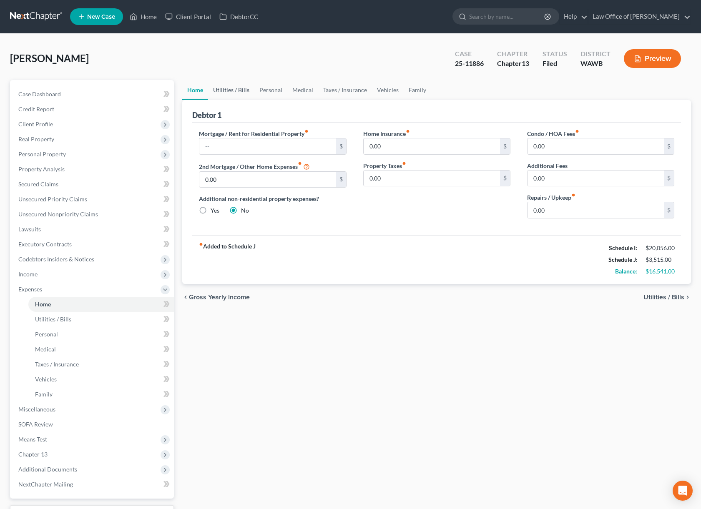
click at [234, 90] on link "Utilities / Bills" at bounding box center [231, 90] width 46 height 20
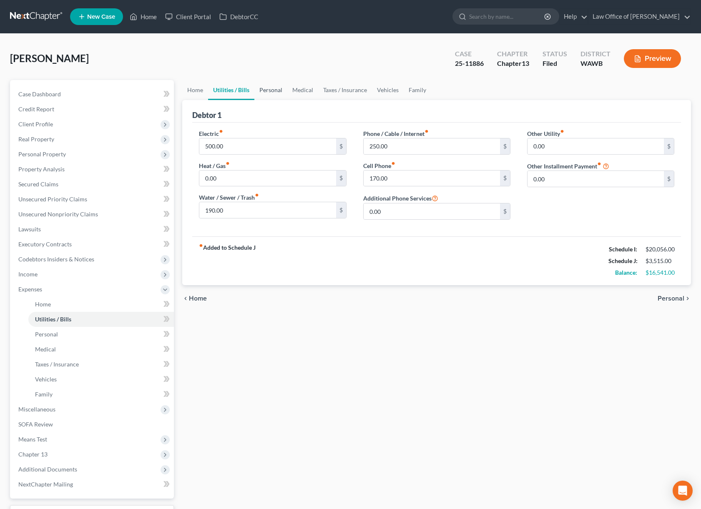
click at [260, 89] on link "Personal" at bounding box center [270, 90] width 33 height 20
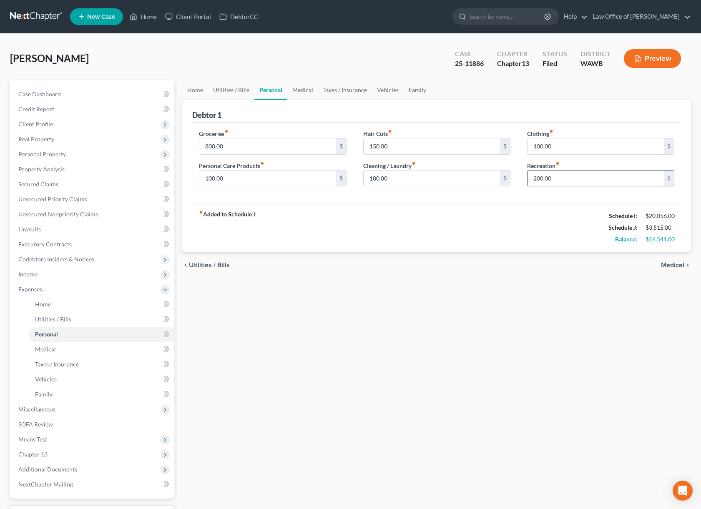
click at [552, 181] on input "200.00" at bounding box center [595, 178] width 136 height 16
type input "100"
click at [299, 92] on link "Medical" at bounding box center [302, 90] width 31 height 20
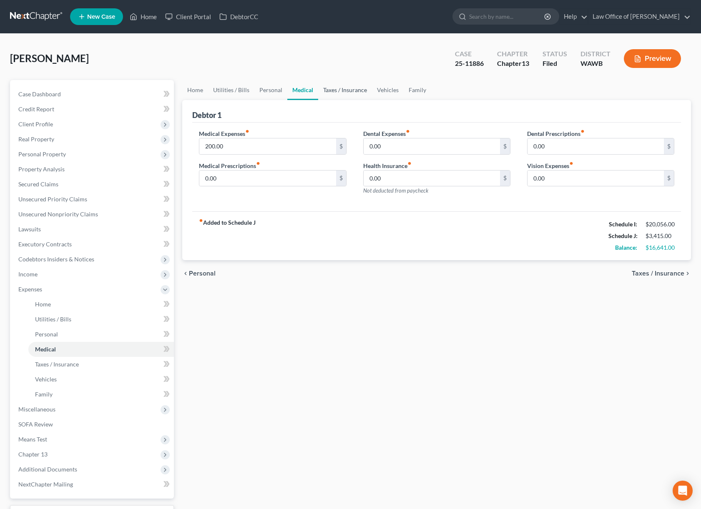
click at [331, 89] on link "Taxes / Insurance" at bounding box center [345, 90] width 54 height 20
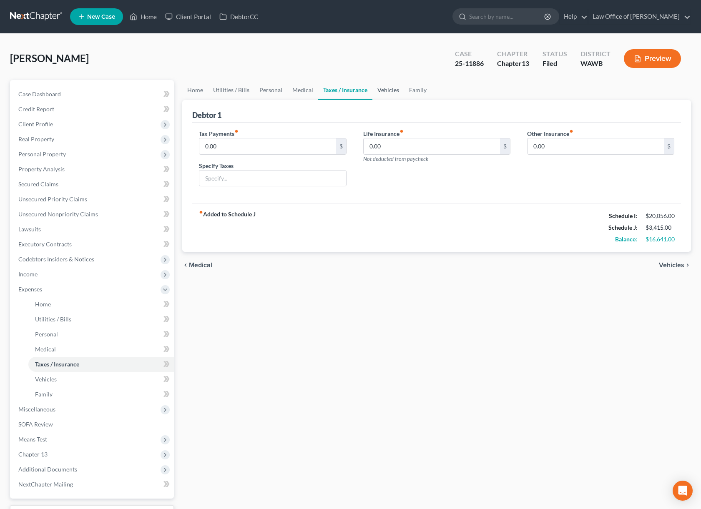
click at [383, 91] on link "Vehicles" at bounding box center [388, 90] width 32 height 20
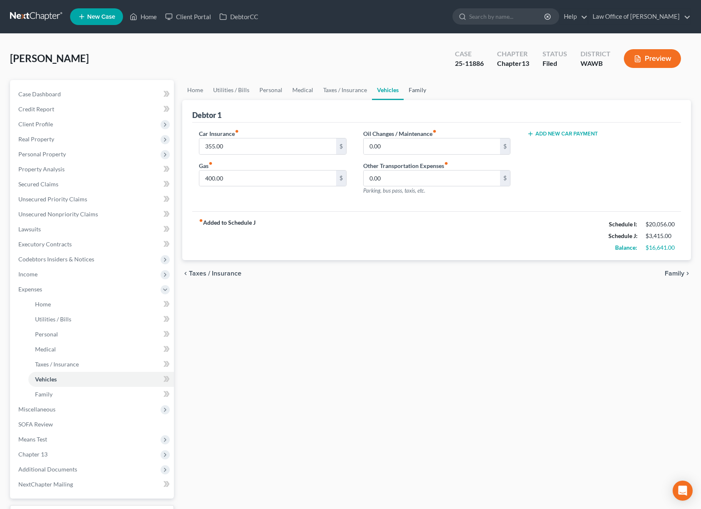
click at [409, 90] on link "Family" at bounding box center [417, 90] width 28 height 20
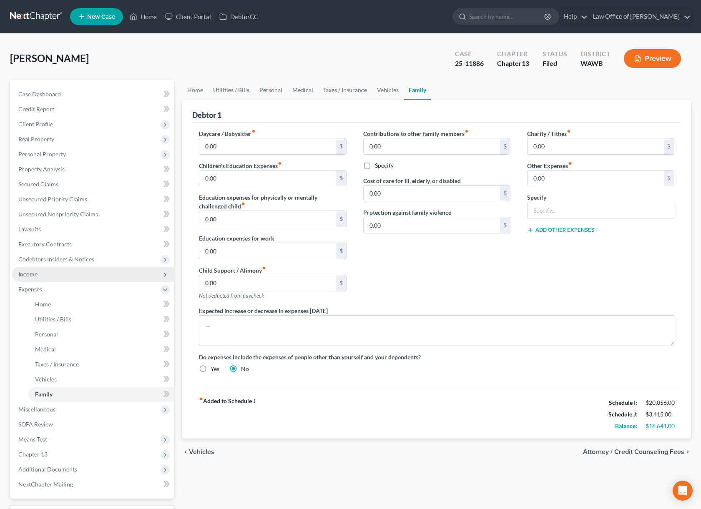
click at [39, 276] on span "Income" at bounding box center [93, 274] width 162 height 15
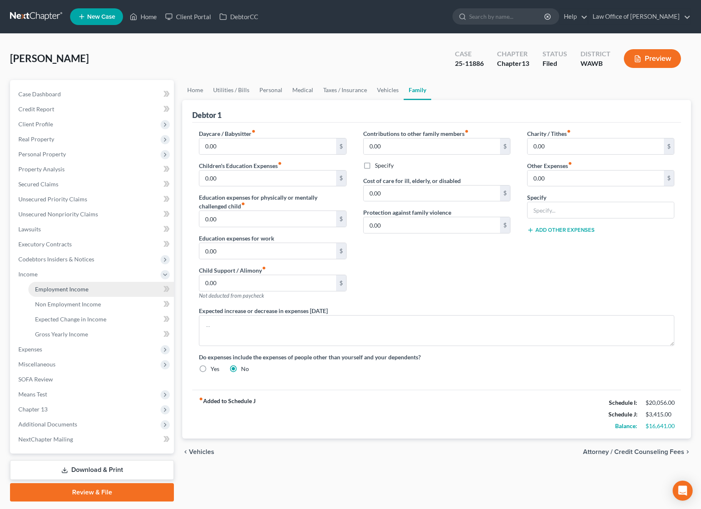
click at [58, 289] on span "Employment Income" at bounding box center [61, 288] width 53 height 7
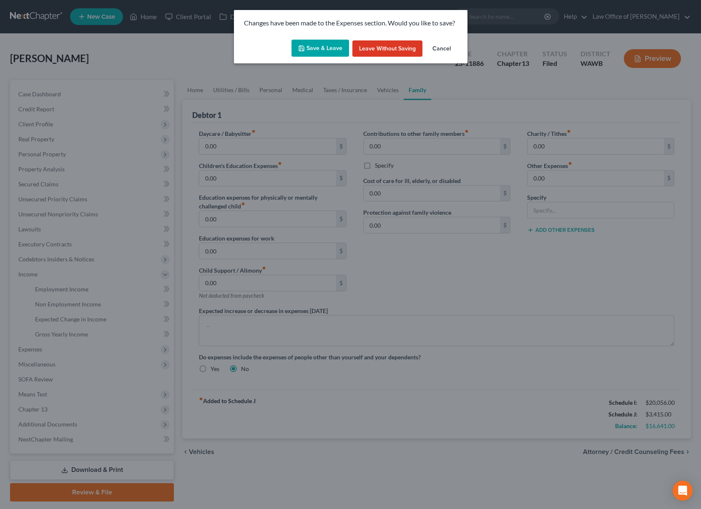
click at [326, 50] on button "Save & Leave" at bounding box center [320, 49] width 58 height 18
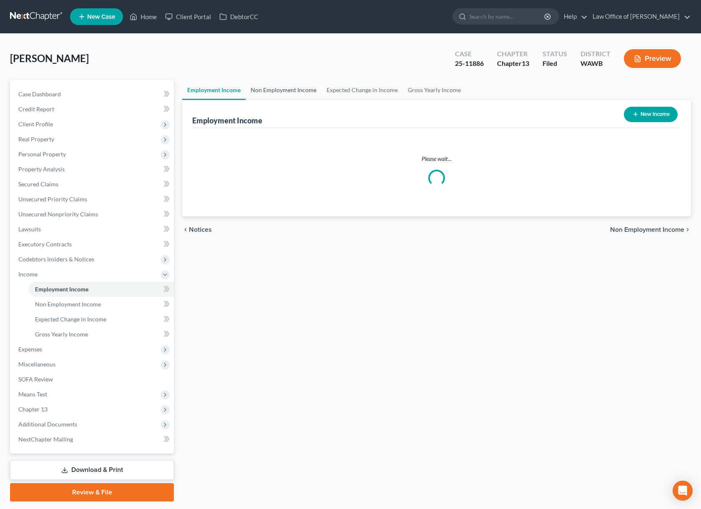
click at [269, 91] on link "Non Employment Income" at bounding box center [283, 90] width 76 height 20
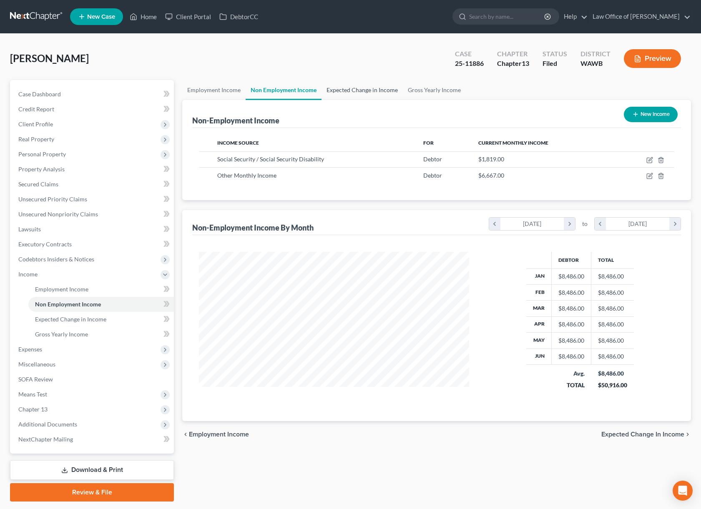
scroll to position [150, 287]
click at [648, 176] on icon "button" at bounding box center [650, 175] width 4 height 4
select select "13"
select select "0"
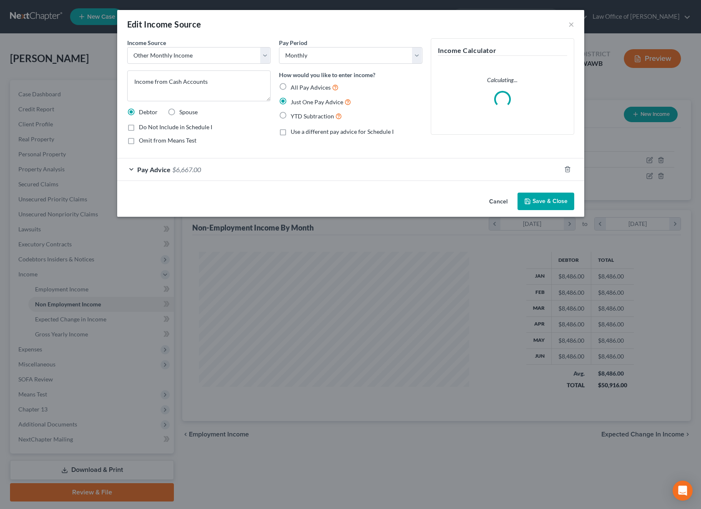
click at [205, 167] on div "Pay Advice $6,667.00" at bounding box center [338, 169] width 443 height 22
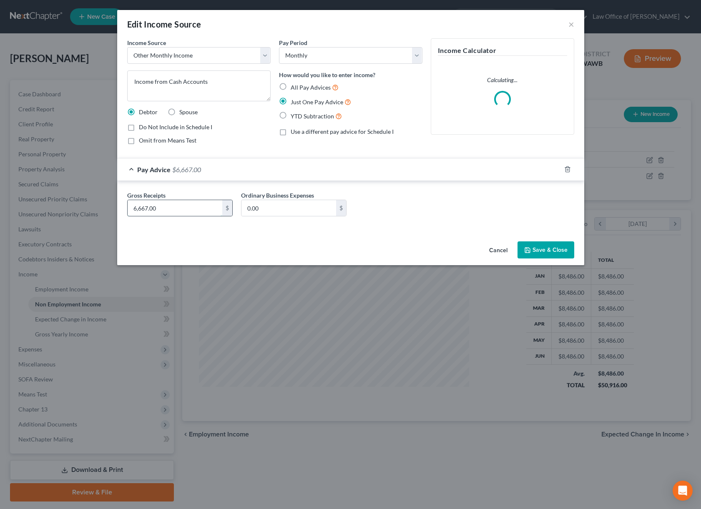
click at [214, 209] on input "6,667.00" at bounding box center [175, 208] width 95 height 16
type input "7,000.00"
click at [540, 254] on button "Save & Close" at bounding box center [545, 250] width 57 height 18
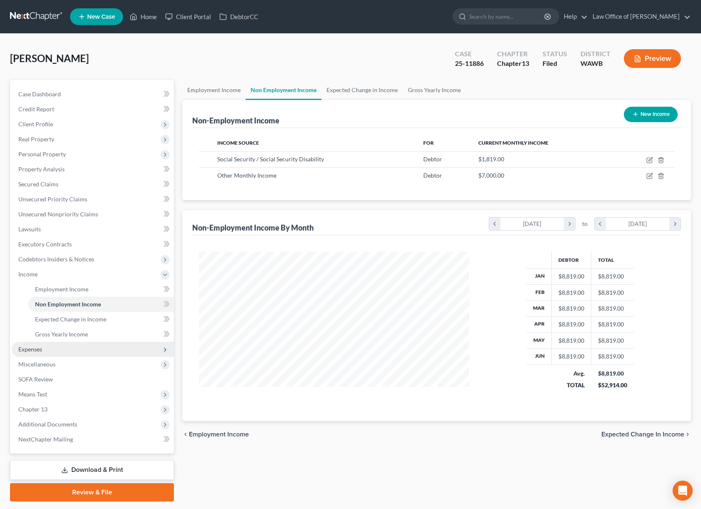
click at [118, 348] on span "Expenses" at bounding box center [93, 349] width 162 height 15
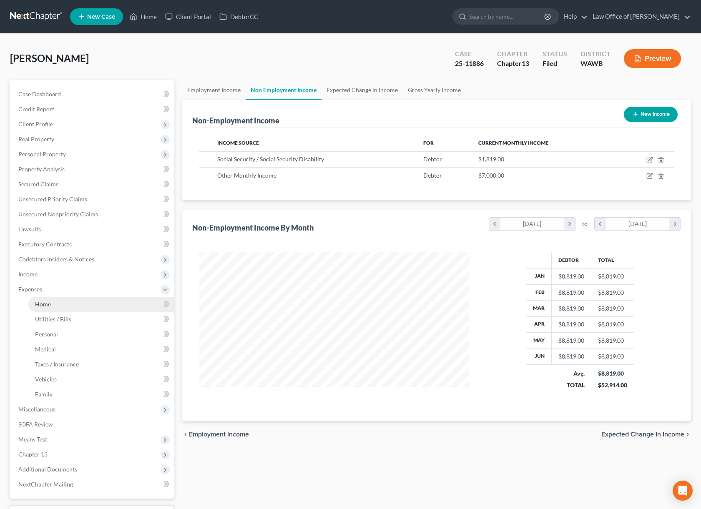
click at [103, 307] on link "Home" at bounding box center [100, 304] width 145 height 15
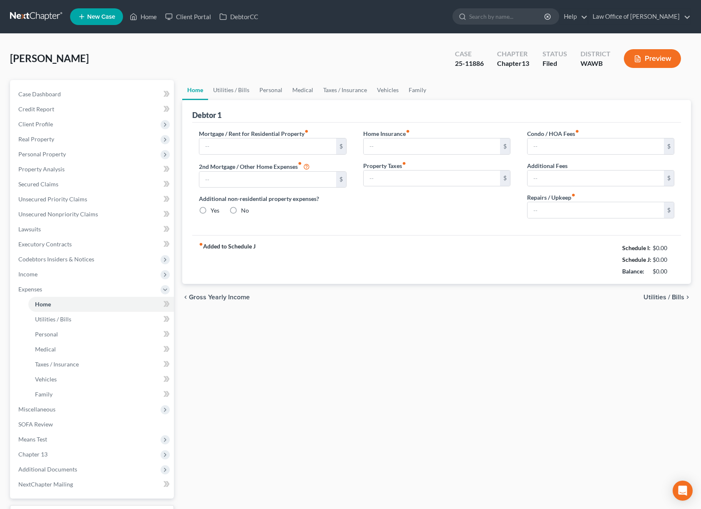
type input "0.00"
radio input "true"
type input "0.00"
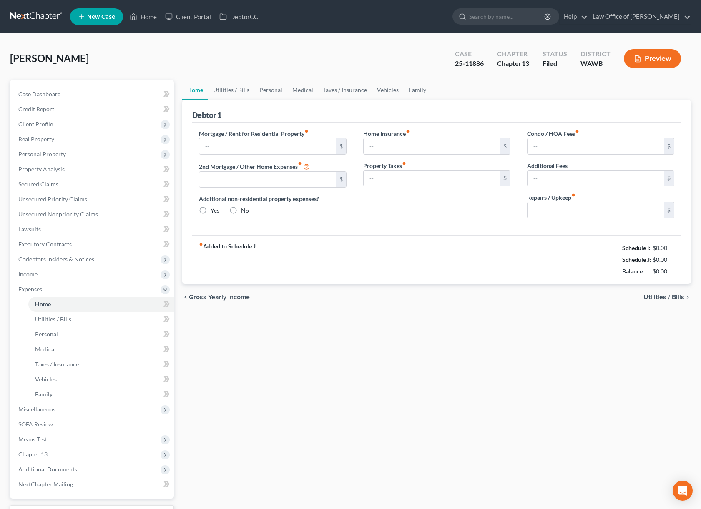
type input "0.00"
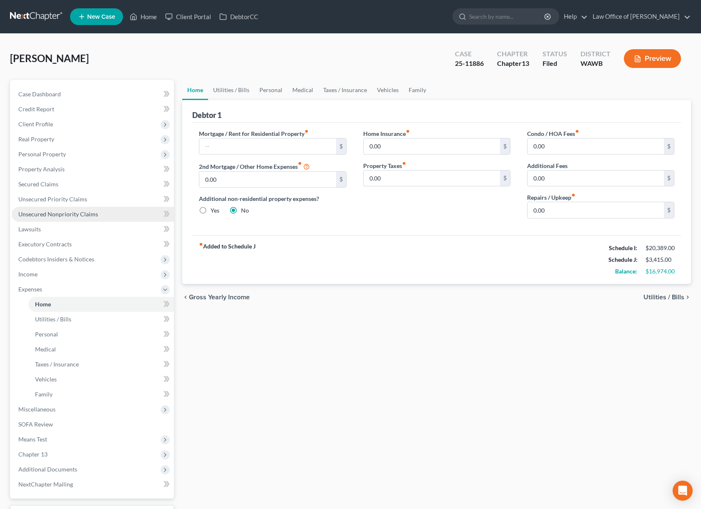
click at [109, 215] on link "Unsecured Nonpriority Claims" at bounding box center [93, 214] width 162 height 15
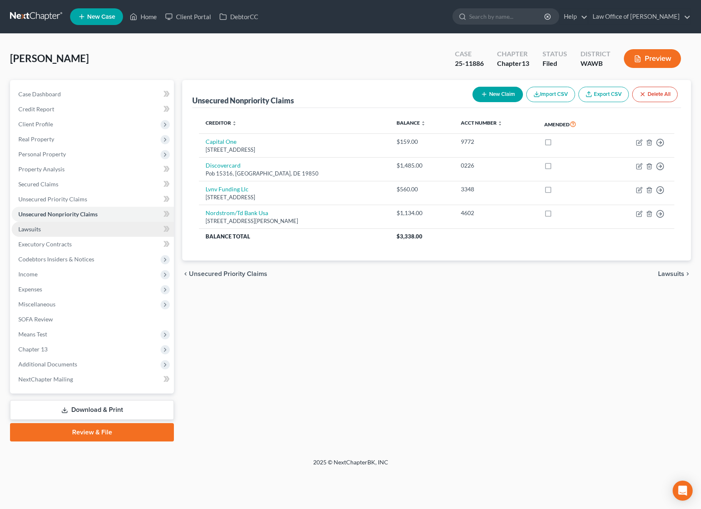
click at [95, 233] on link "Lawsuits" at bounding box center [93, 229] width 162 height 15
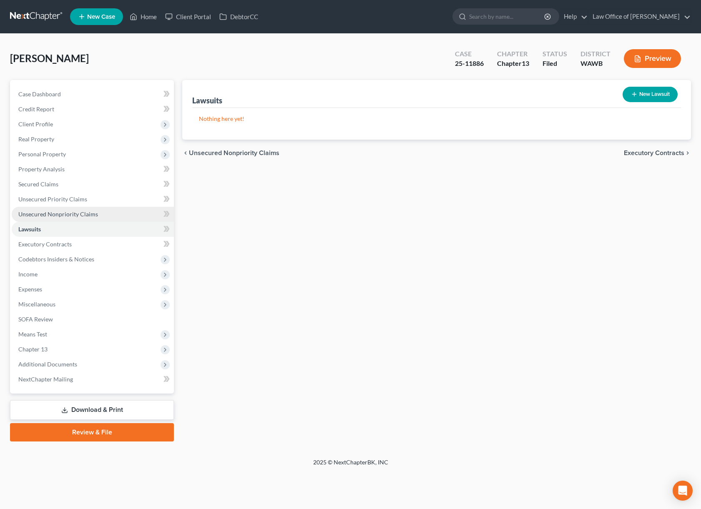
click at [96, 217] on link "Unsecured Nonpriority Claims" at bounding box center [93, 214] width 162 height 15
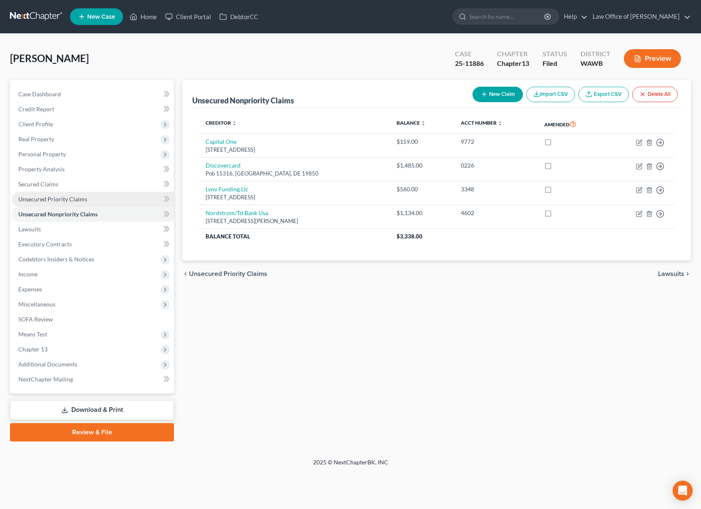
click at [94, 203] on link "Unsecured Priority Claims" at bounding box center [93, 199] width 162 height 15
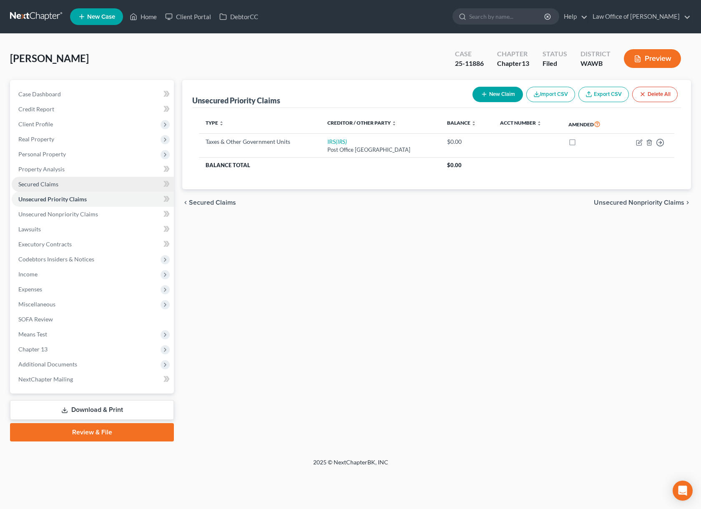
click at [94, 190] on link "Secured Claims" at bounding box center [93, 184] width 162 height 15
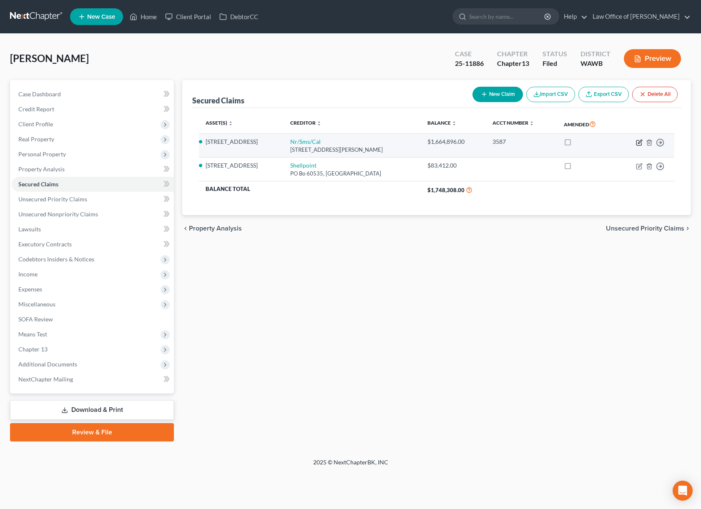
click at [638, 142] on icon "button" at bounding box center [639, 142] width 7 height 7
select select "42"
select select "4"
select select "0"
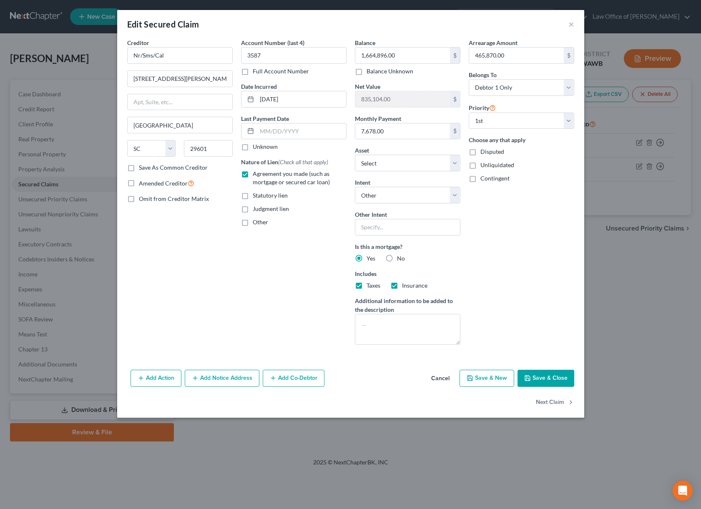
click at [544, 377] on button "Save & Close" at bounding box center [545, 379] width 57 height 18
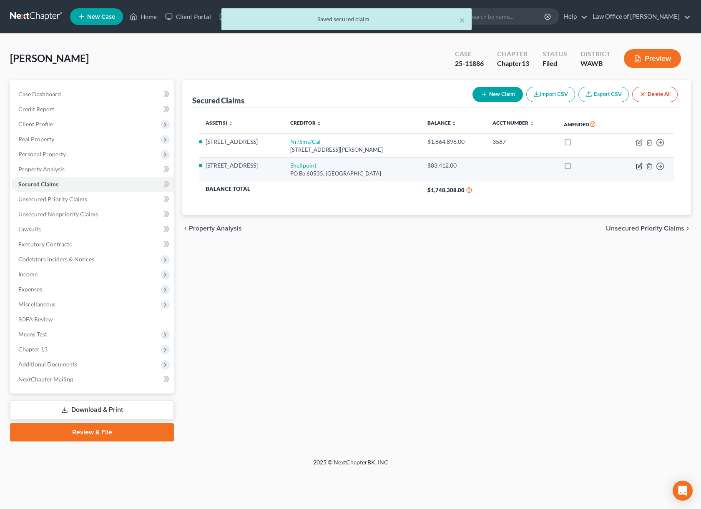
click at [638, 166] on icon "button" at bounding box center [639, 166] width 7 height 7
select select "4"
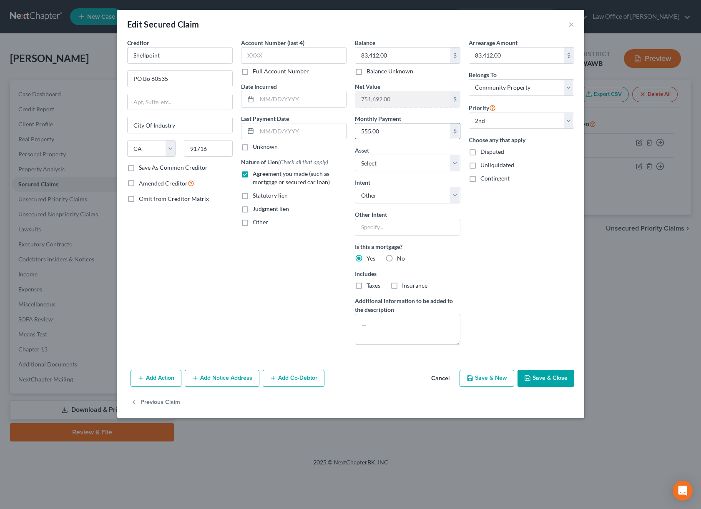
click at [386, 132] on input "555.00" at bounding box center [402, 131] width 95 height 16
click at [554, 379] on button "Save & Close" at bounding box center [545, 379] width 57 height 18
select select "1"
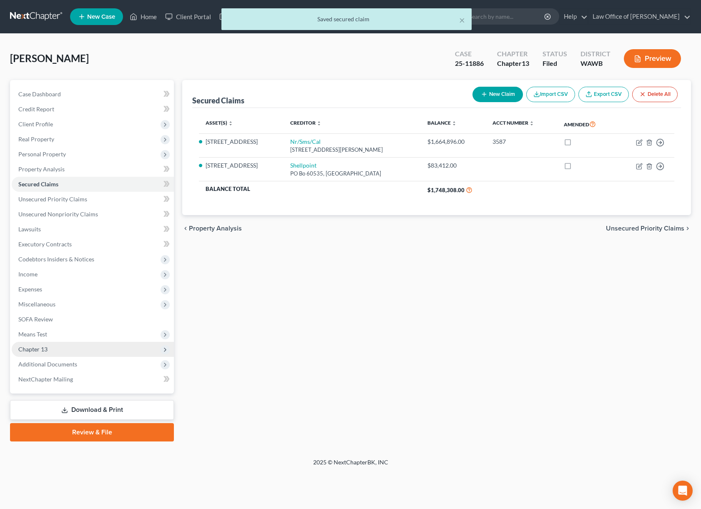
click at [67, 350] on span "Chapter 13" at bounding box center [93, 349] width 162 height 15
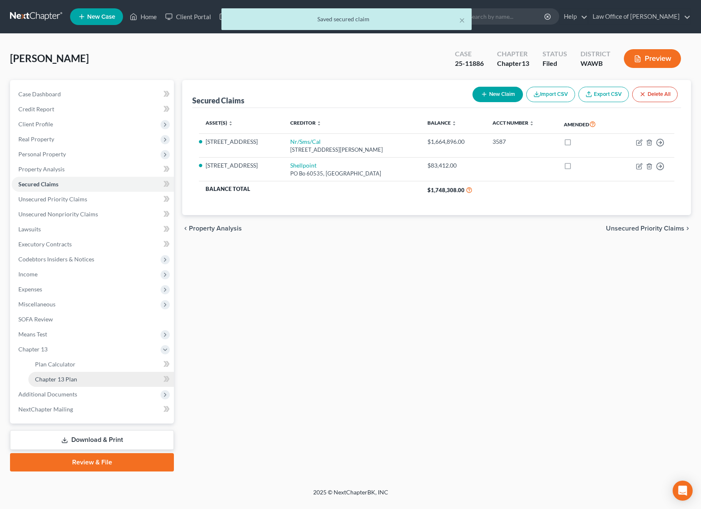
click at [70, 380] on span "Chapter 13 Plan" at bounding box center [56, 378] width 42 height 7
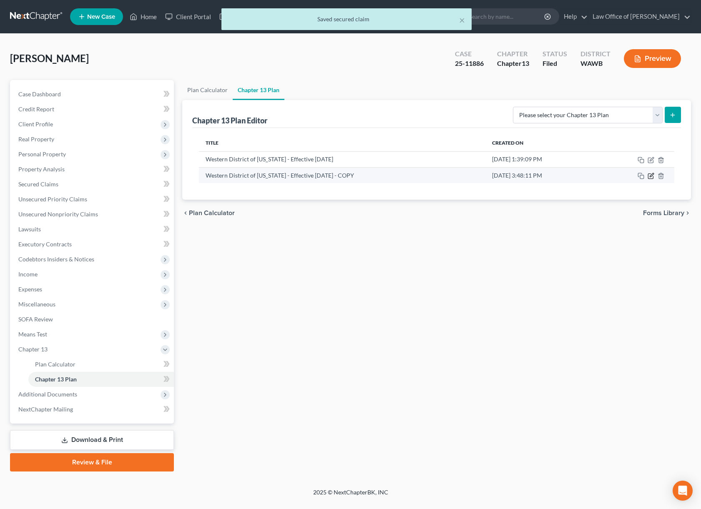
click at [651, 175] on icon "button" at bounding box center [650, 176] width 7 height 7
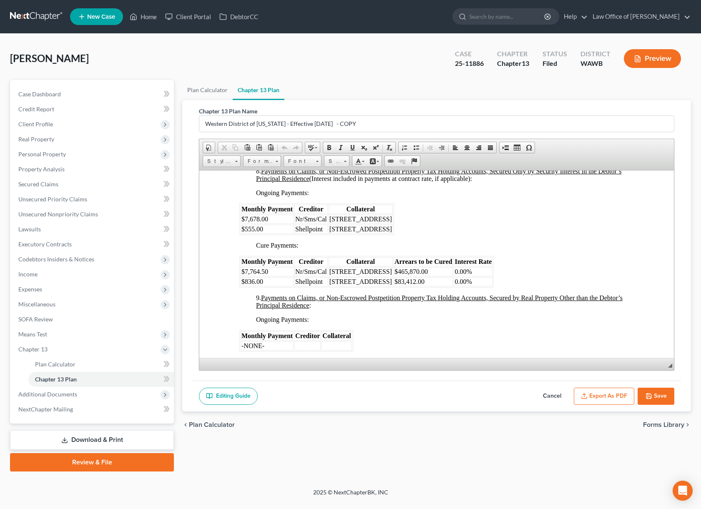
scroll to position [1298, 0]
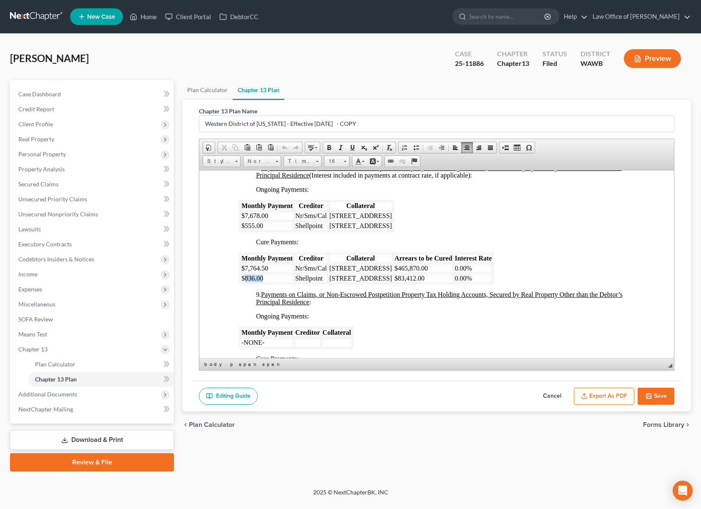
drag, startPoint x: 264, startPoint y: 285, endPoint x: 245, endPoint y: 285, distance: 19.2
click at [245, 283] on td "$836.00" at bounding box center [266, 277] width 53 height 9
drag, startPoint x: 405, startPoint y: 234, endPoint x: 240, endPoint y: 232, distance: 165.0
click at [240, 231] on table "Monthly Payment Creditor Collateral $7,678.00 Nr/Sms/Cal 22362 Southeast 32nd S…" at bounding box center [316, 216] width 155 height 32
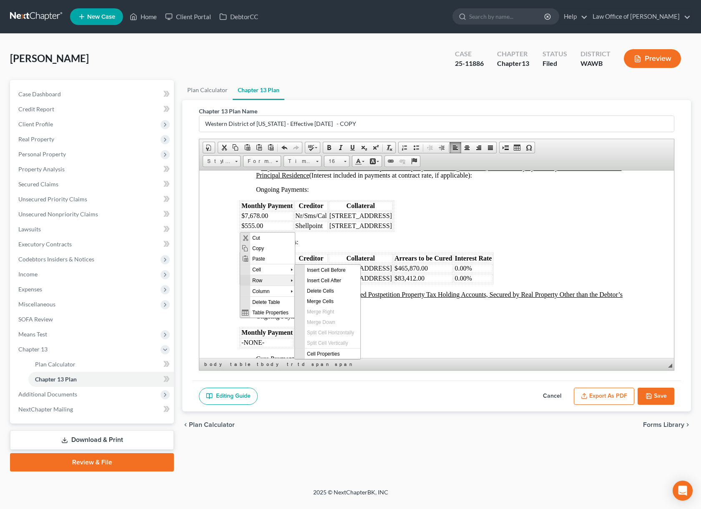
scroll to position [0, 0]
click at [315, 291] on span "Delete Cells" at bounding box center [332, 290] width 55 height 10
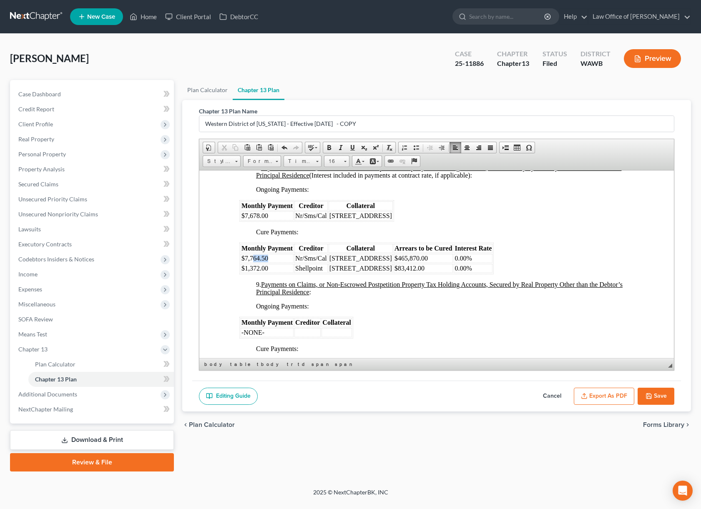
drag, startPoint x: 270, startPoint y: 264, endPoint x: 253, endPoint y: 264, distance: 16.3
click at [253, 263] on td "$7,764.50" at bounding box center [266, 257] width 53 height 9
drag, startPoint x: 444, startPoint y: 265, endPoint x: 418, endPoint y: 265, distance: 25.8
click at [418, 263] on td "$465,870.00" at bounding box center [423, 257] width 60 height 9
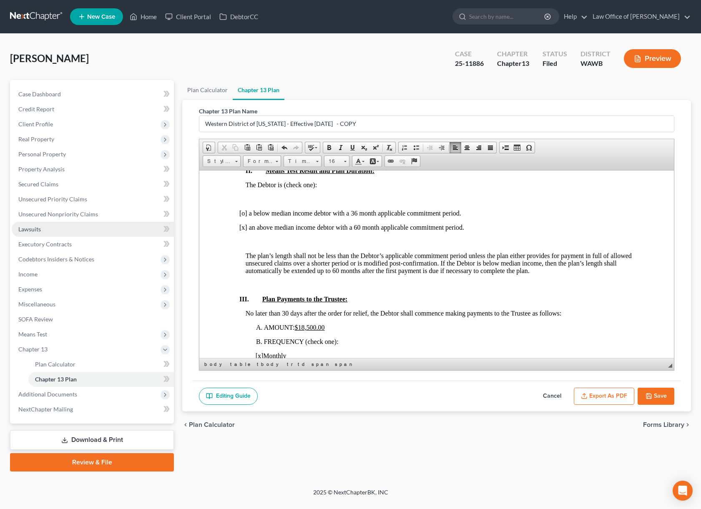
scroll to position [375, 0]
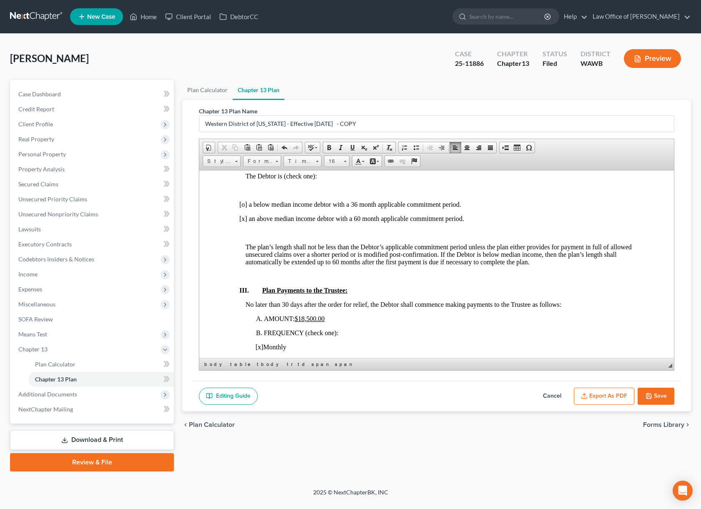
click at [310, 318] on u "$18,500.00" at bounding box center [310, 318] width 30 height 7
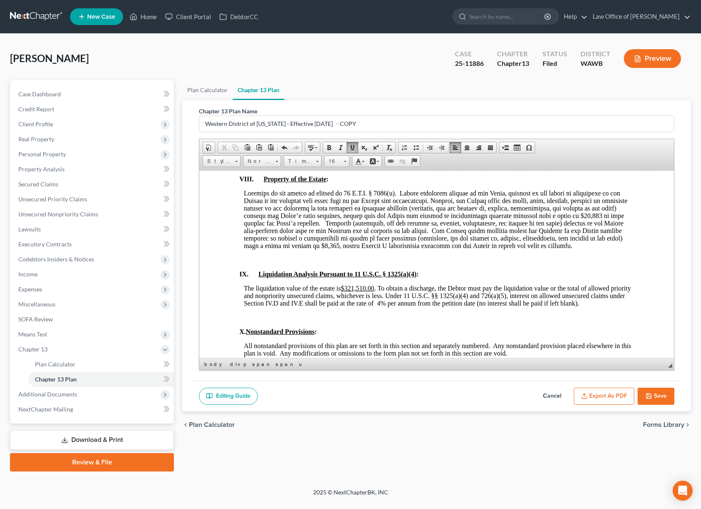
scroll to position [2379, 0]
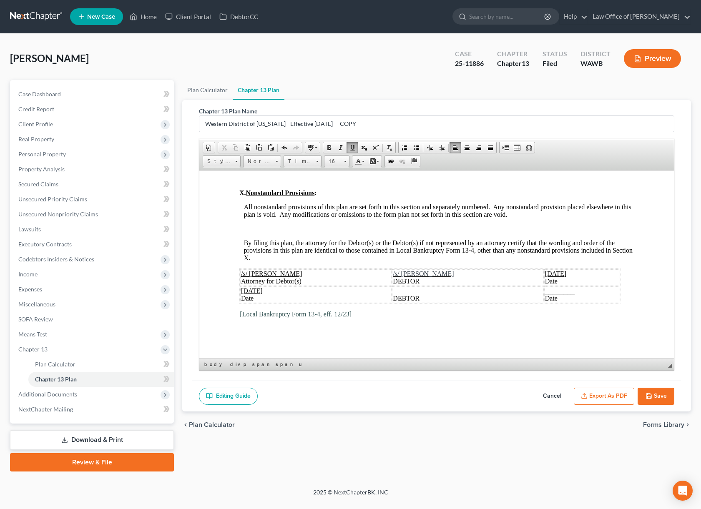
drag, startPoint x: 554, startPoint y: 273, endPoint x: 537, endPoint y: 273, distance: 17.1
click at [545, 273] on span "July 25, 2025" at bounding box center [556, 273] width 22 height 7
drag, startPoint x: 562, startPoint y: 273, endPoint x: 507, endPoint y: 273, distance: 54.6
click at [544, 273] on td "September 10, 2025 Date" at bounding box center [582, 277] width 76 height 17
copy span "September 10, 2025"
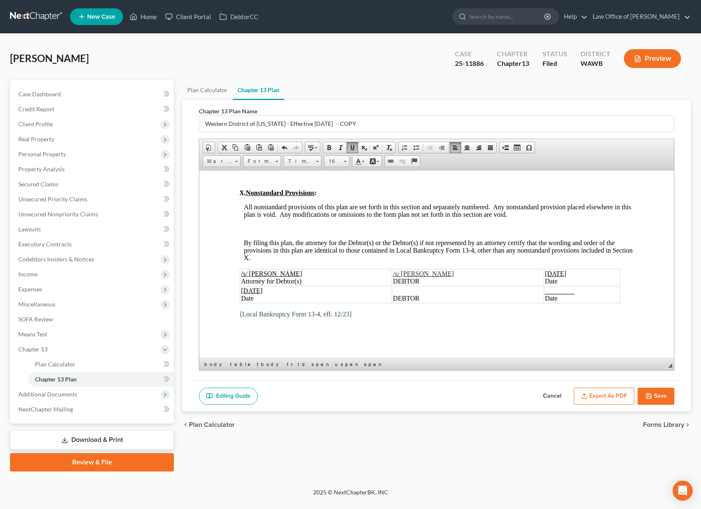
drag, startPoint x: 278, startPoint y: 291, endPoint x: 240, endPoint y: 291, distance: 37.9
click at [240, 291] on td "July 25, 2025 Date" at bounding box center [315, 294] width 151 height 17
click at [594, 398] on button "Export as PDF" at bounding box center [603, 397] width 60 height 18
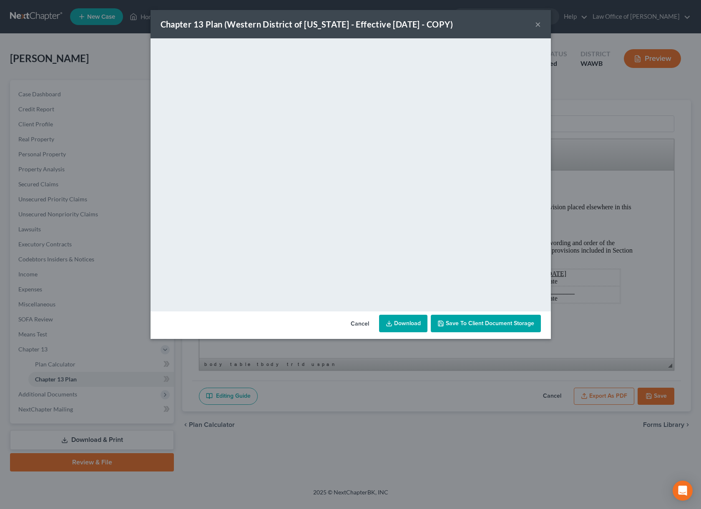
click at [432, 28] on div "Chapter 13 Plan (Western District of Washington - Effective 12/1/23 - COPY)" at bounding box center [306, 24] width 293 height 12
click at [539, 23] on button "×" at bounding box center [538, 24] width 6 height 10
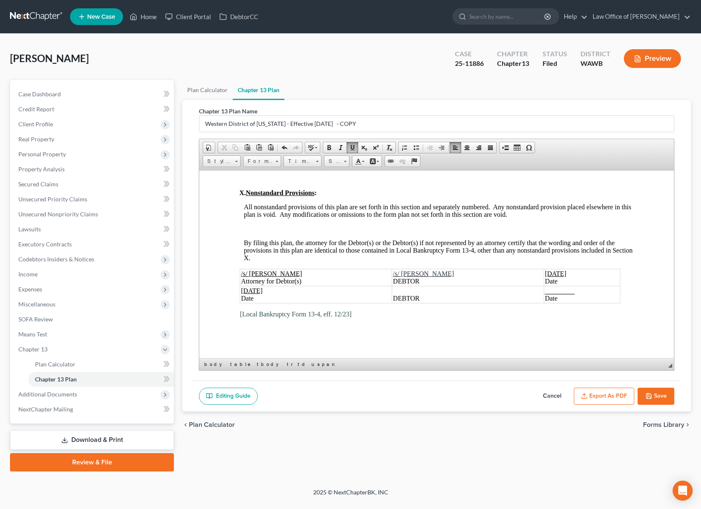
click at [653, 390] on button "Save" at bounding box center [655, 397] width 37 height 18
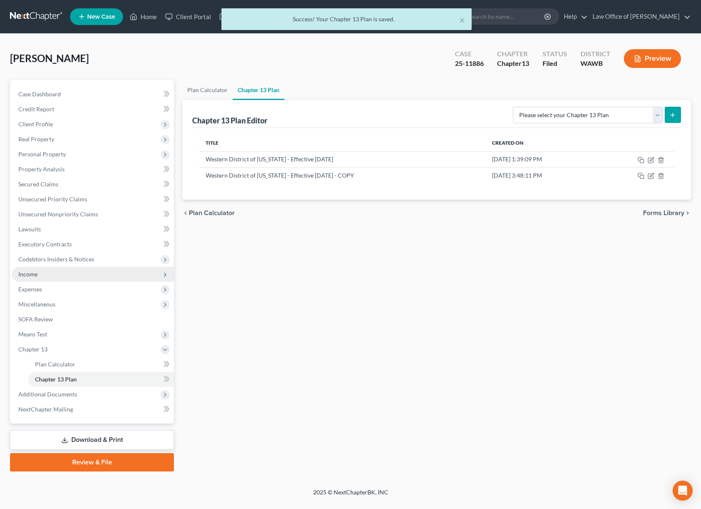
click at [114, 274] on span "Income" at bounding box center [93, 274] width 162 height 15
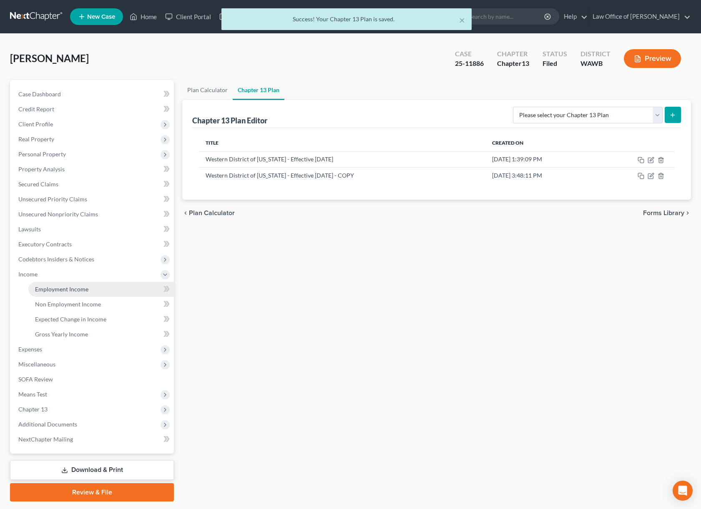
click at [109, 283] on link "Employment Income" at bounding box center [100, 289] width 145 height 15
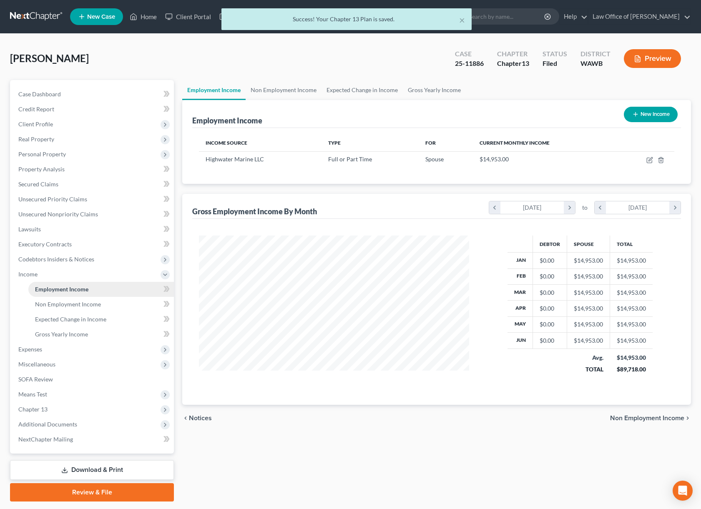
scroll to position [150, 287]
click at [284, 88] on link "Non Employment Income" at bounding box center [283, 90] width 76 height 20
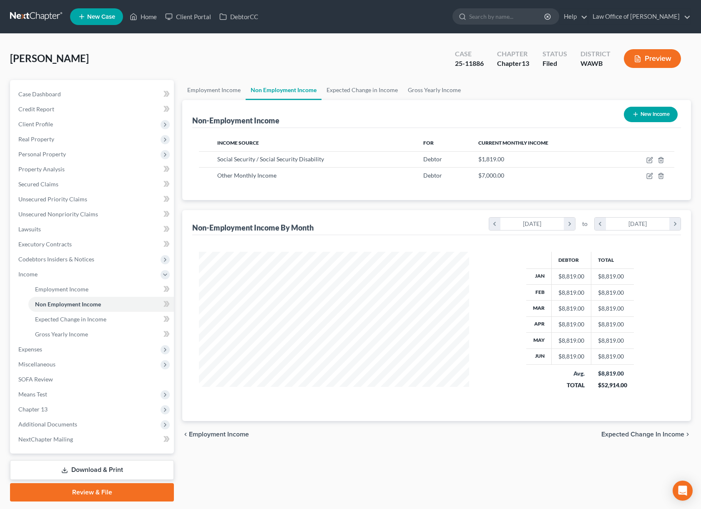
scroll to position [150, 287]
click at [62, 168] on span "Property Analysis" at bounding box center [41, 168] width 46 height 7
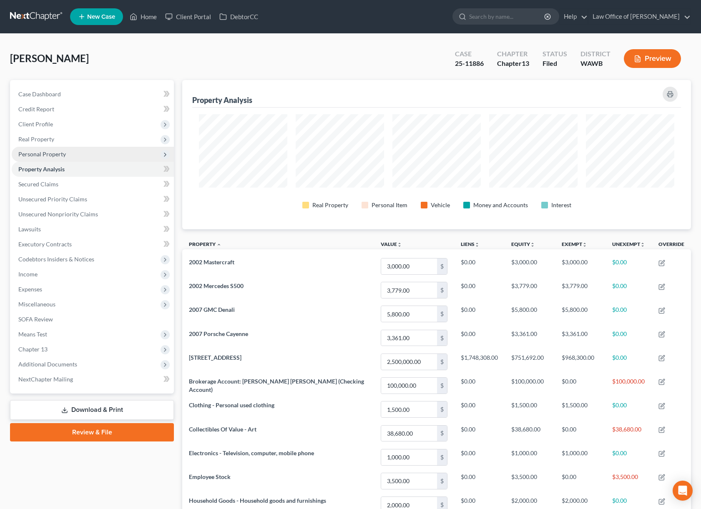
click at [63, 153] on span "Personal Property" at bounding box center [42, 153] width 48 height 7
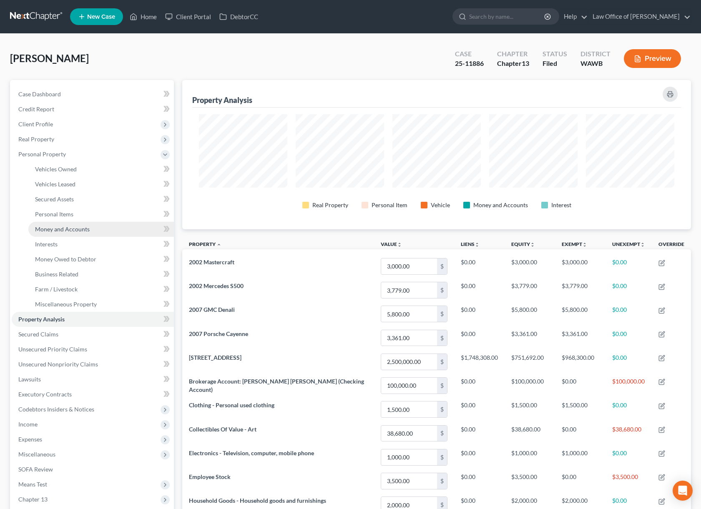
click at [65, 231] on span "Money and Accounts" at bounding box center [62, 228] width 55 height 7
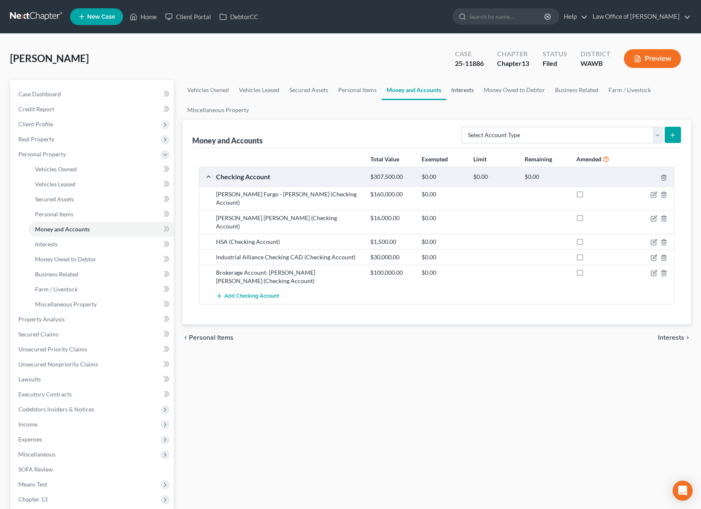
click at [465, 88] on link "Interests" at bounding box center [462, 90] width 33 height 20
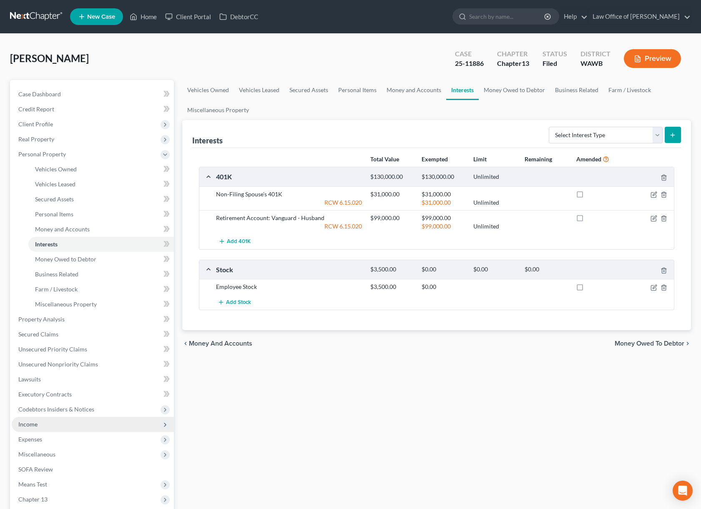
click at [48, 423] on span "Income" at bounding box center [93, 424] width 162 height 15
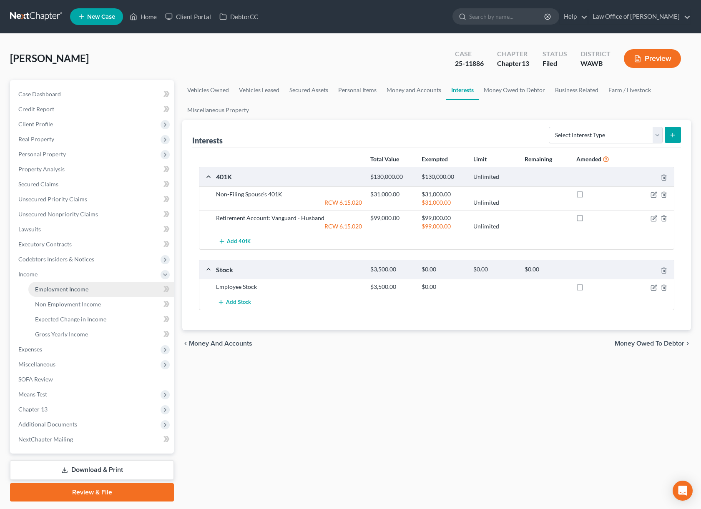
click at [85, 290] on span "Employment Income" at bounding box center [61, 288] width 53 height 7
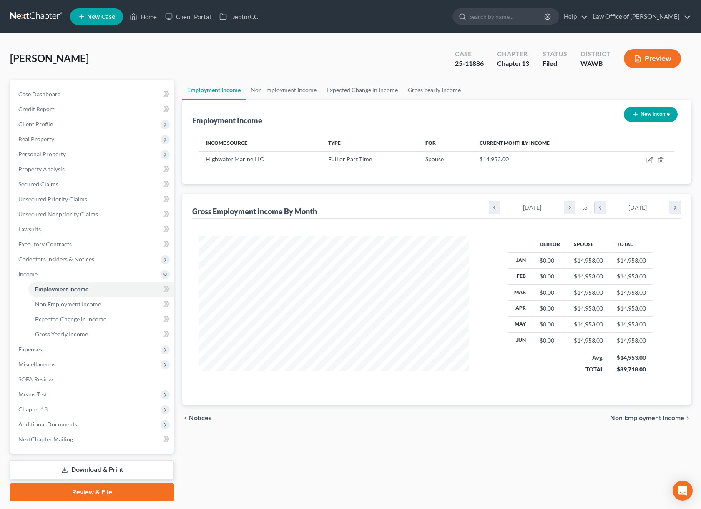
scroll to position [150, 287]
click at [298, 97] on link "Non Employment Income" at bounding box center [283, 90] width 76 height 20
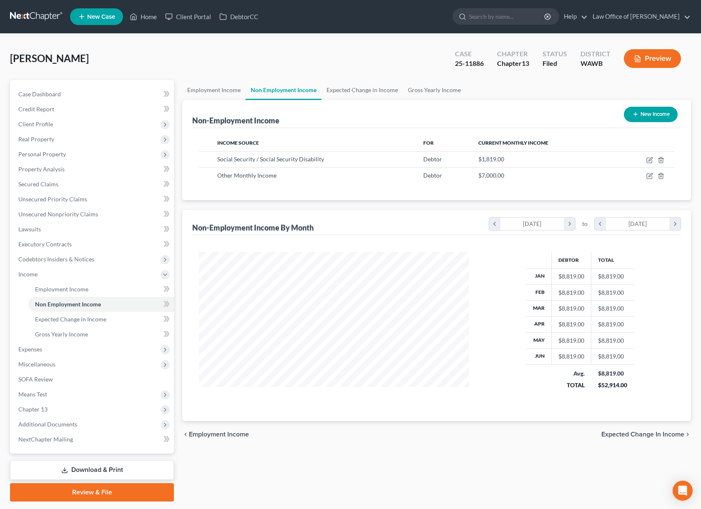
scroll to position [150, 287]
click at [649, 176] on icon "button" at bounding box center [650, 175] width 4 height 4
select select "13"
select select "0"
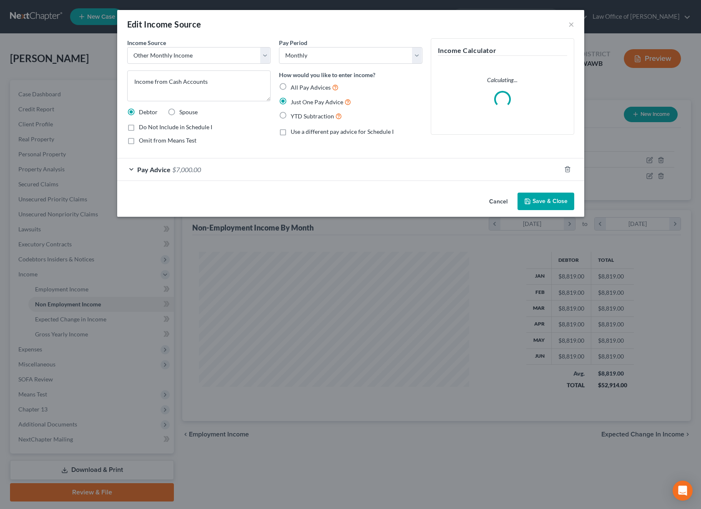
click at [197, 168] on span "$7,000.00" at bounding box center [186, 169] width 29 height 8
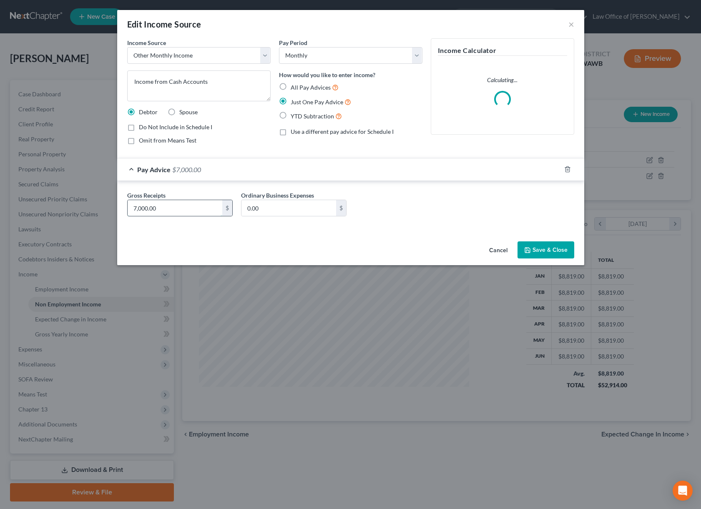
click at [165, 210] on input "7,000.00" at bounding box center [175, 208] width 95 height 16
type input "7,500"
click at [533, 253] on button "Save & Close" at bounding box center [545, 250] width 57 height 18
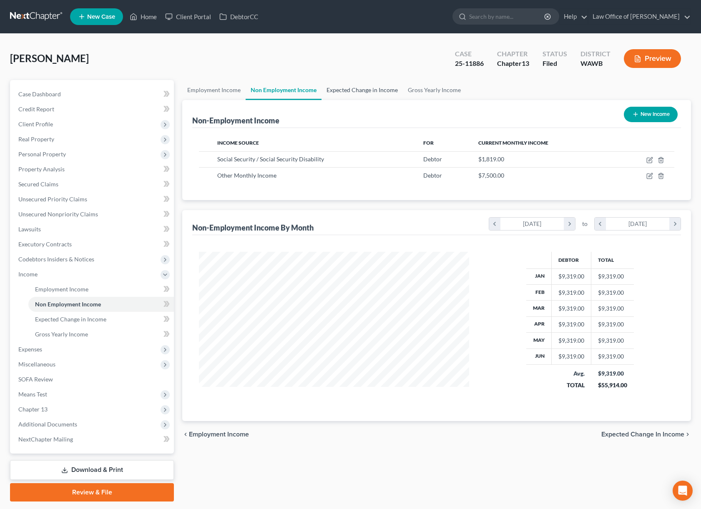
click at [381, 89] on link "Expected Change in Income" at bounding box center [361, 90] width 81 height 20
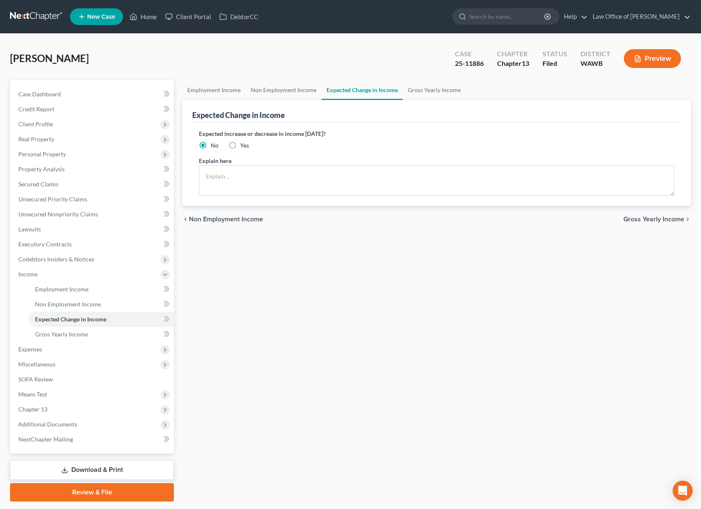
click at [240, 146] on label "Yes" at bounding box center [244, 145] width 9 height 8
click at [243, 146] on input "Yes" at bounding box center [245, 143] width 5 height 5
radio input "true"
click at [231, 181] on textarea at bounding box center [436, 180] width 475 height 31
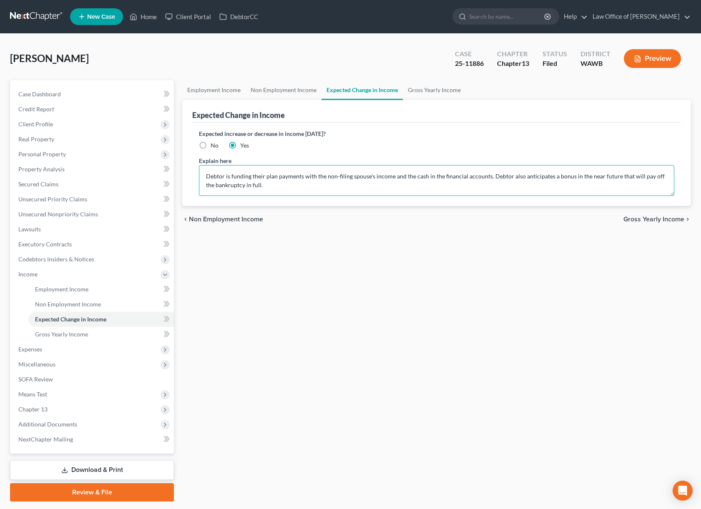
type textarea "Debtor is funding their plan payments with the non-filing spouse's income and t…"
click at [640, 220] on span "Gross Yearly Income" at bounding box center [653, 219] width 61 height 7
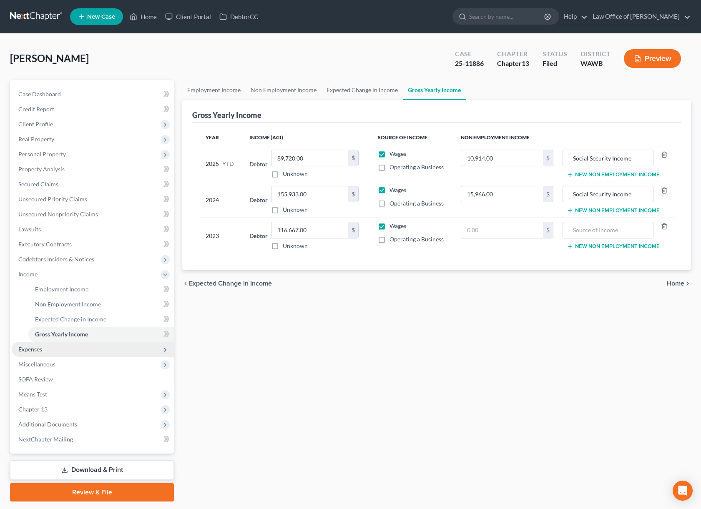
click at [116, 355] on span "Expenses" at bounding box center [93, 349] width 162 height 15
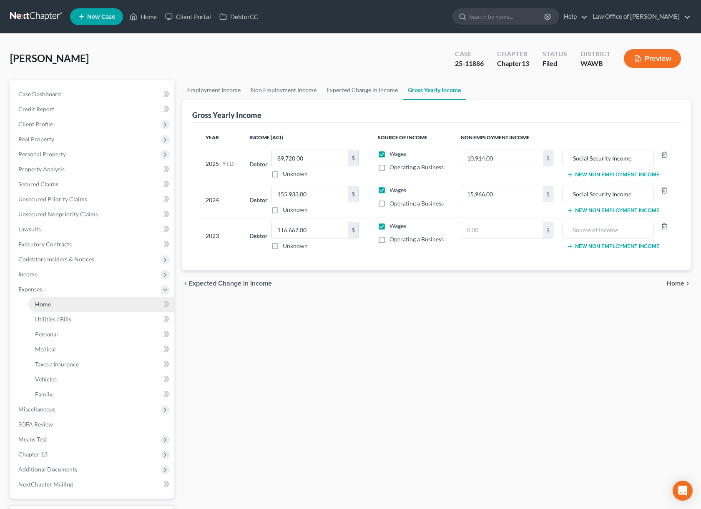
click at [110, 305] on link "Home" at bounding box center [100, 304] width 145 height 15
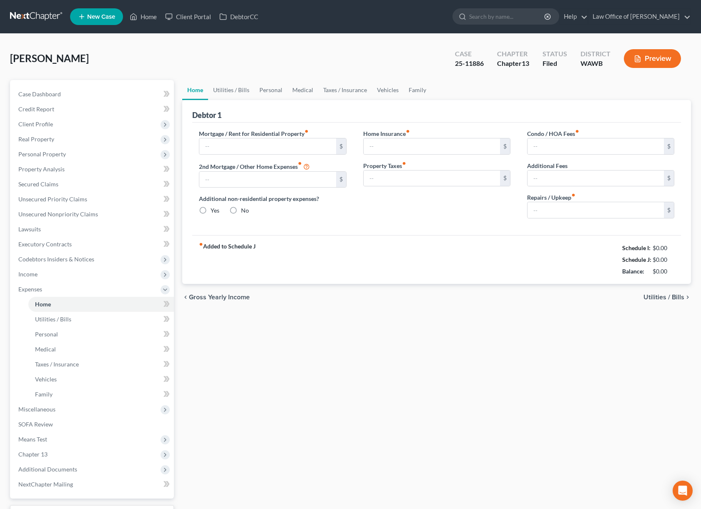
type input "0.00"
radio input "true"
type input "0.00"
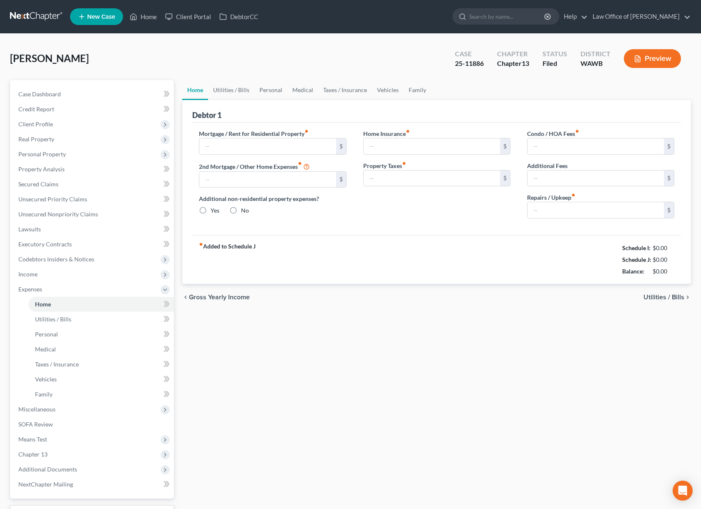
type input "0.00"
click at [233, 89] on link "Utilities / Bills" at bounding box center [231, 90] width 46 height 20
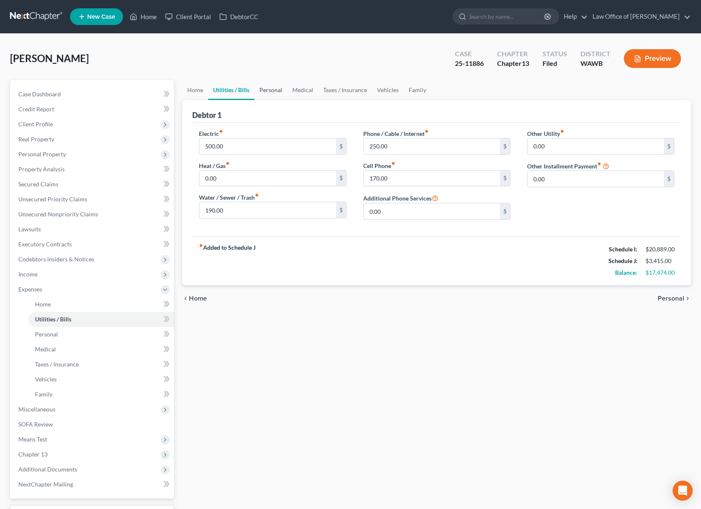
click at [265, 90] on link "Personal" at bounding box center [270, 90] width 33 height 20
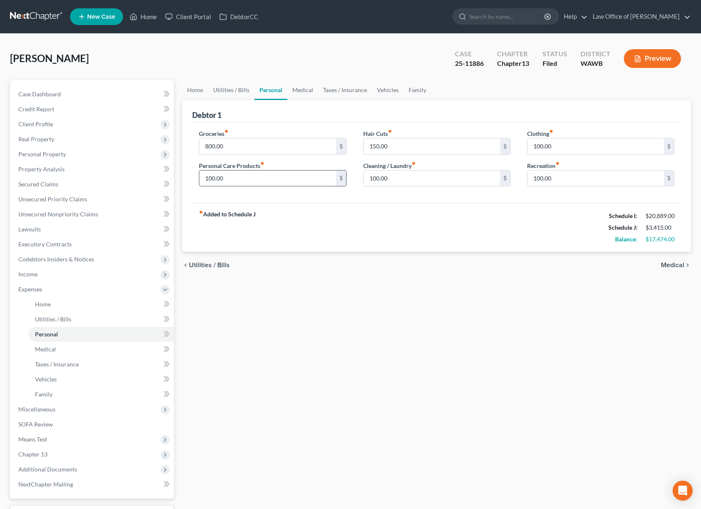
click at [252, 178] on input "100.00" at bounding box center [267, 178] width 136 height 16
type input "50"
type input "100"
type input "50"
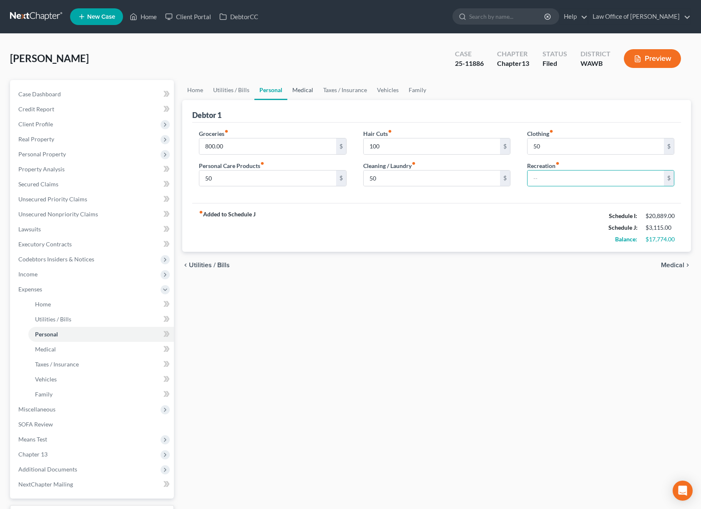
click at [303, 90] on link "Medical" at bounding box center [302, 90] width 31 height 20
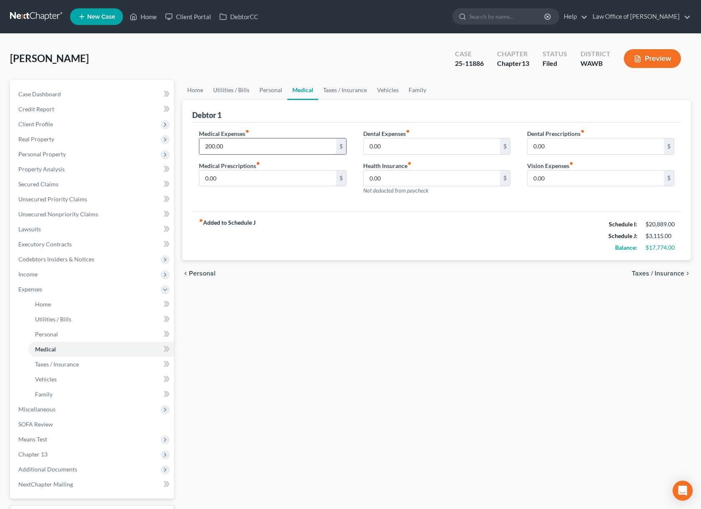
click at [263, 148] on input "200.00" at bounding box center [267, 146] width 136 height 16
type input "100"
click at [348, 93] on link "Taxes / Insurance" at bounding box center [345, 90] width 54 height 20
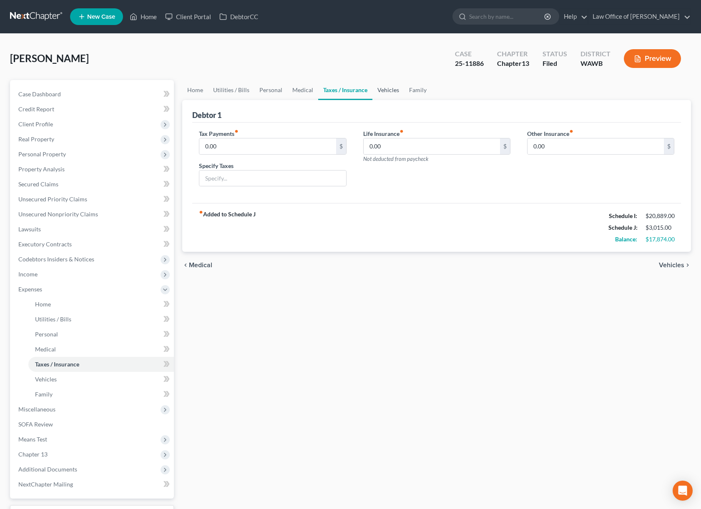
click at [382, 93] on link "Vehicles" at bounding box center [388, 90] width 32 height 20
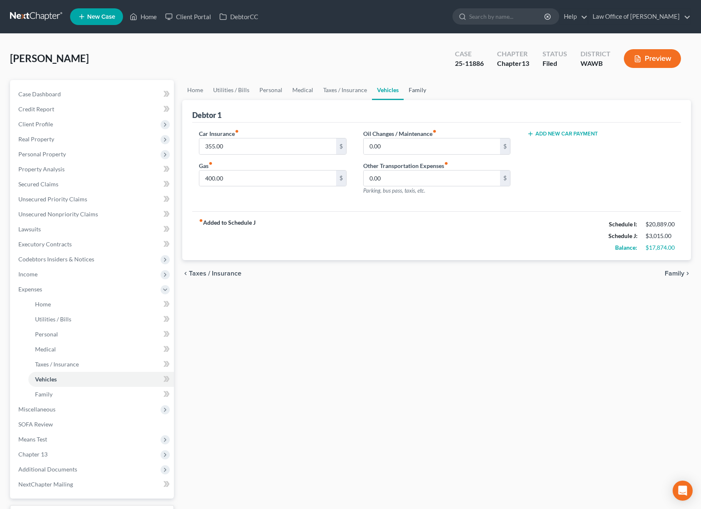
click at [418, 92] on link "Family" at bounding box center [417, 90] width 28 height 20
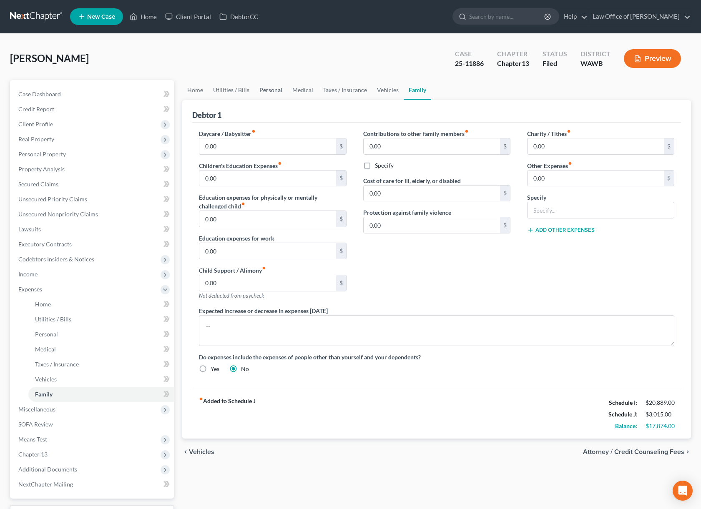
click at [264, 89] on link "Personal" at bounding box center [270, 90] width 33 height 20
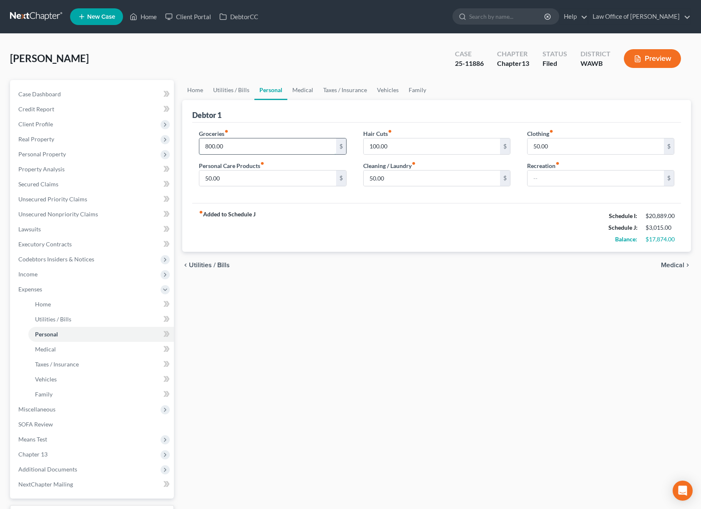
click at [233, 148] on input "800.00" at bounding box center [267, 146] width 136 height 16
type input "5"
type input "600.00"
click at [92, 277] on span "Income" at bounding box center [93, 274] width 162 height 15
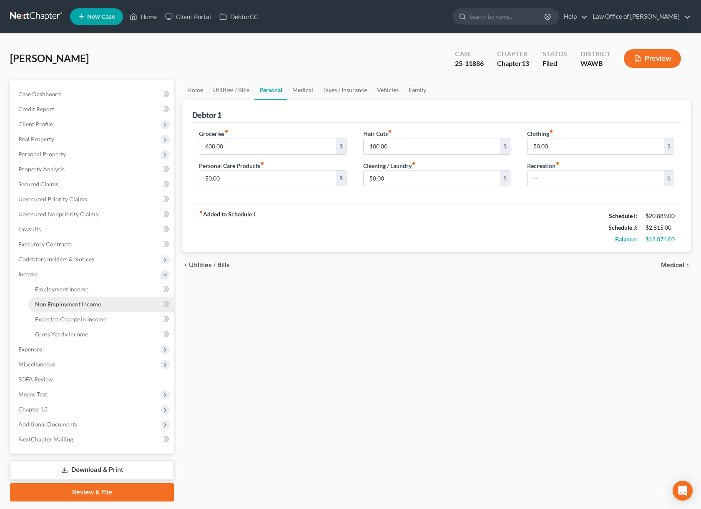
click at [60, 304] on span "Non Employment Income" at bounding box center [68, 303] width 66 height 7
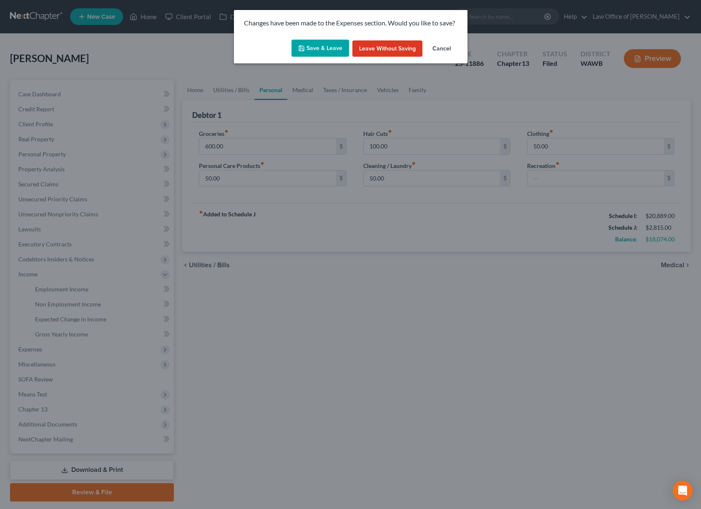
click at [325, 49] on button "Save & Leave" at bounding box center [320, 49] width 58 height 18
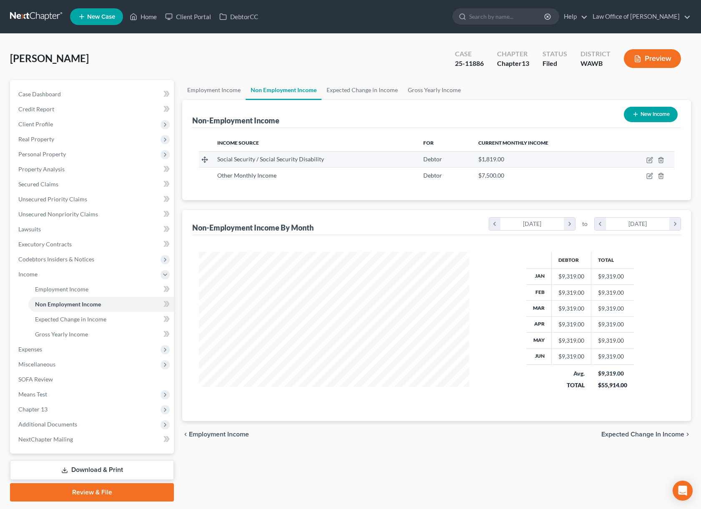
scroll to position [150, 287]
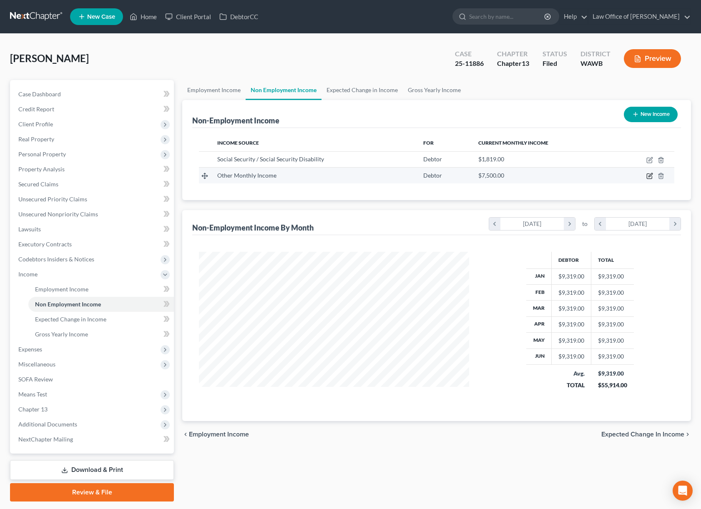
click at [648, 177] on icon "button" at bounding box center [649, 176] width 7 height 7
select select "13"
select select "0"
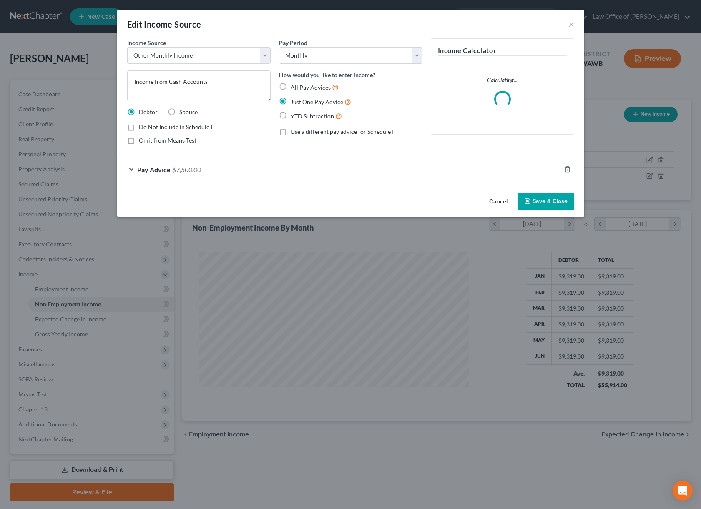
click at [192, 169] on span "$7,500.00" at bounding box center [186, 169] width 29 height 8
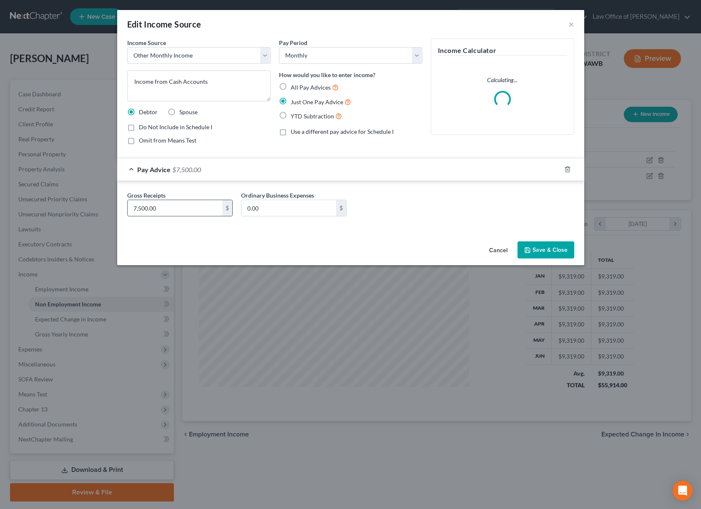
click at [191, 209] on input "7,500.00" at bounding box center [175, 208] width 95 height 16
type input "8,000.00"
click at [551, 253] on button "Save & Close" at bounding box center [545, 250] width 57 height 18
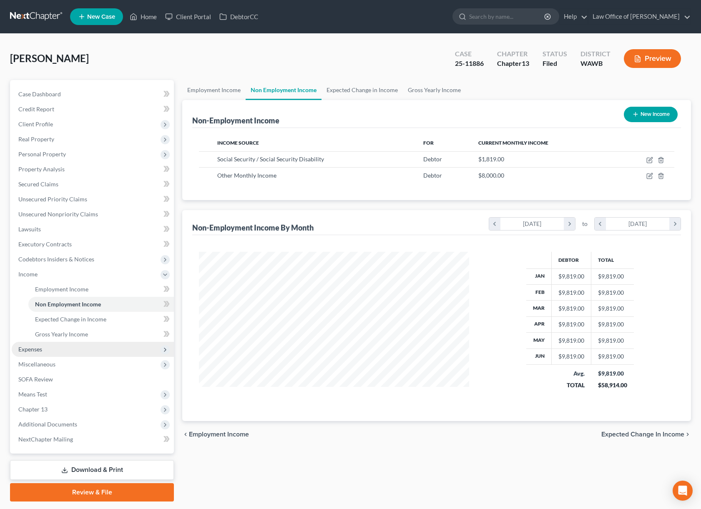
click at [38, 351] on span "Expenses" at bounding box center [30, 348] width 24 height 7
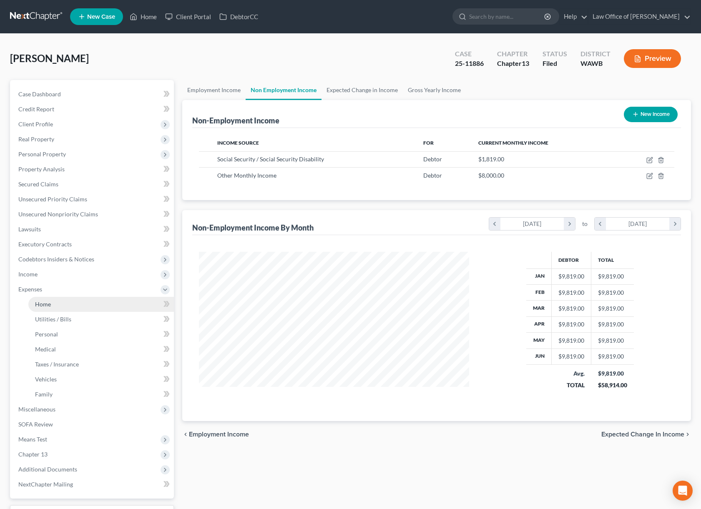
click at [52, 303] on link "Home" at bounding box center [100, 304] width 145 height 15
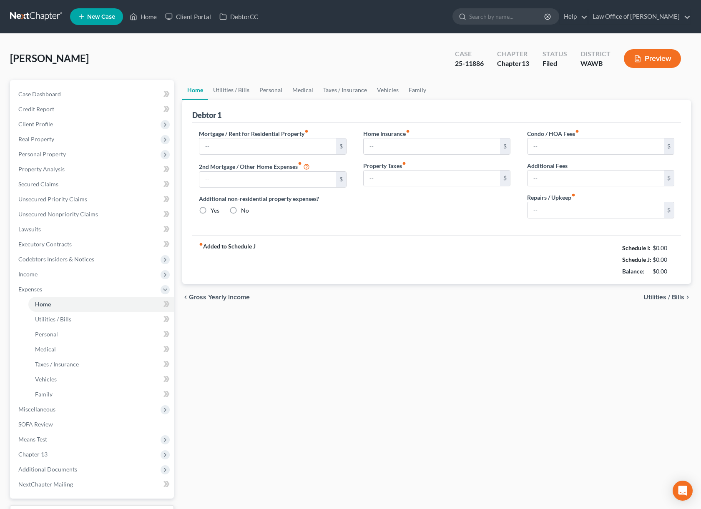
type input "0.00"
radio input "true"
type input "0.00"
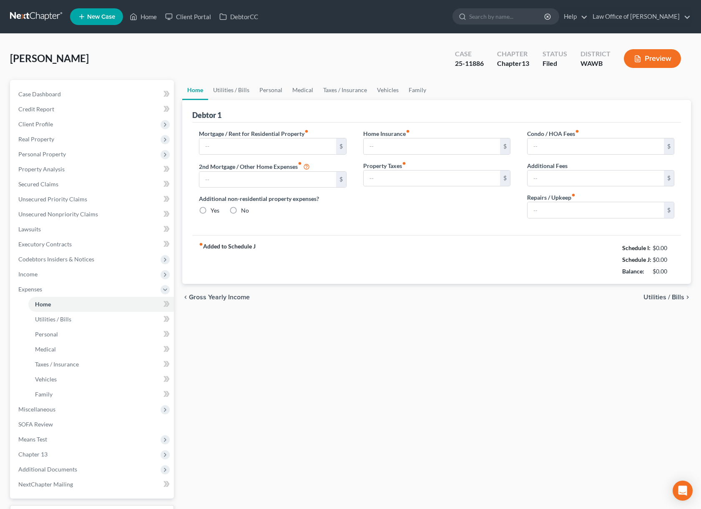
type input "0.00"
click at [235, 90] on link "Utilities / Bills" at bounding box center [231, 90] width 46 height 20
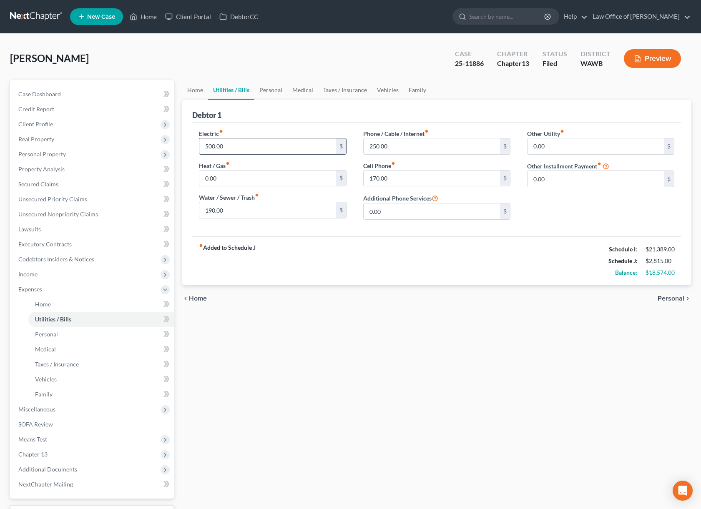
click at [231, 147] on input "500.00" at bounding box center [267, 146] width 136 height 16
type input "2"
type input "500.00"
click at [87, 278] on span "Income" at bounding box center [93, 274] width 162 height 15
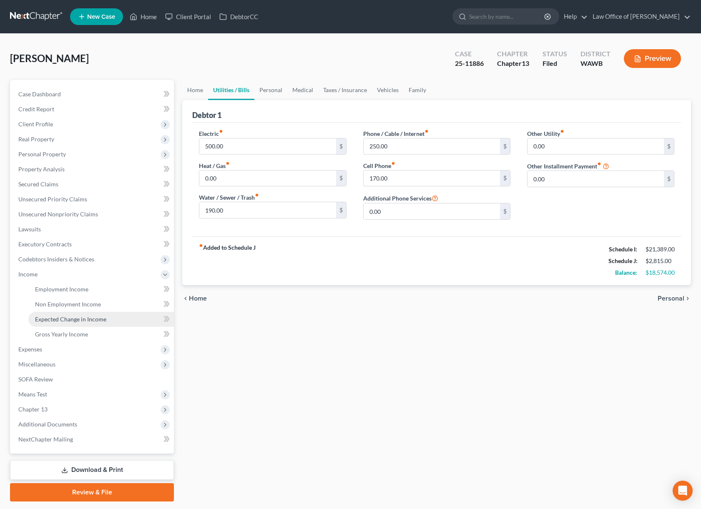
click at [71, 316] on span "Expected Change in Income" at bounding box center [70, 318] width 71 height 7
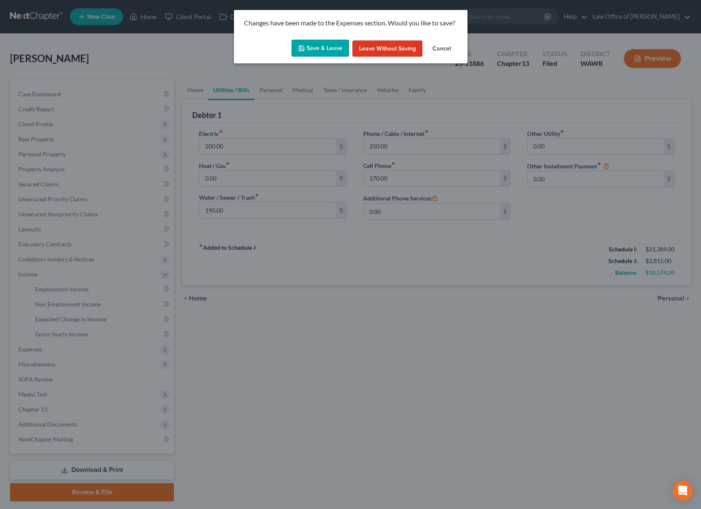
click at [326, 53] on button "Save & Leave" at bounding box center [320, 49] width 58 height 18
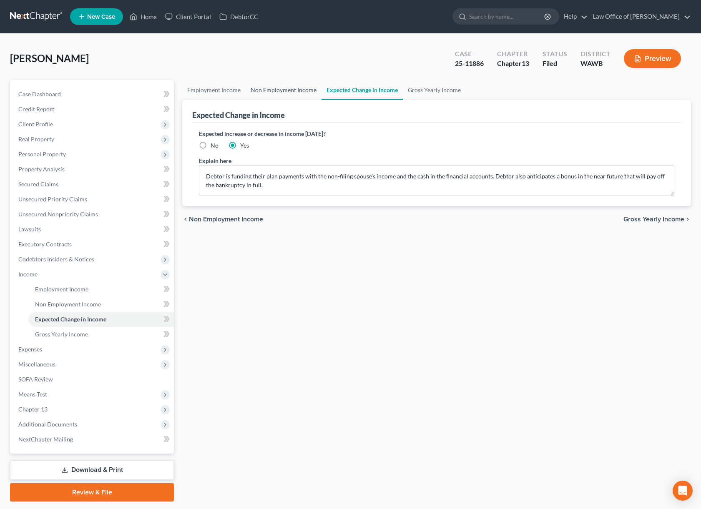
click at [273, 90] on link "Non Employment Income" at bounding box center [283, 90] width 76 height 20
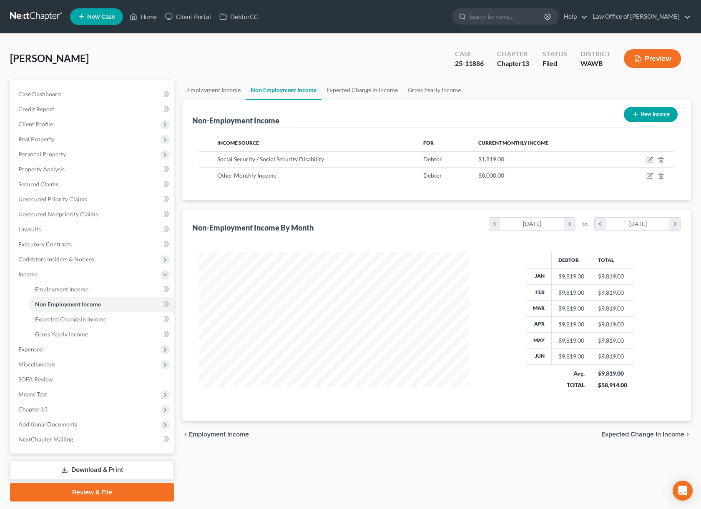
scroll to position [150, 287]
click at [653, 175] on td at bounding box center [645, 176] width 60 height 16
click at [649, 175] on icon "button" at bounding box center [650, 175] width 4 height 4
select select "13"
select select "0"
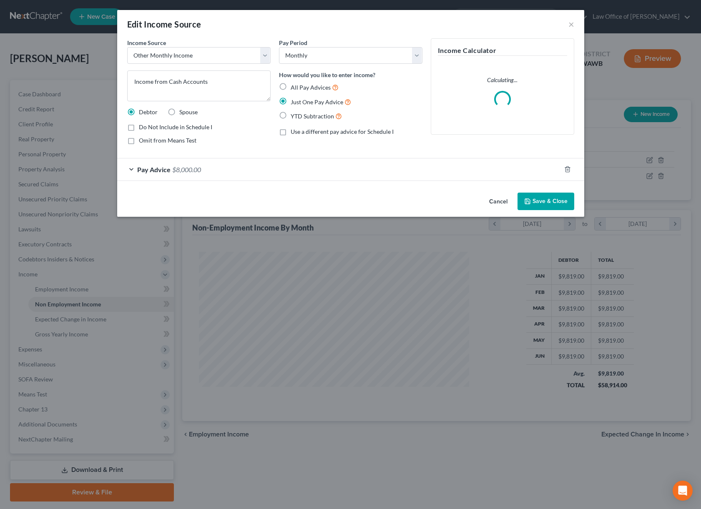
click at [220, 167] on div "Pay Advice $8,000.00" at bounding box center [338, 169] width 443 height 22
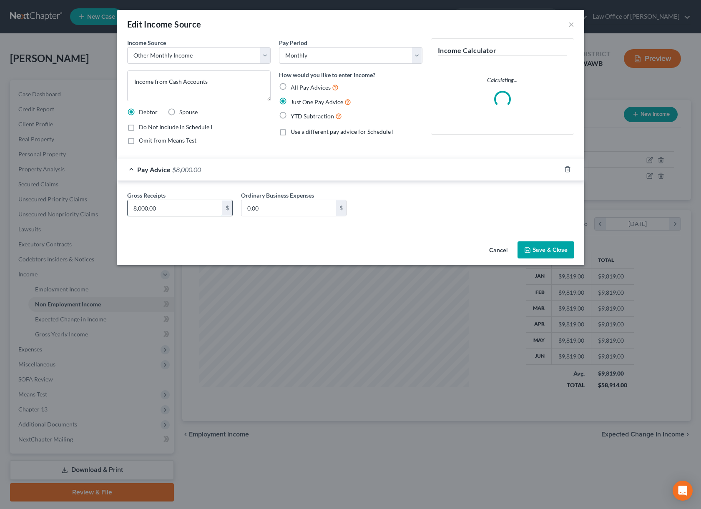
click at [171, 210] on input "8,000.00" at bounding box center [175, 208] width 95 height 16
type input "8,500.00"
click at [550, 249] on button "Save & Close" at bounding box center [545, 250] width 57 height 18
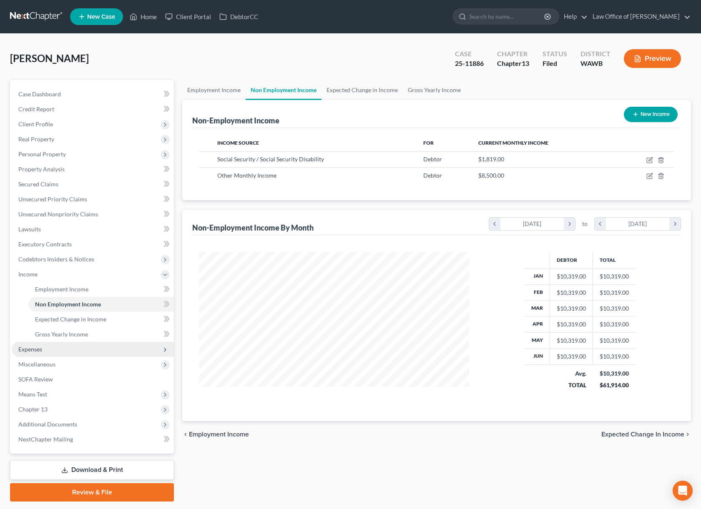
click at [57, 350] on span "Expenses" at bounding box center [93, 349] width 162 height 15
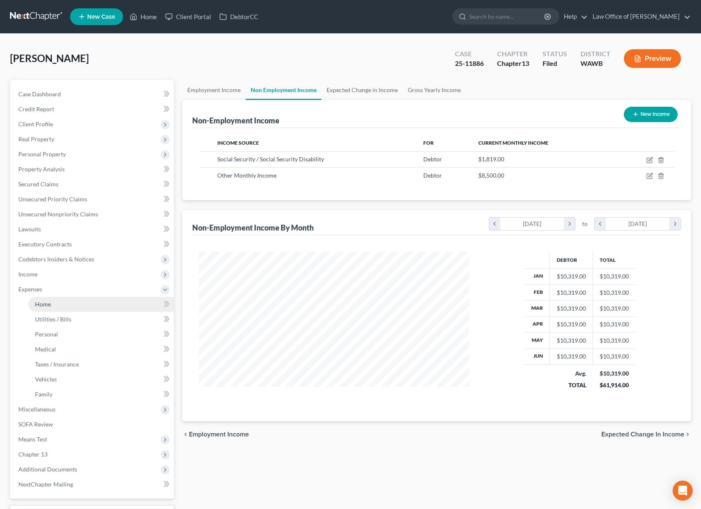
click at [63, 304] on link "Home" at bounding box center [100, 304] width 145 height 15
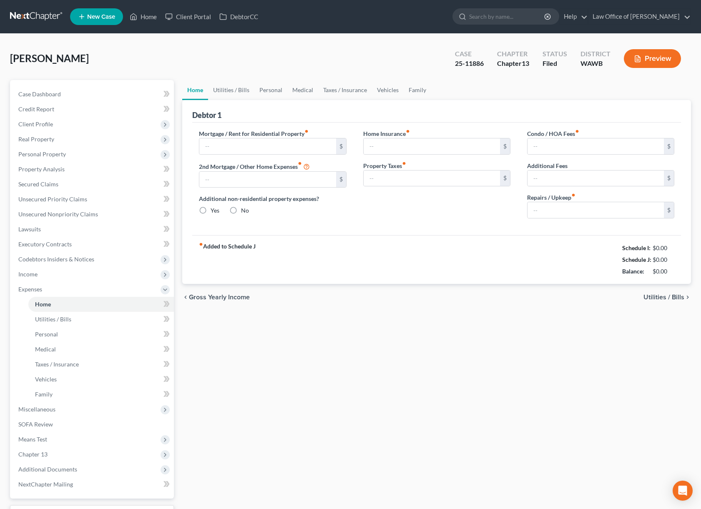
type input "0.00"
radio input "true"
type input "0.00"
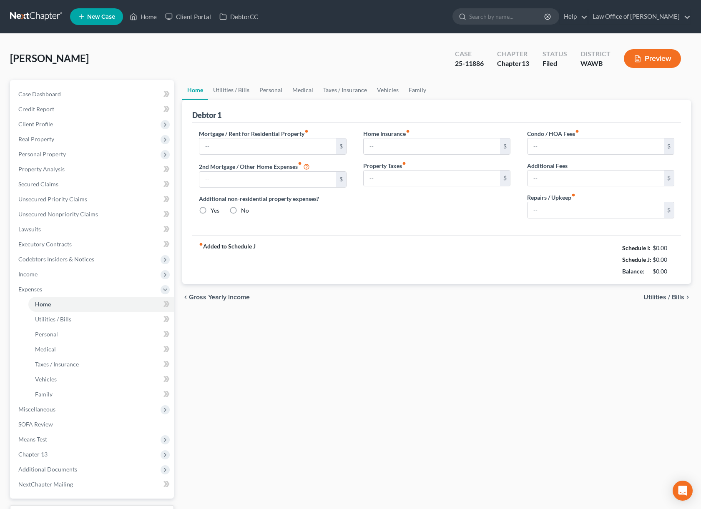
type input "0.00"
click at [80, 320] on link "Utilities / Bills" at bounding box center [100, 319] width 145 height 15
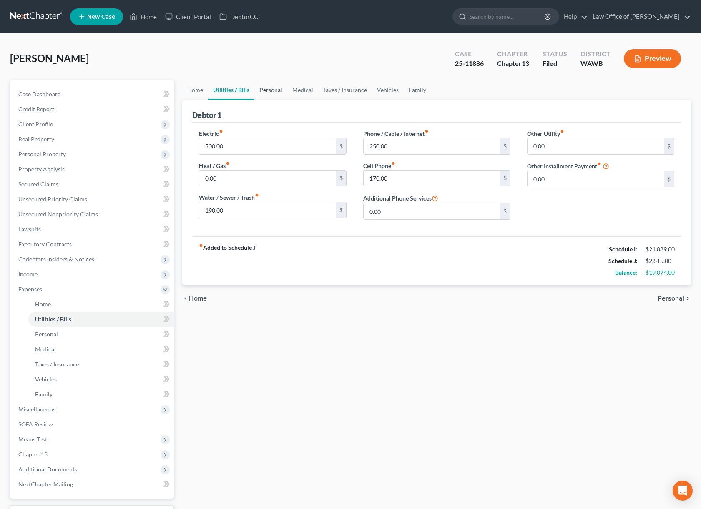
click at [264, 88] on link "Personal" at bounding box center [270, 90] width 33 height 20
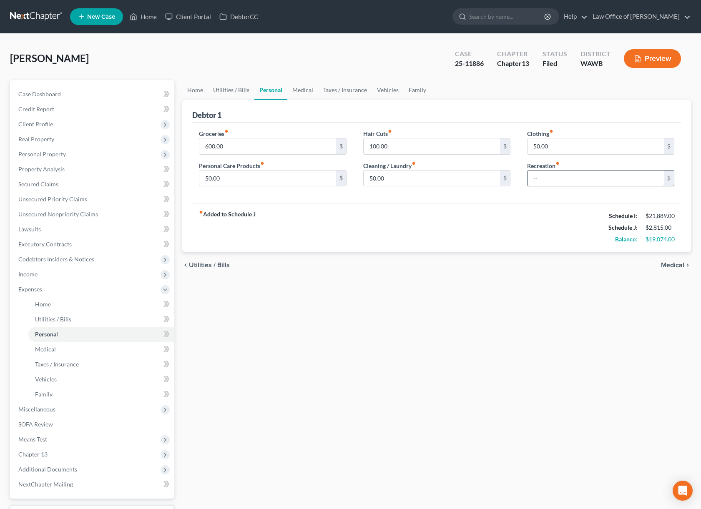
click at [539, 175] on input "text" at bounding box center [595, 178] width 136 height 16
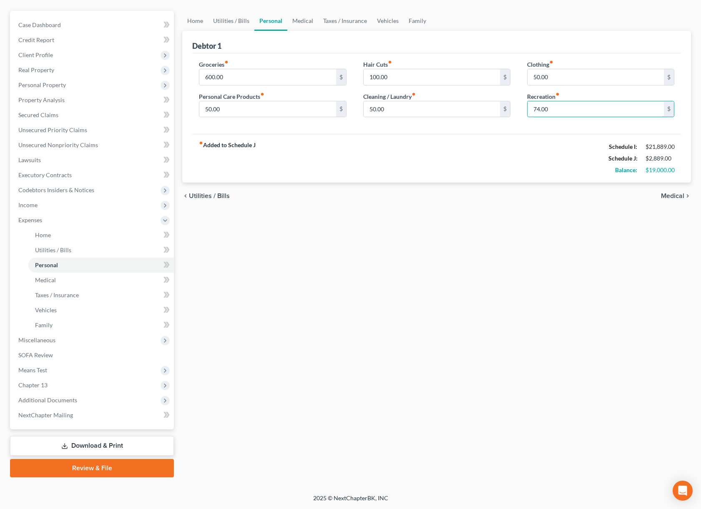
type input "74.00"
click at [81, 445] on link "Download & Print" at bounding box center [92, 446] width 164 height 20
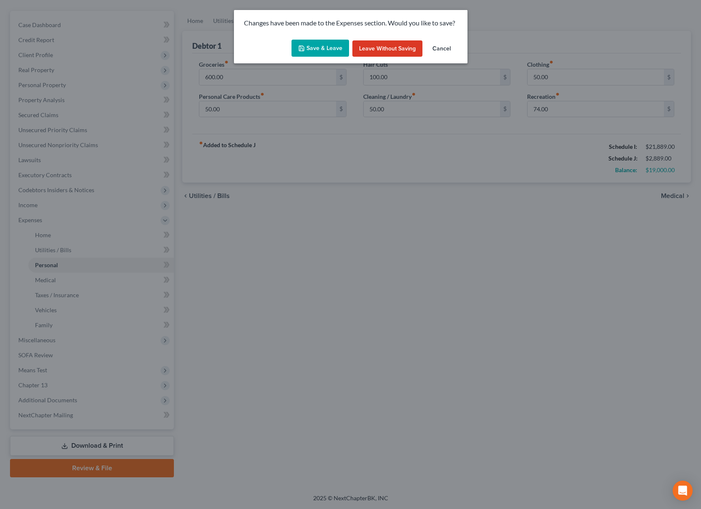
click at [327, 46] on button "Save & Leave" at bounding box center [320, 49] width 58 height 18
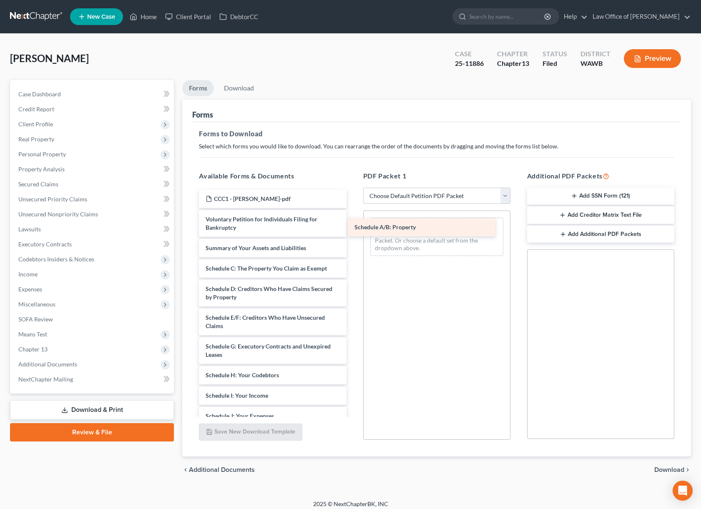
drag, startPoint x: 270, startPoint y: 264, endPoint x: 445, endPoint y: 213, distance: 182.5
click at [353, 213] on div "Schedule A/B: Property CCC1 - Safronek, Shelley-pdf Voluntary Petition for Indi…" at bounding box center [272, 402] width 160 height 424
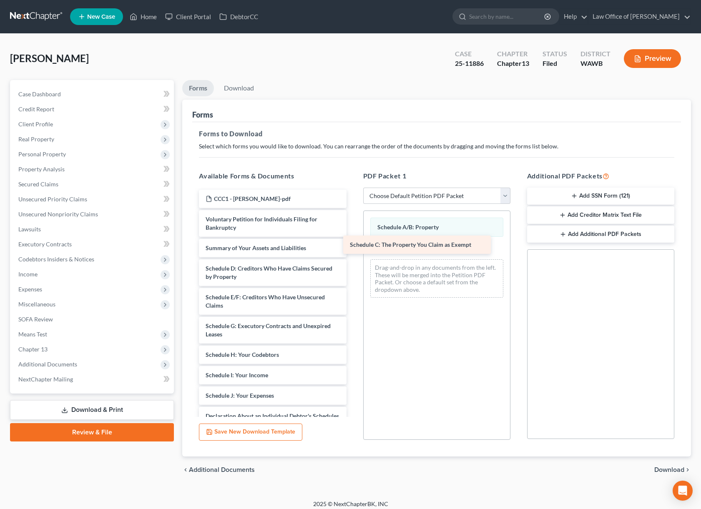
drag, startPoint x: 276, startPoint y: 270, endPoint x: 420, endPoint y: 246, distance: 146.1
click at [353, 246] on div "Schedule C: The Property You Claim as Exempt CCC1 - Safronek, Shelley-pdf Volun…" at bounding box center [272, 391] width 160 height 403
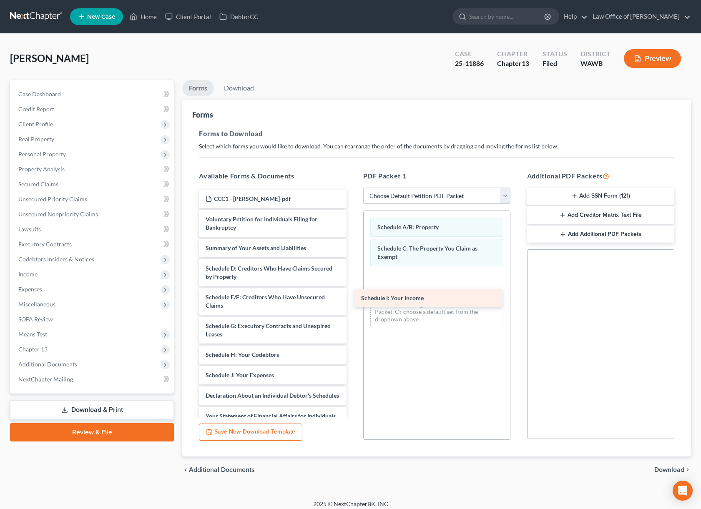
drag, startPoint x: 238, startPoint y: 375, endPoint x: 393, endPoint y: 298, distance: 173.5
click at [353, 298] on div "Schedule I: Your Income CCC1 - Safronek, Shelley-pdf Voluntary Petition for Ind…" at bounding box center [272, 381] width 160 height 383
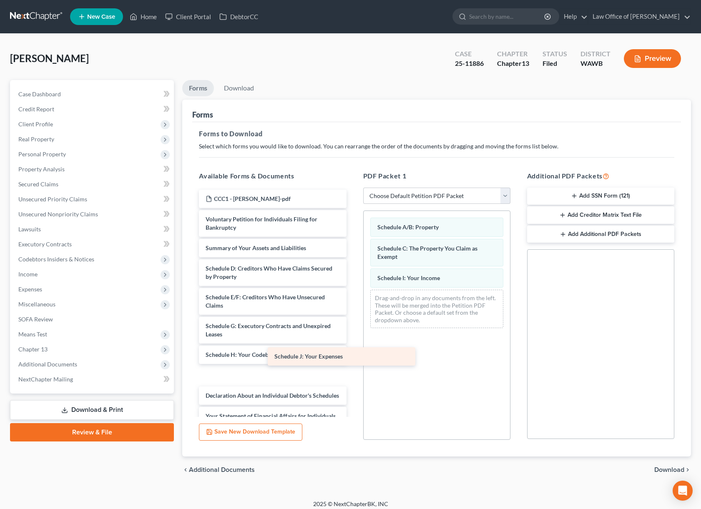
drag, startPoint x: 239, startPoint y: 377, endPoint x: 413, endPoint y: 312, distance: 185.3
click at [353, 312] on div "Schedule J: Your Expenses CCC1 - Safronek, Shelley-pdf Voluntary Petition for I…" at bounding box center [272, 381] width 160 height 383
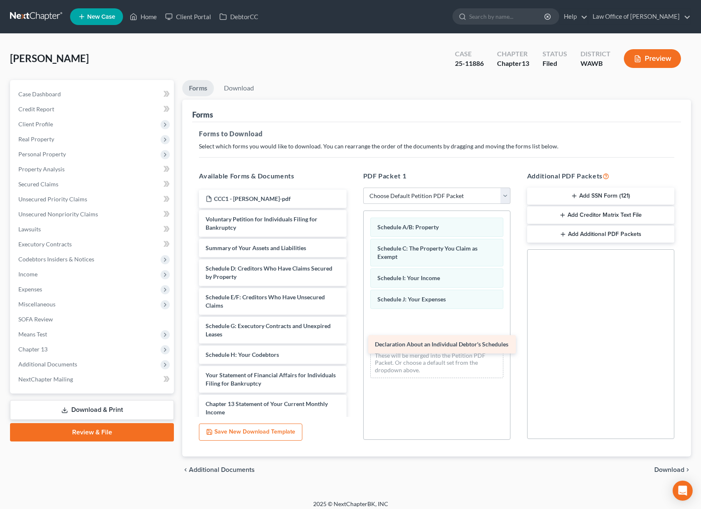
drag, startPoint x: 277, startPoint y: 378, endPoint x: 462, endPoint y: 343, distance: 188.2
click at [353, 343] on div "Declaration About an Individual Debtor's Schedules CCC1 - Safronek, Shelley-pdf…" at bounding box center [272, 361] width 160 height 342
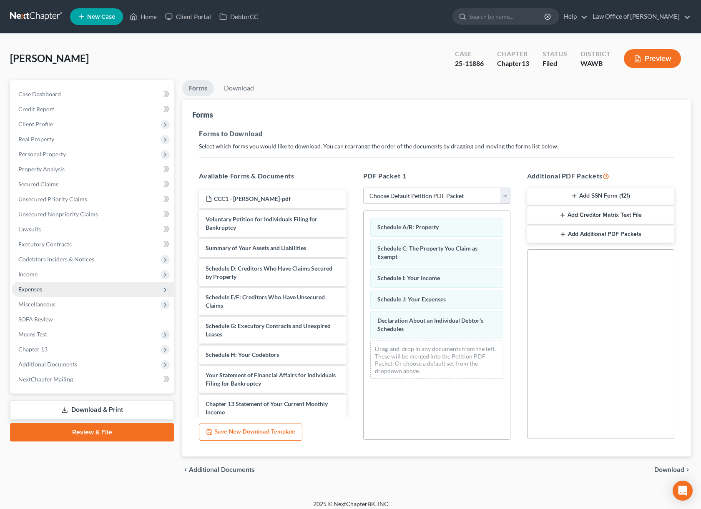
scroll to position [6, 0]
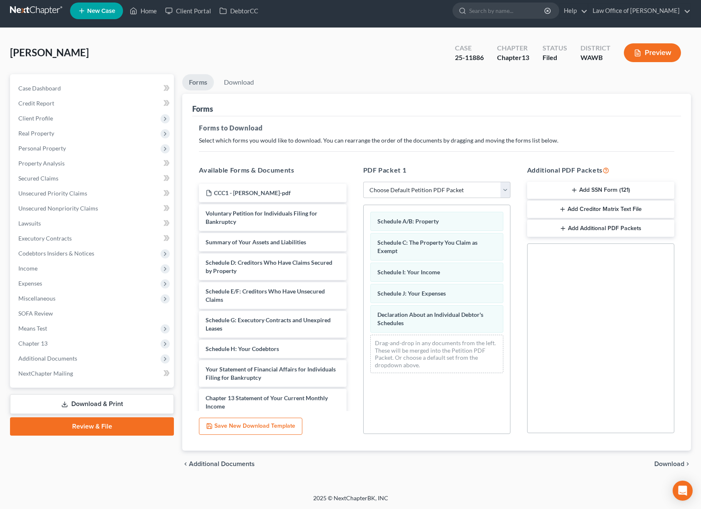
click at [667, 465] on span "Download" at bounding box center [669, 463] width 30 height 7
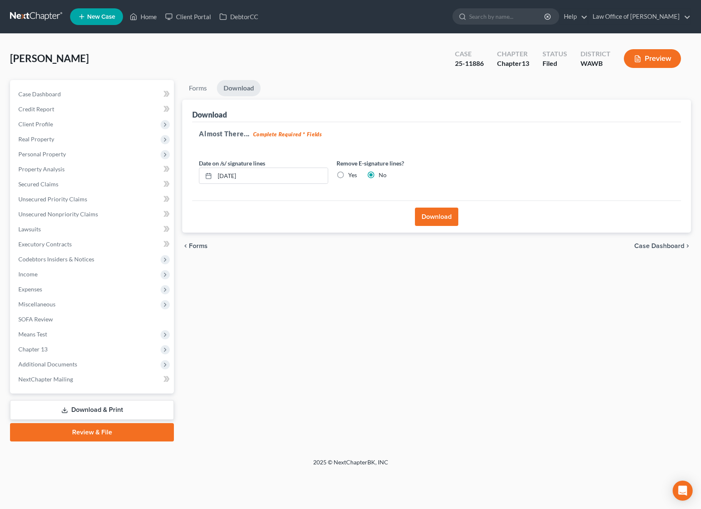
scroll to position [0, 0]
click at [232, 175] on input "09/09/2025" at bounding box center [271, 176] width 113 height 16
drag, startPoint x: 262, startPoint y: 174, endPoint x: 160, endPoint y: 172, distance: 102.1
click at [171, 174] on div "Petition Navigation Case Dashboard Payments Invoices Payments Payments Credit R…" at bounding box center [350, 260] width 689 height 361
type input "09/10/2025"
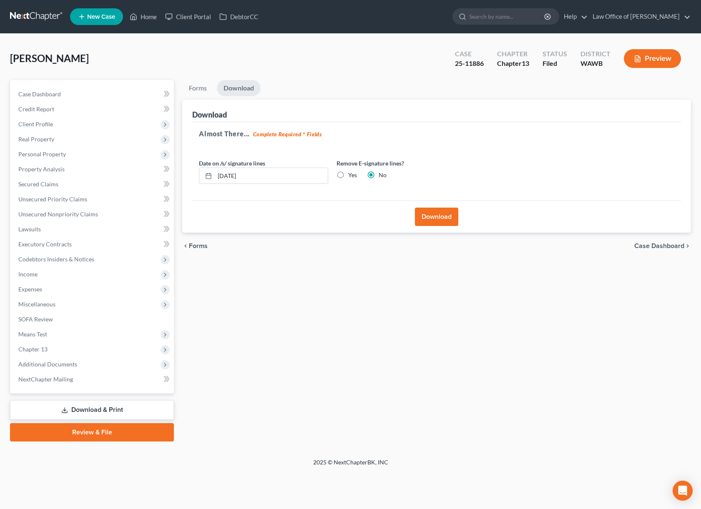
click at [441, 220] on button "Download" at bounding box center [436, 217] width 43 height 18
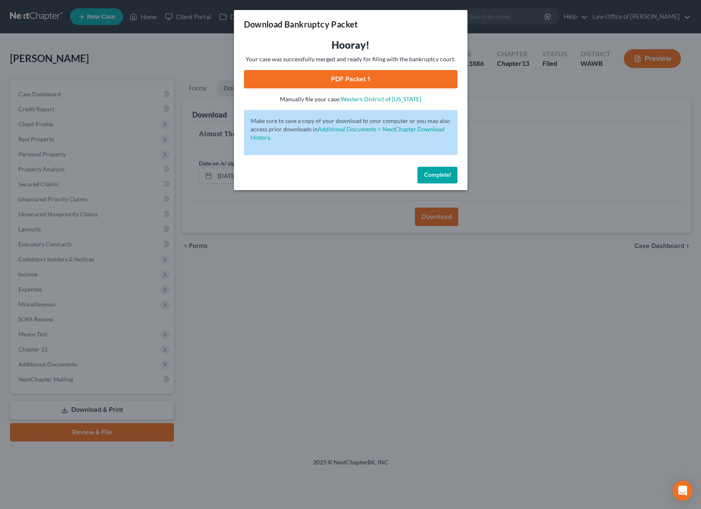
click at [365, 81] on link "PDF Packet 1" at bounding box center [350, 79] width 213 height 18
click at [429, 176] on span "Complete!" at bounding box center [437, 174] width 27 height 7
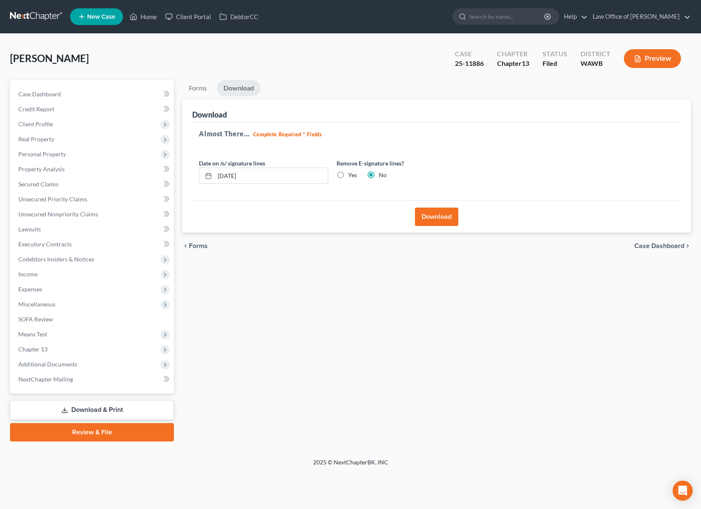
click at [38, 10] on link at bounding box center [36, 16] width 53 height 15
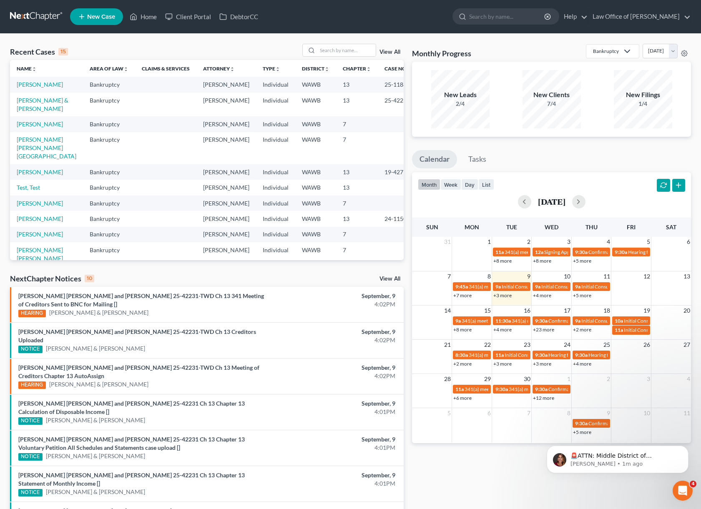
click at [389, 278] on link "View All" at bounding box center [389, 279] width 21 height 6
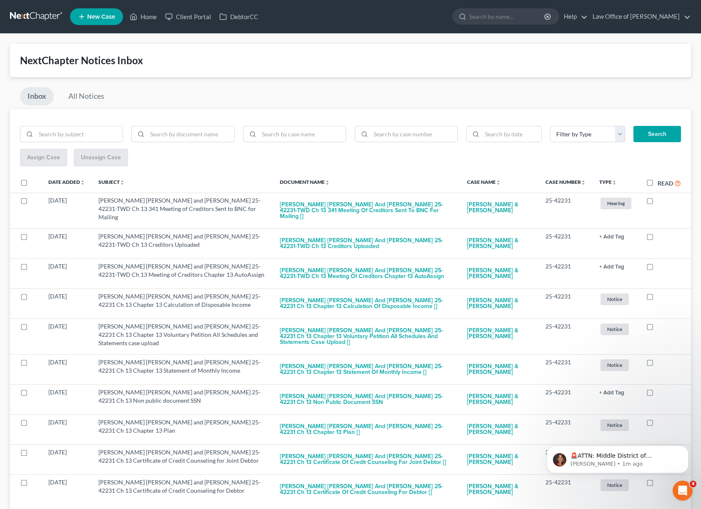
click at [657, 182] on label "Read" at bounding box center [668, 183] width 23 height 10
click at [661, 182] on input "Read" at bounding box center [663, 180] width 5 height 5
checkbox input "true"
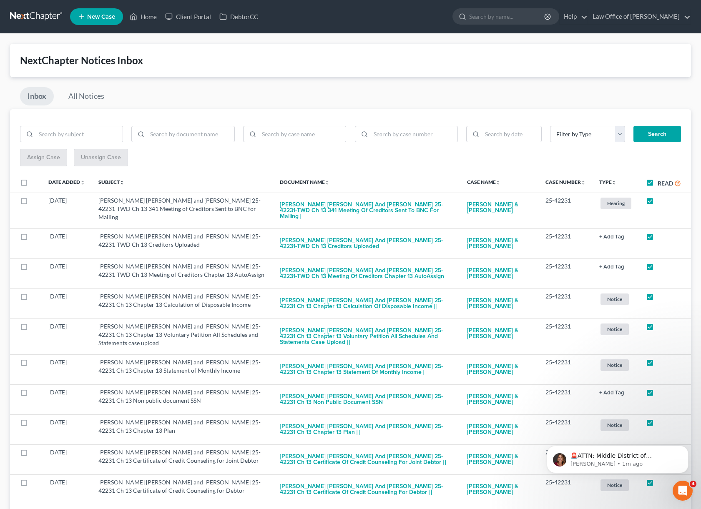
checkbox input "true"
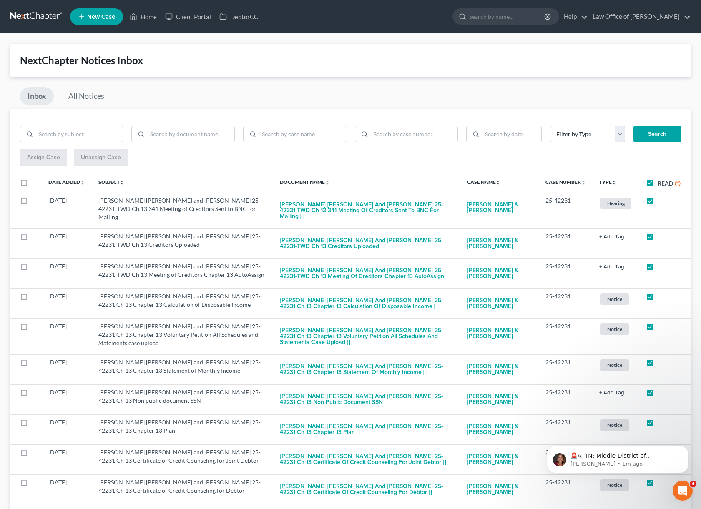
checkbox input "true"
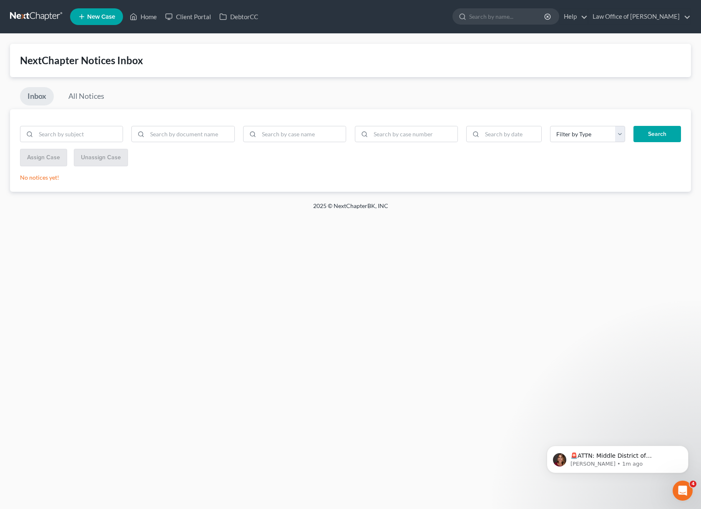
click at [44, 18] on link at bounding box center [36, 16] width 53 height 15
